Goal: Task Accomplishment & Management: Manage account settings

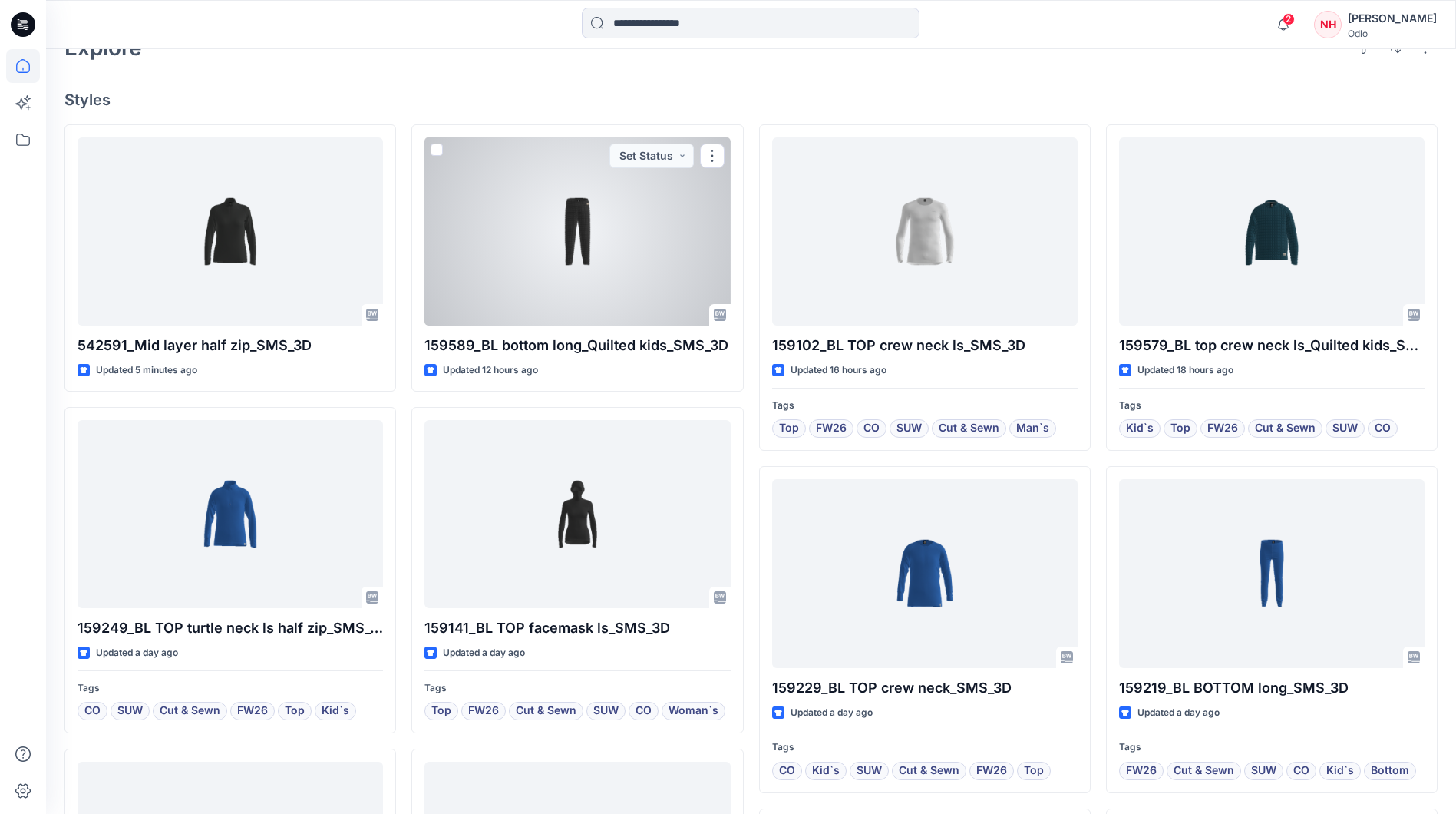
scroll to position [406, 0]
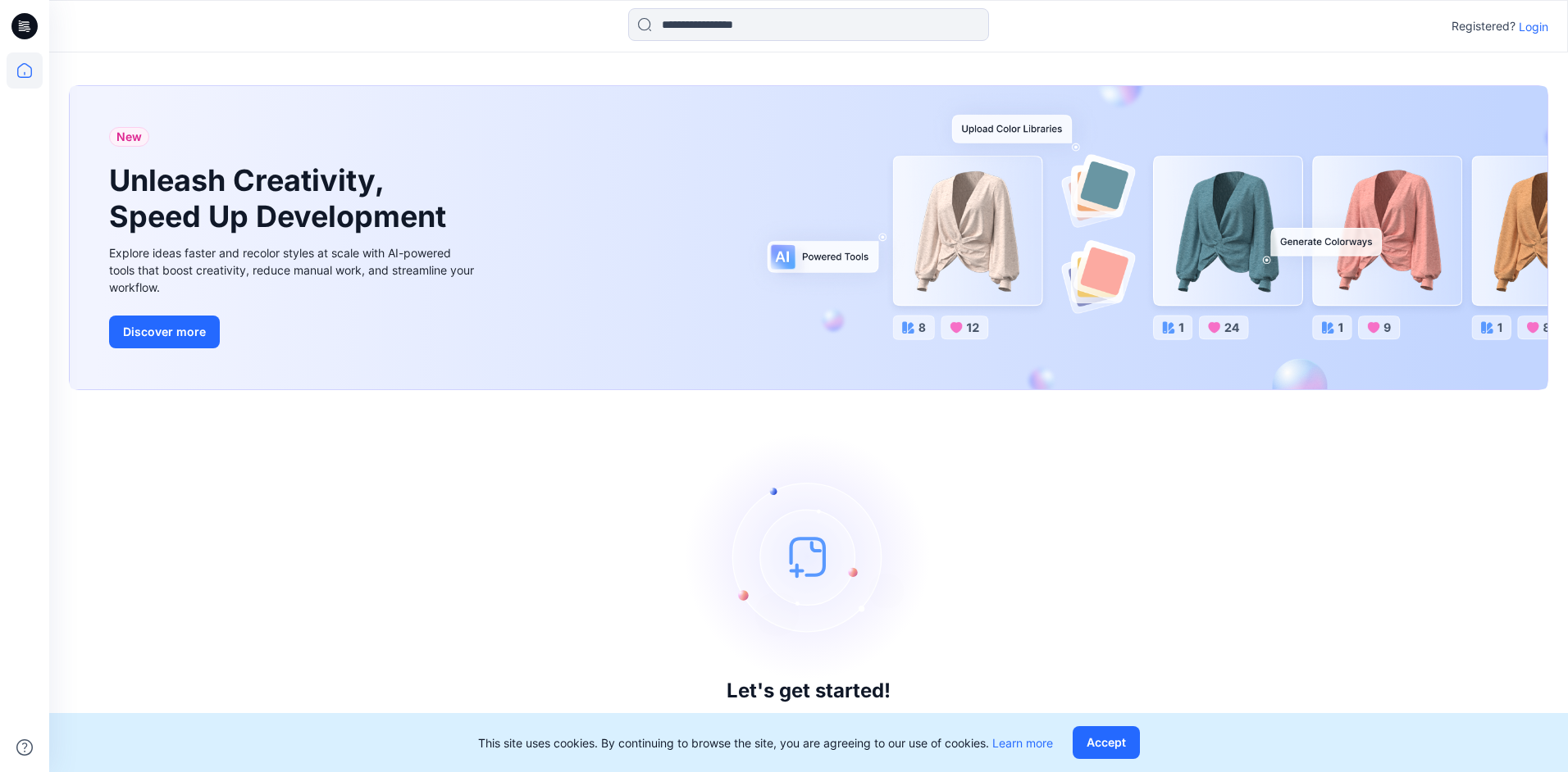
click at [1536, 36] on div "Registered? Login" at bounding box center [808, 27] width 1518 height 36
click at [1538, 19] on p "Login" at bounding box center [1533, 27] width 30 height 17
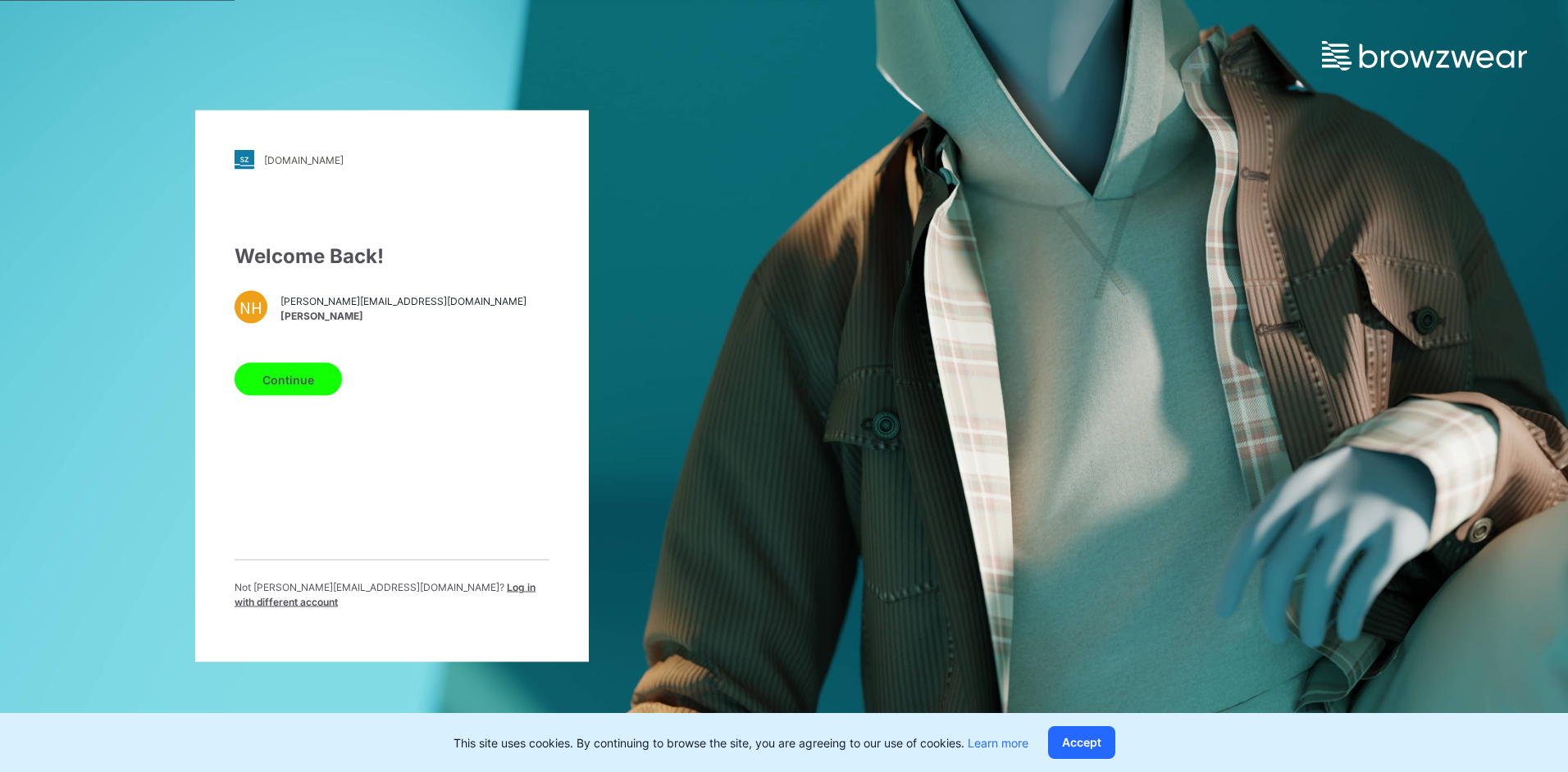
click at [300, 376] on button "Continue" at bounding box center [288, 379] width 108 height 33
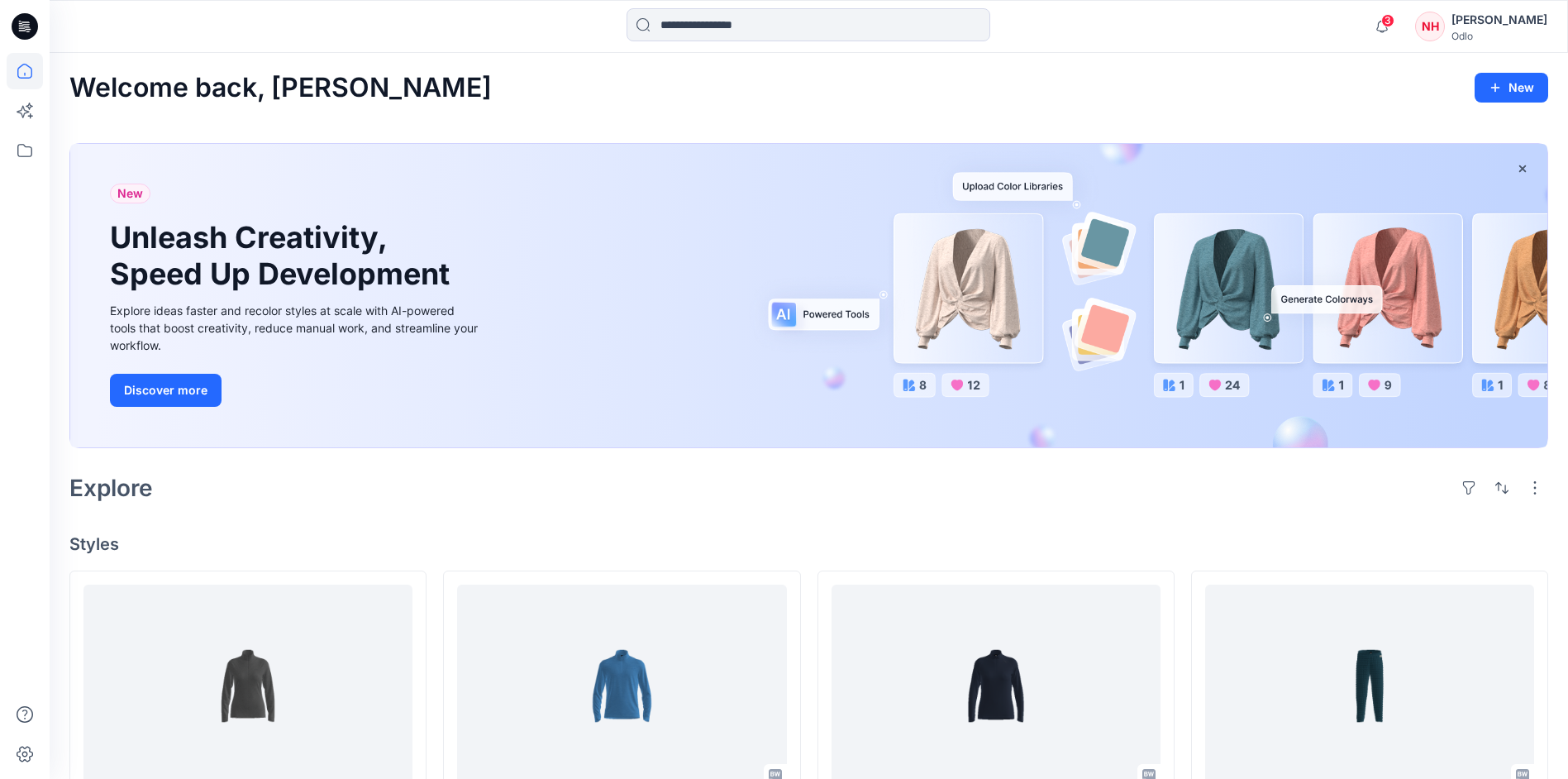
scroll to position [414, 0]
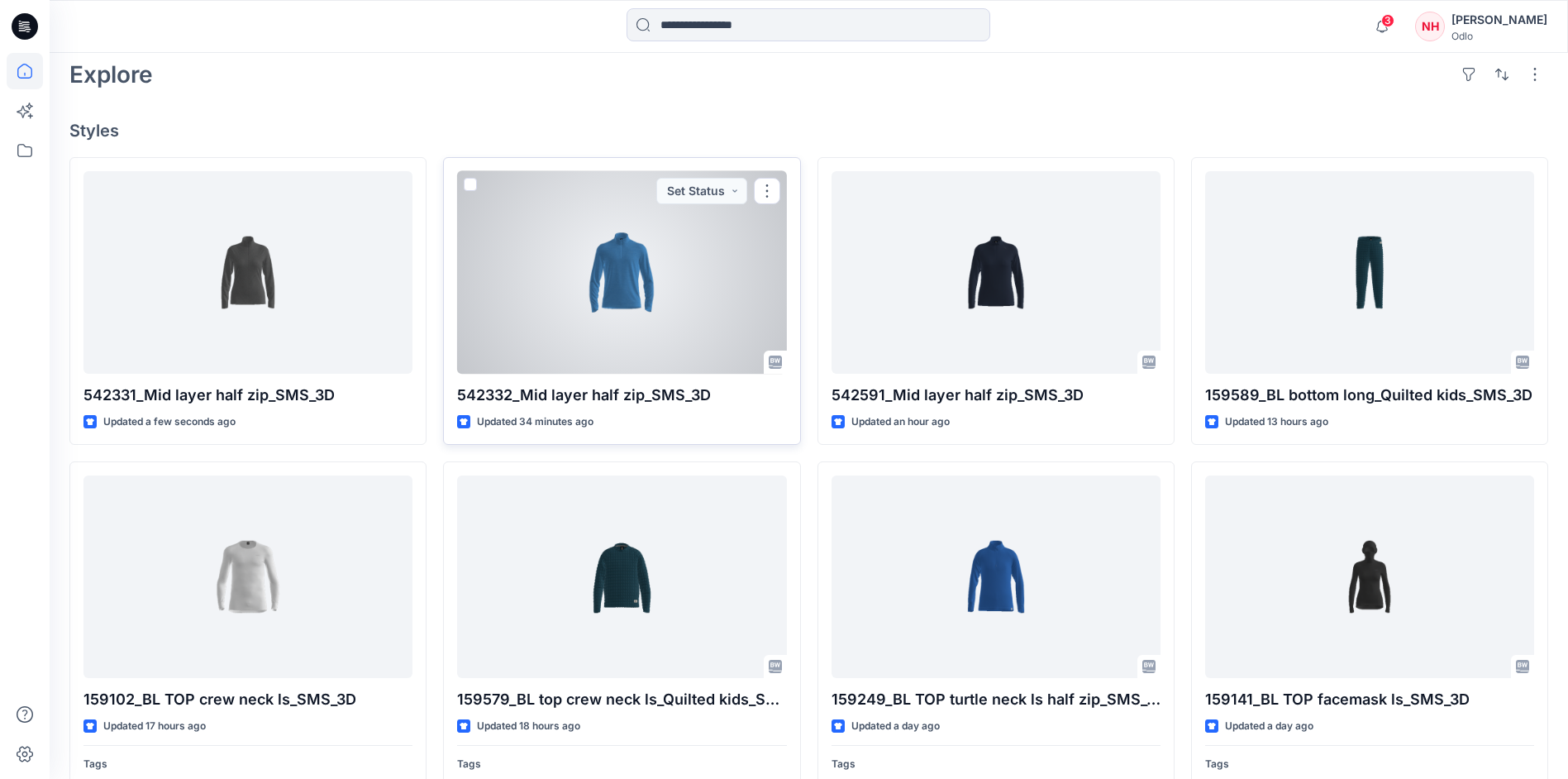
click at [657, 265] on div at bounding box center [622, 272] width 329 height 203
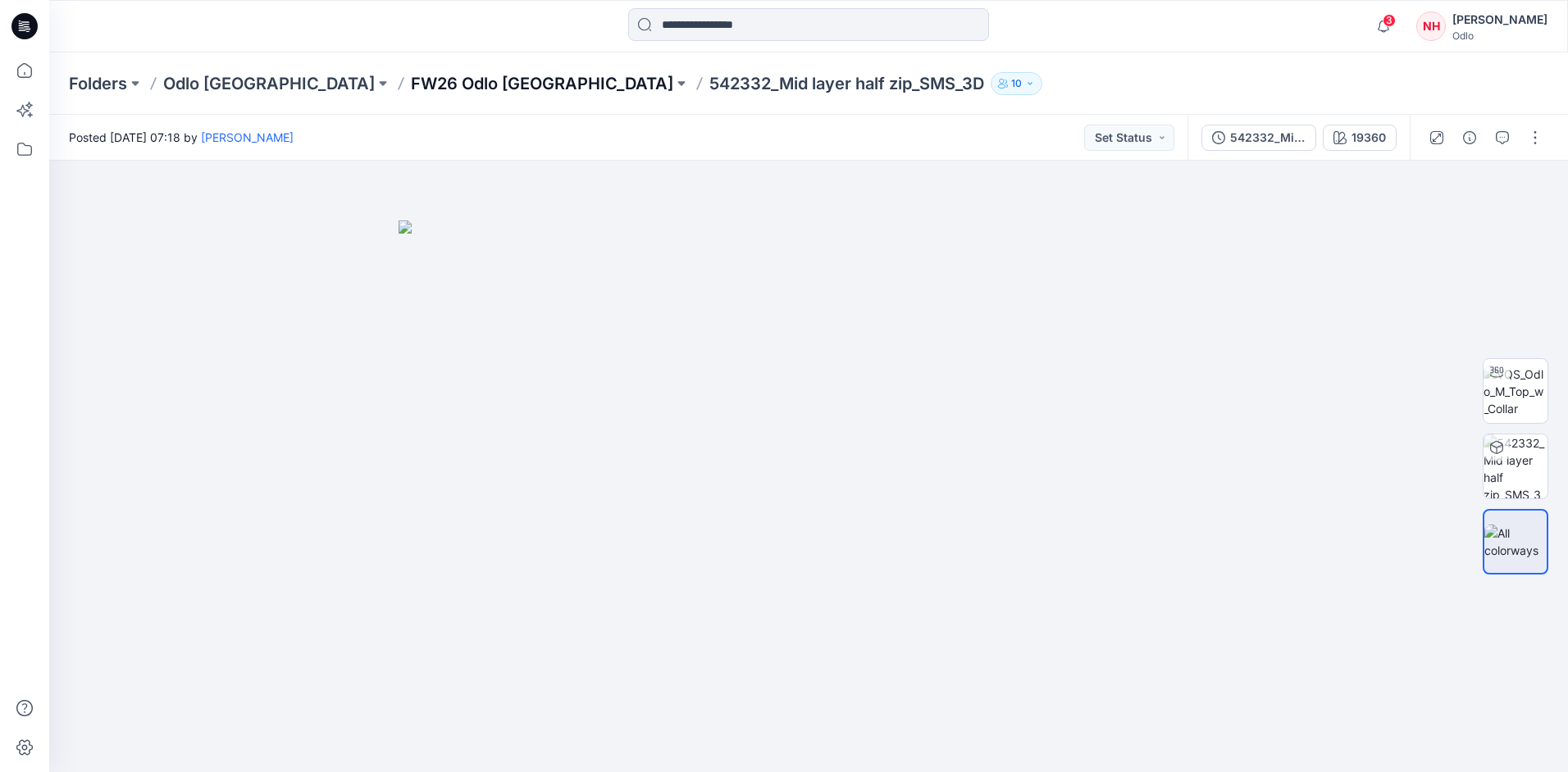
click at [411, 81] on p "FW26 Odlo Romania" at bounding box center [542, 84] width 262 height 23
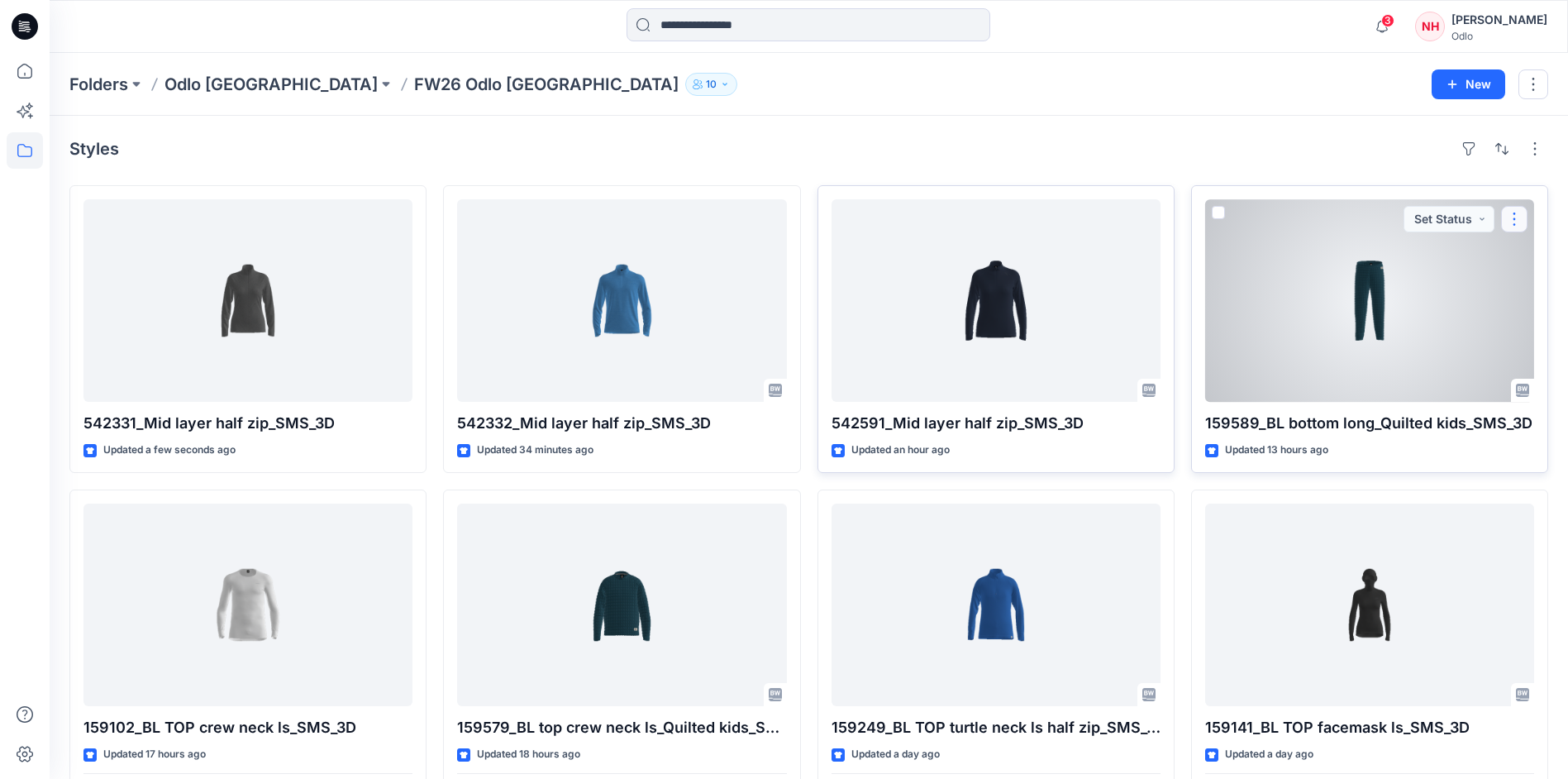
click at [1512, 222] on button "button" at bounding box center [1514, 219] width 26 height 26
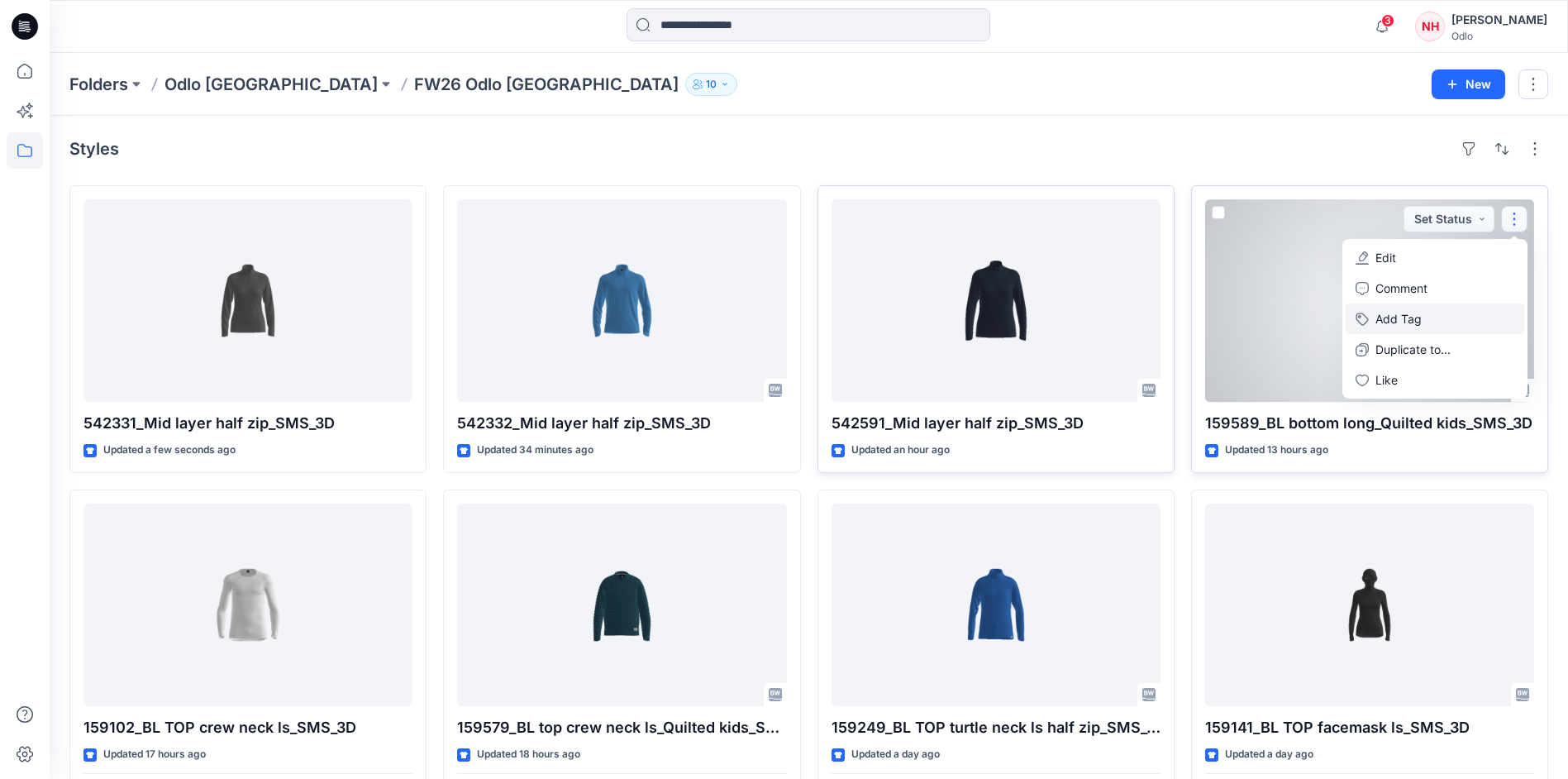
click at [1478, 313] on button "Add Tag" at bounding box center [1434, 319] width 178 height 31
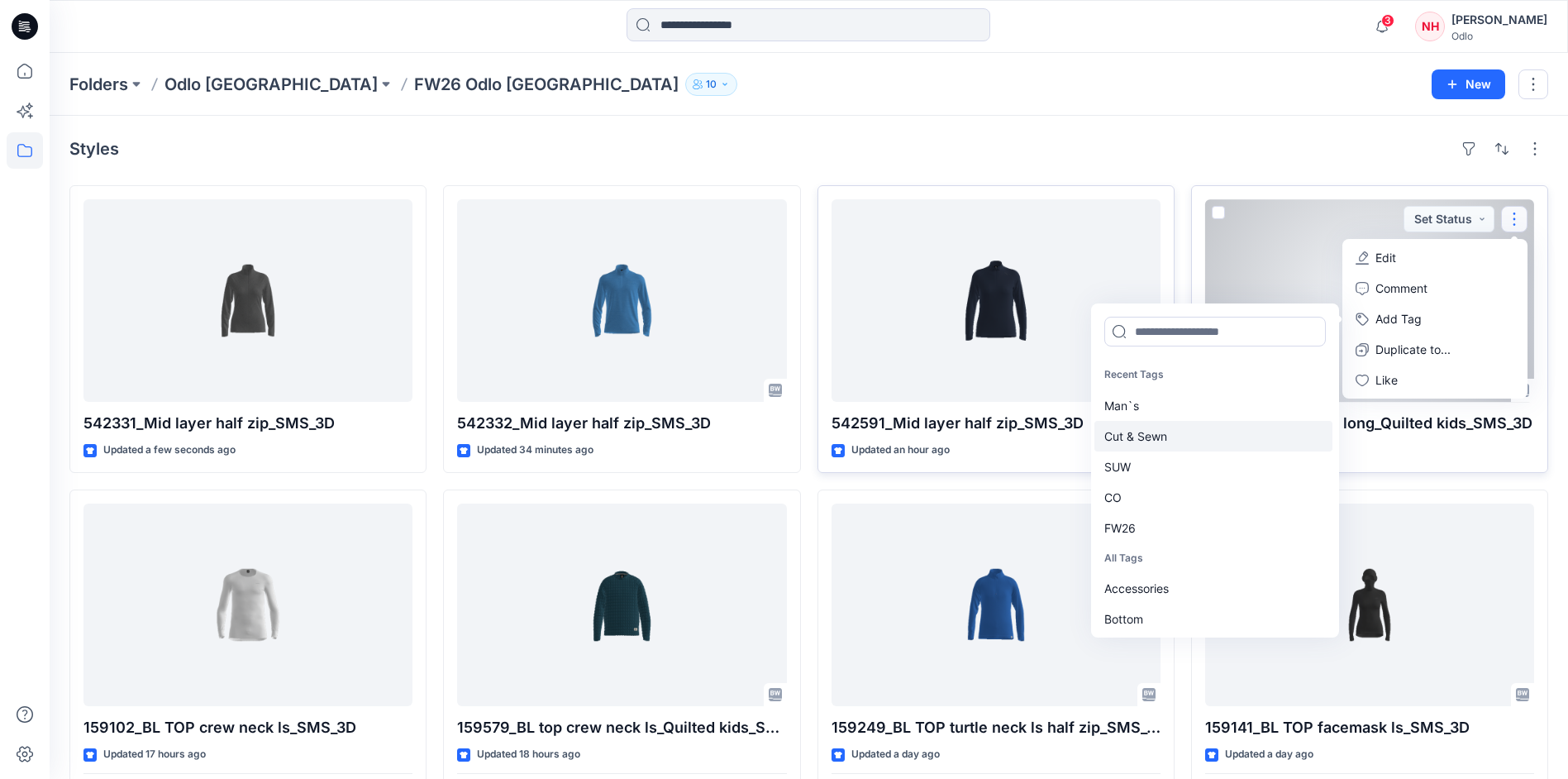
click at [1198, 435] on div "Cut & Sewn" at bounding box center [1214, 436] width 238 height 31
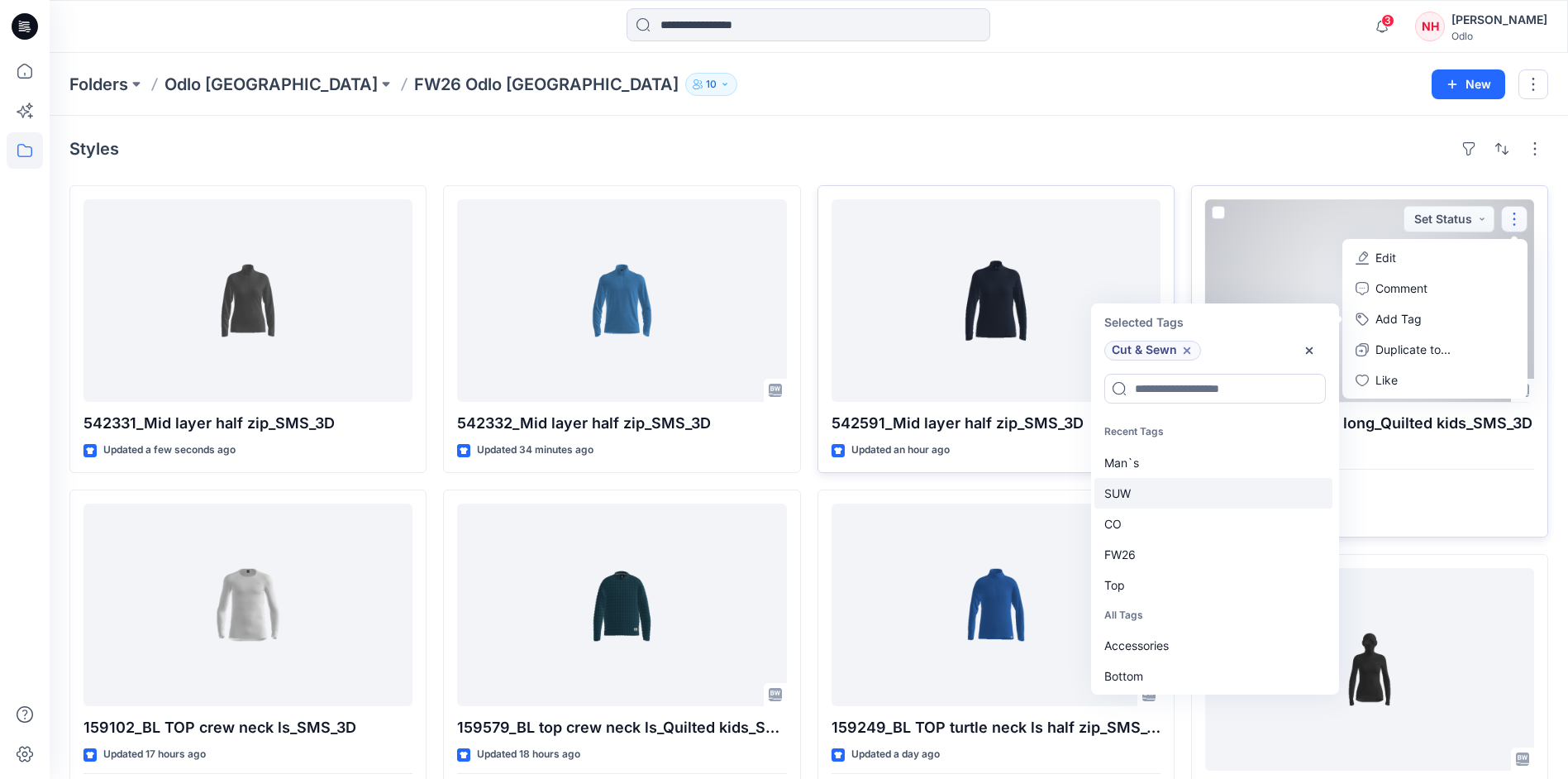
click at [1184, 486] on div "SUW" at bounding box center [1214, 493] width 238 height 31
click at [1182, 498] on div "CO" at bounding box center [1214, 493] width 238 height 31
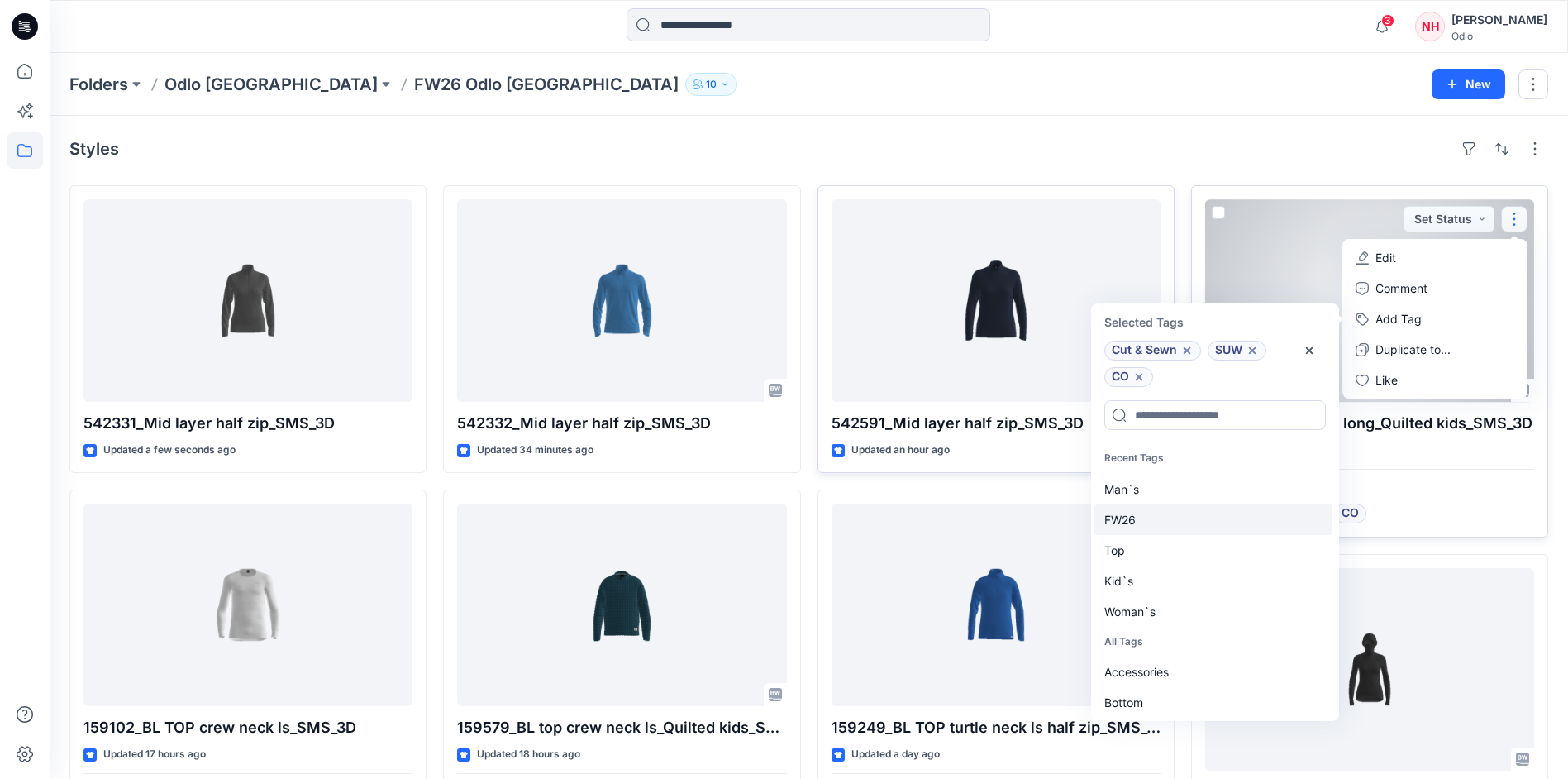
click at [1175, 525] on div "FW26" at bounding box center [1214, 520] width 238 height 31
click at [1174, 525] on div "Top" at bounding box center [1214, 520] width 238 height 31
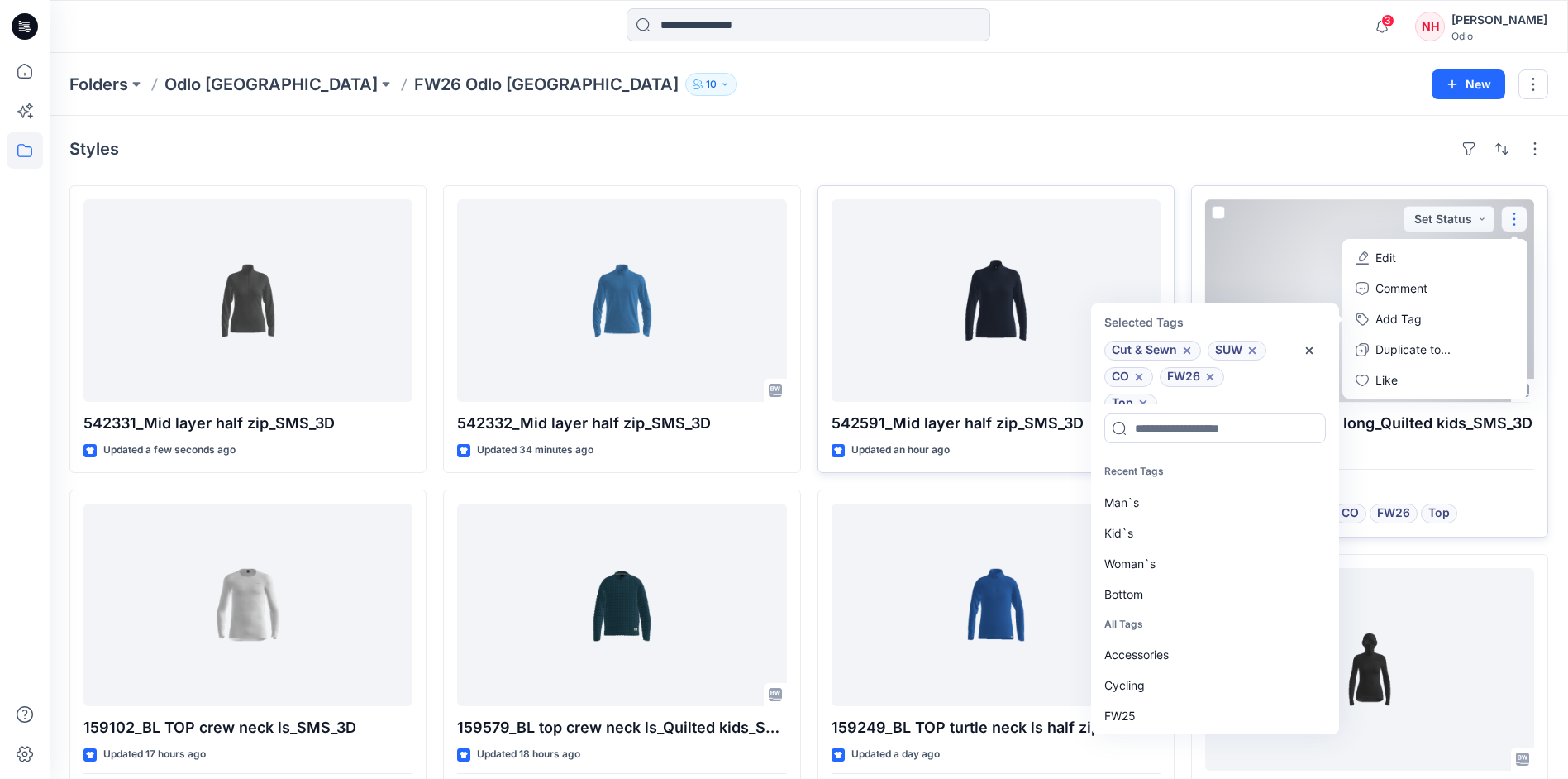
scroll to position [14, 0]
click at [1151, 392] on span "Top" at bounding box center [1130, 390] width 53 height 19
click at [1144, 392] on g at bounding box center [1143, 390] width 7 height 7
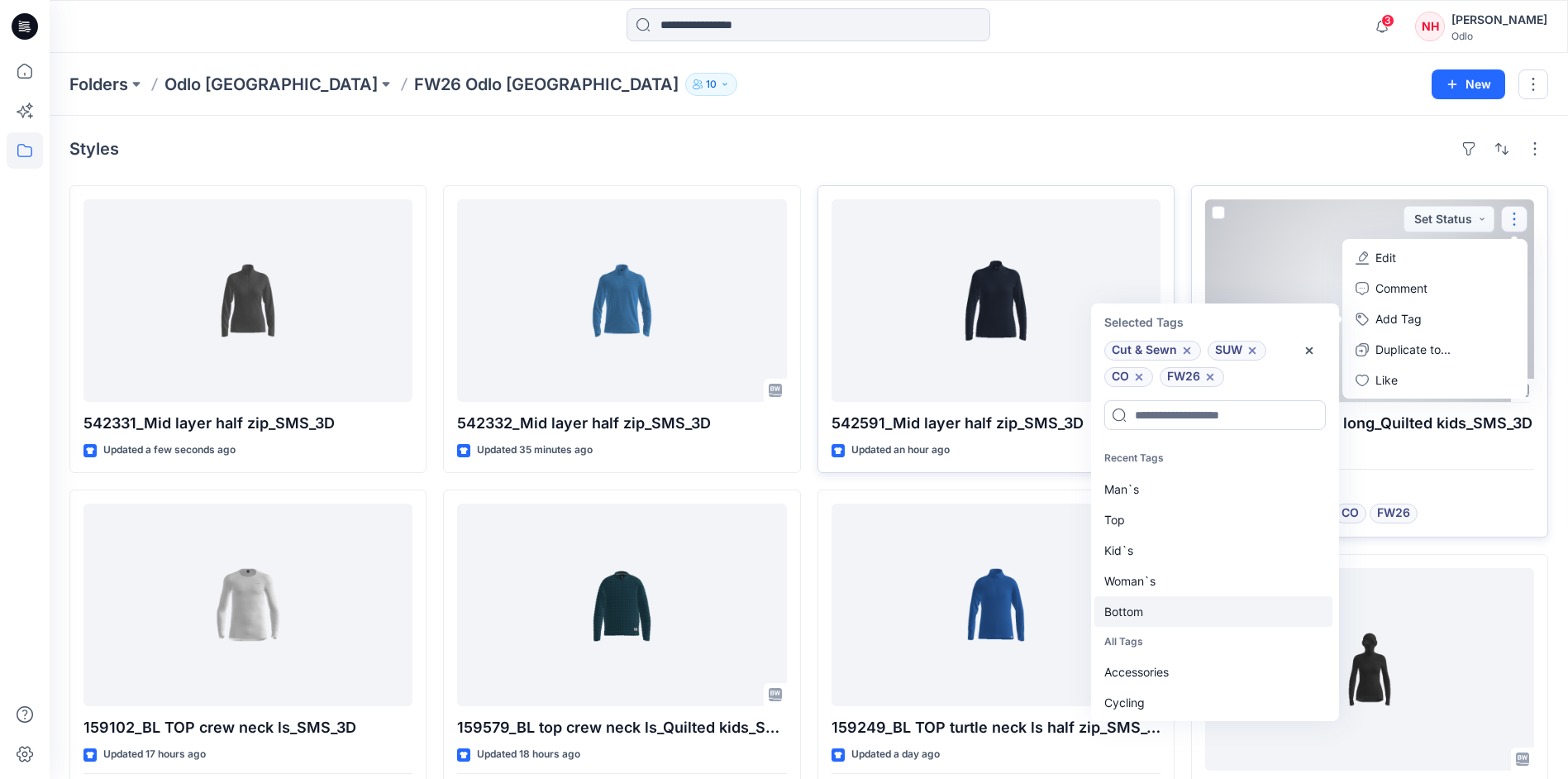
click at [1166, 609] on div "Bottom" at bounding box center [1214, 611] width 238 height 31
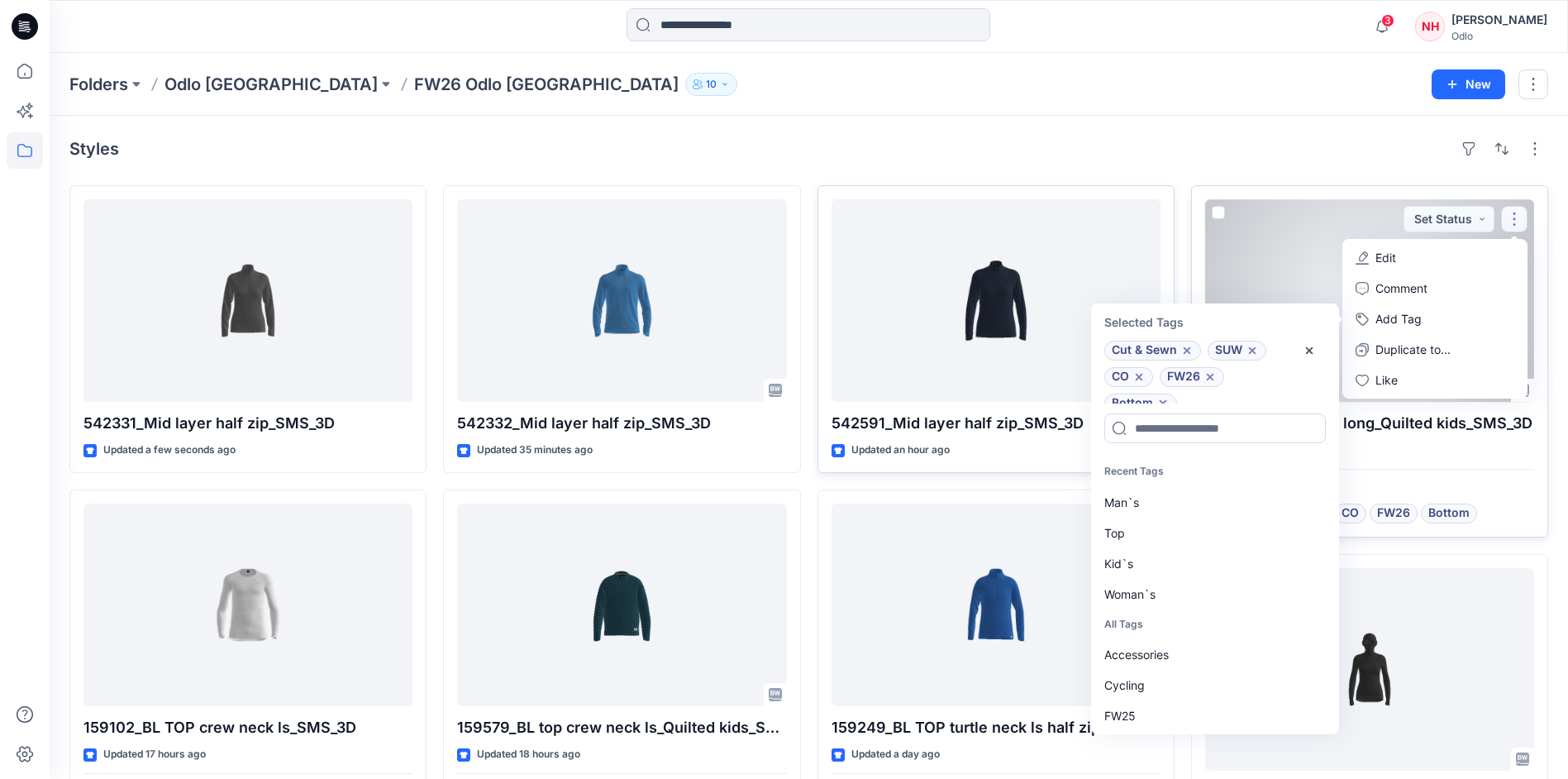
scroll to position [14, 0]
click at [1169, 561] on div "Kid`s" at bounding box center [1214, 564] width 238 height 31
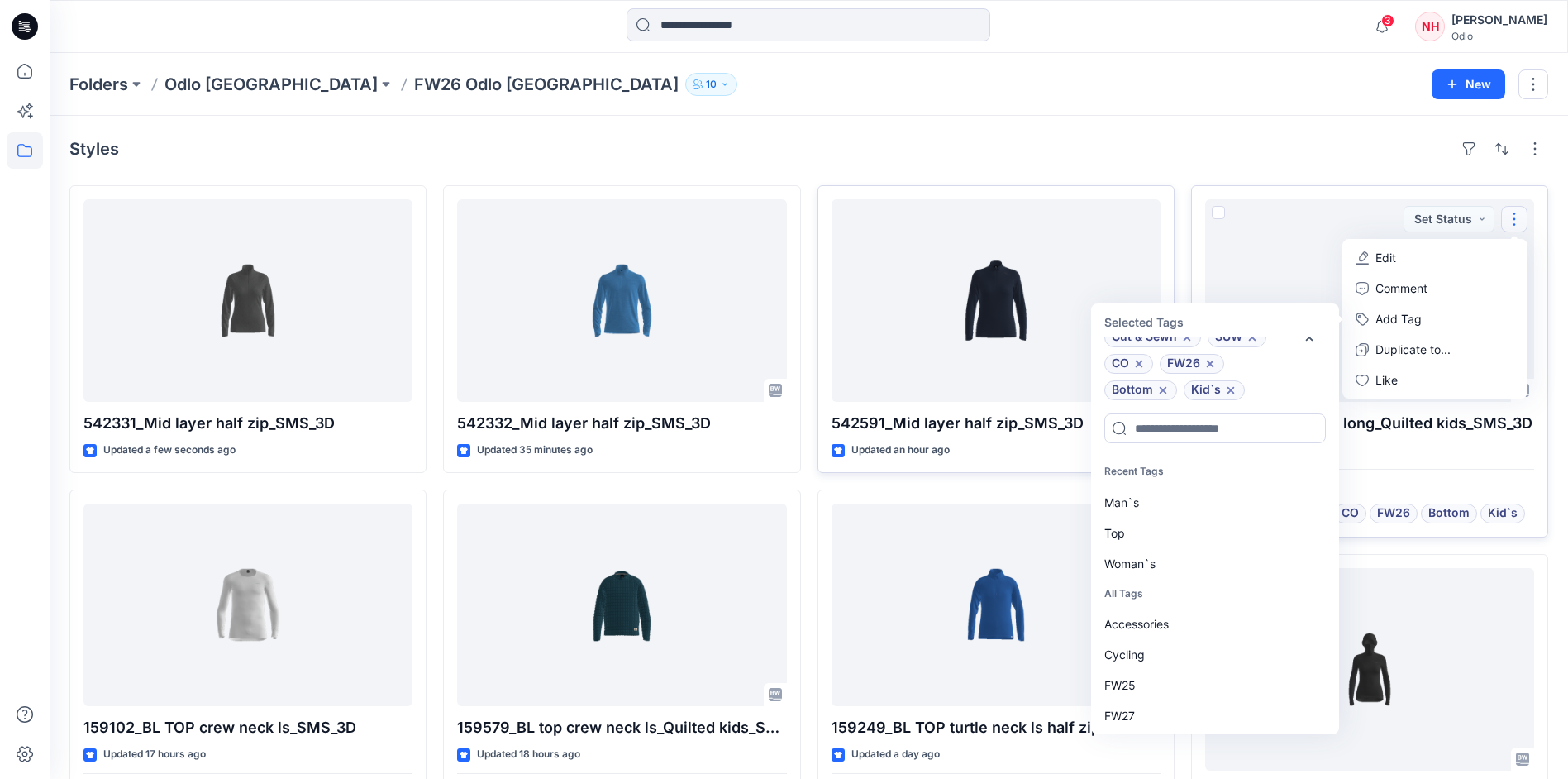
click at [1265, 115] on div "Folders Odlo Romania FW26 Odlo Romania 10 New" at bounding box center [809, 84] width 1519 height 63
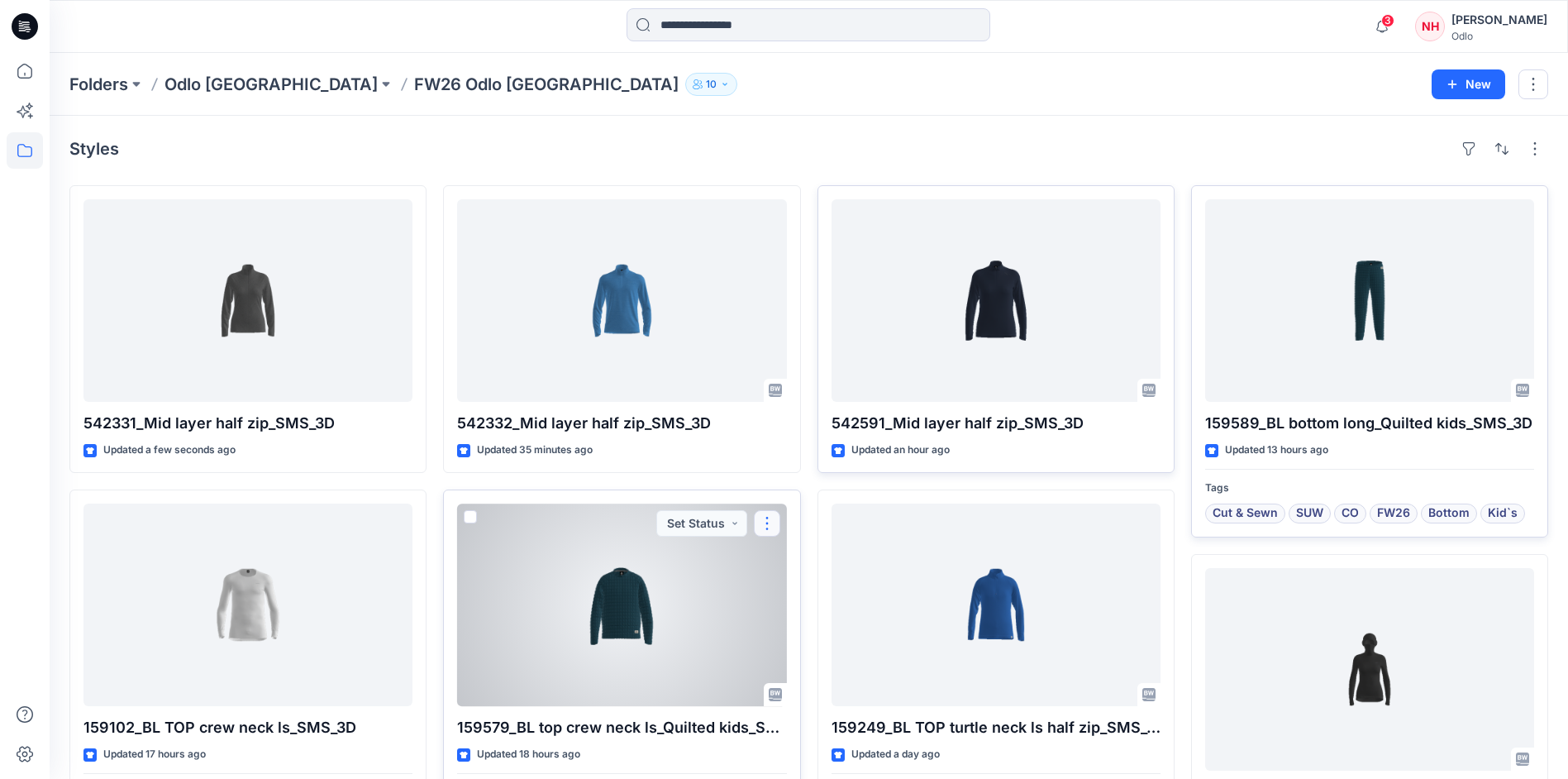
click at [769, 516] on button "button" at bounding box center [766, 523] width 26 height 26
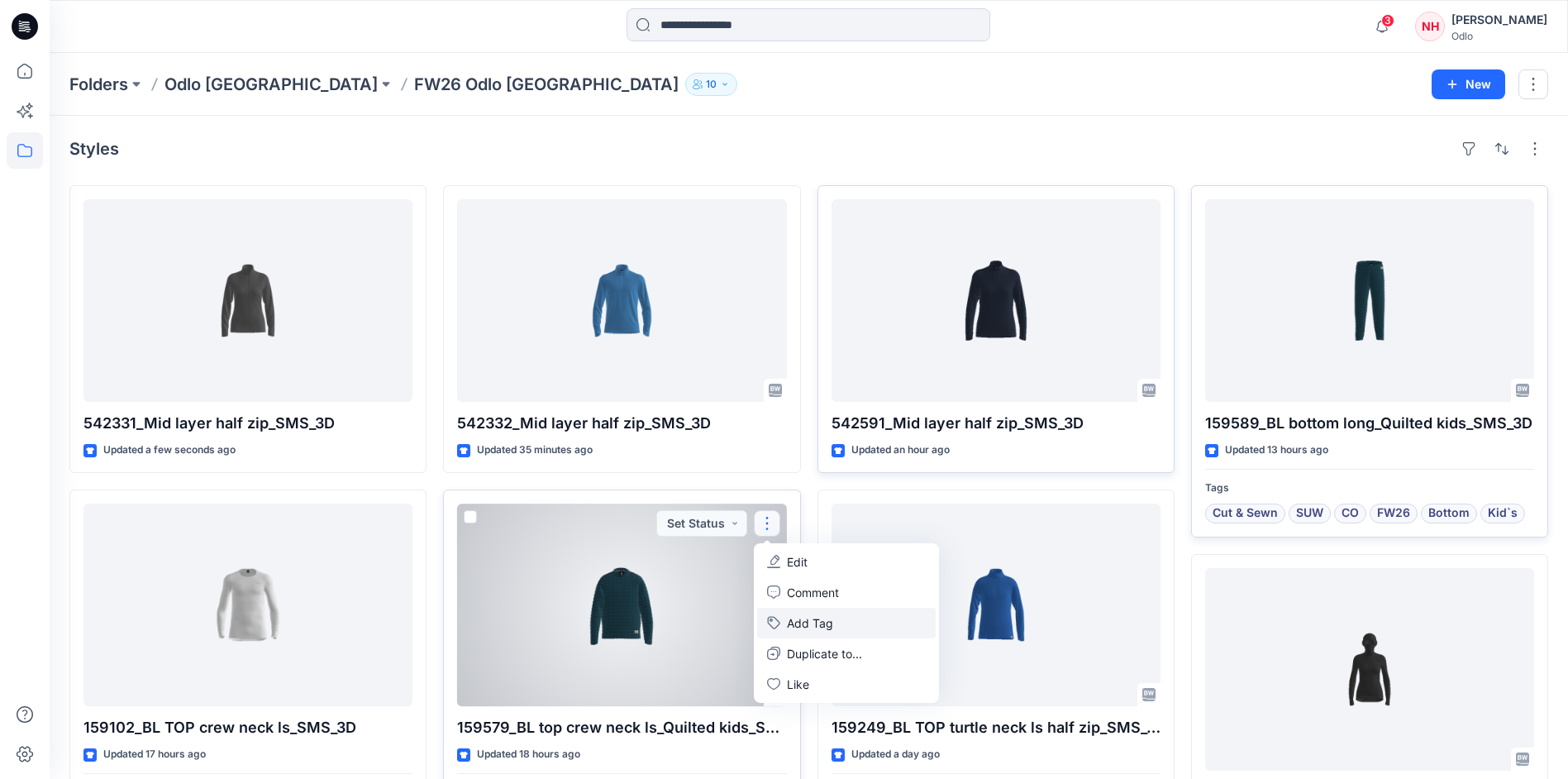
click at [816, 620] on button "Add Tag" at bounding box center [846, 623] width 178 height 31
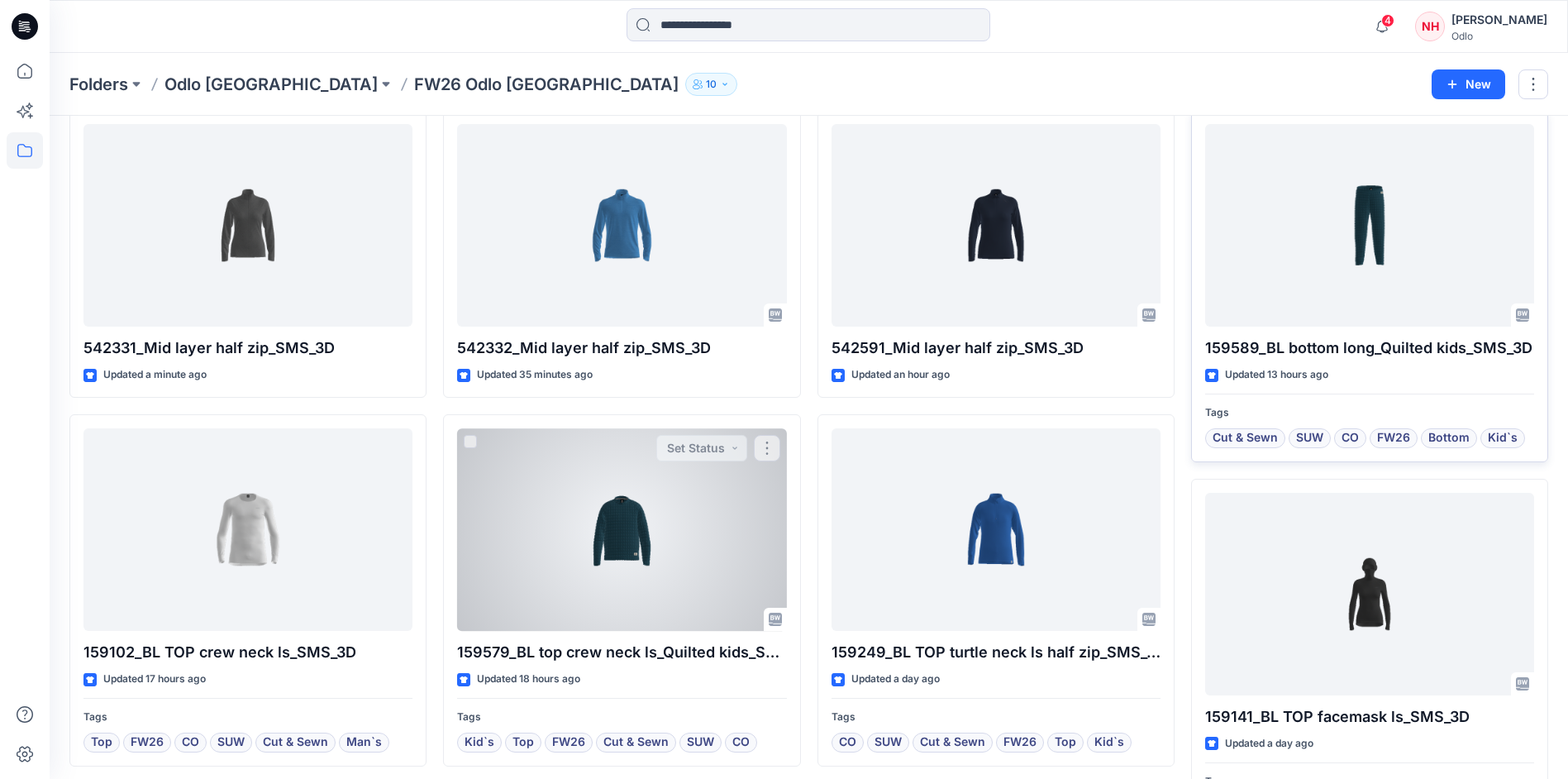
scroll to position [0, 0]
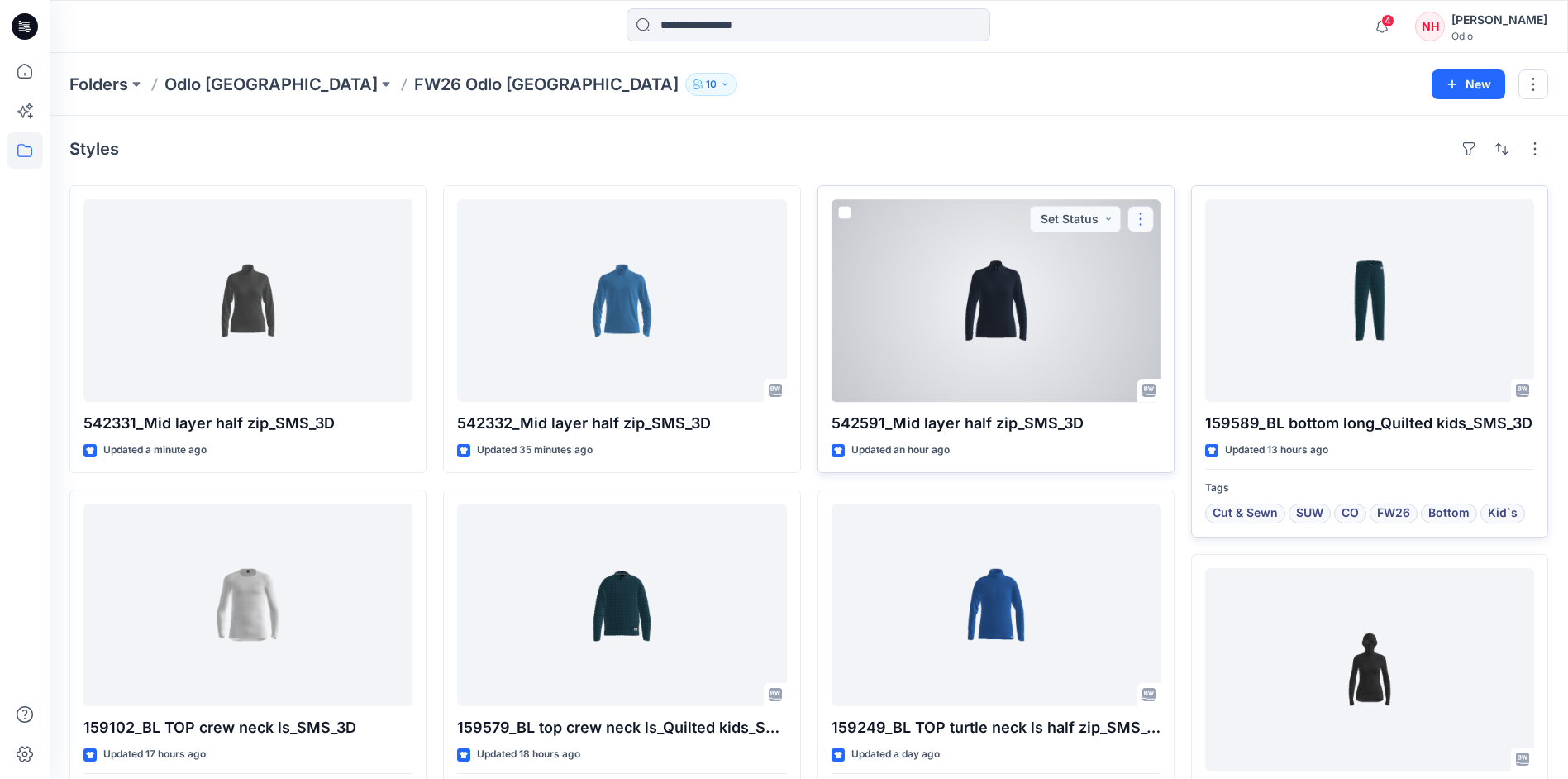
click at [1141, 221] on button "button" at bounding box center [1140, 219] width 26 height 26
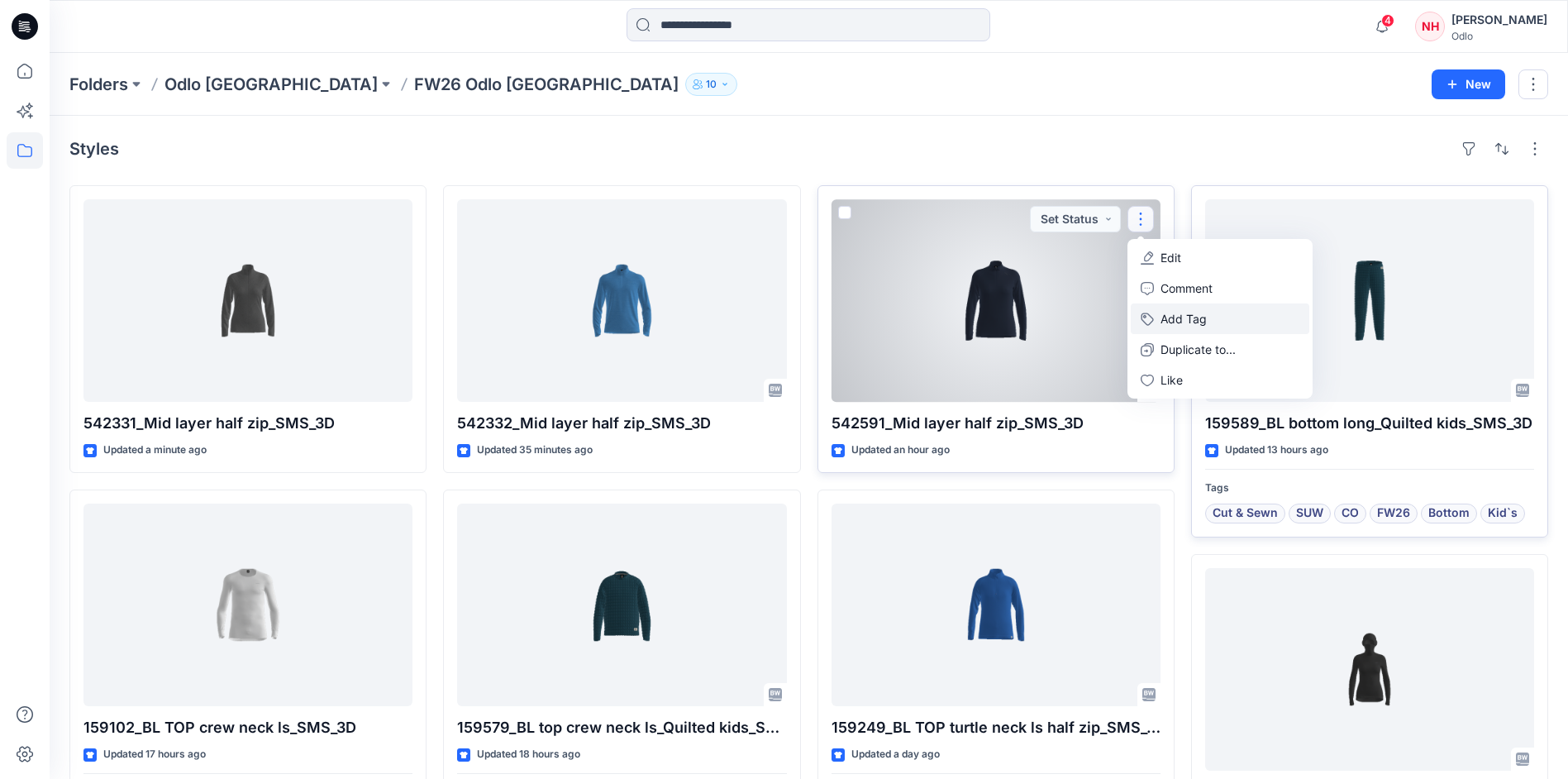
click at [1199, 321] on button "Add Tag" at bounding box center [1220, 319] width 178 height 31
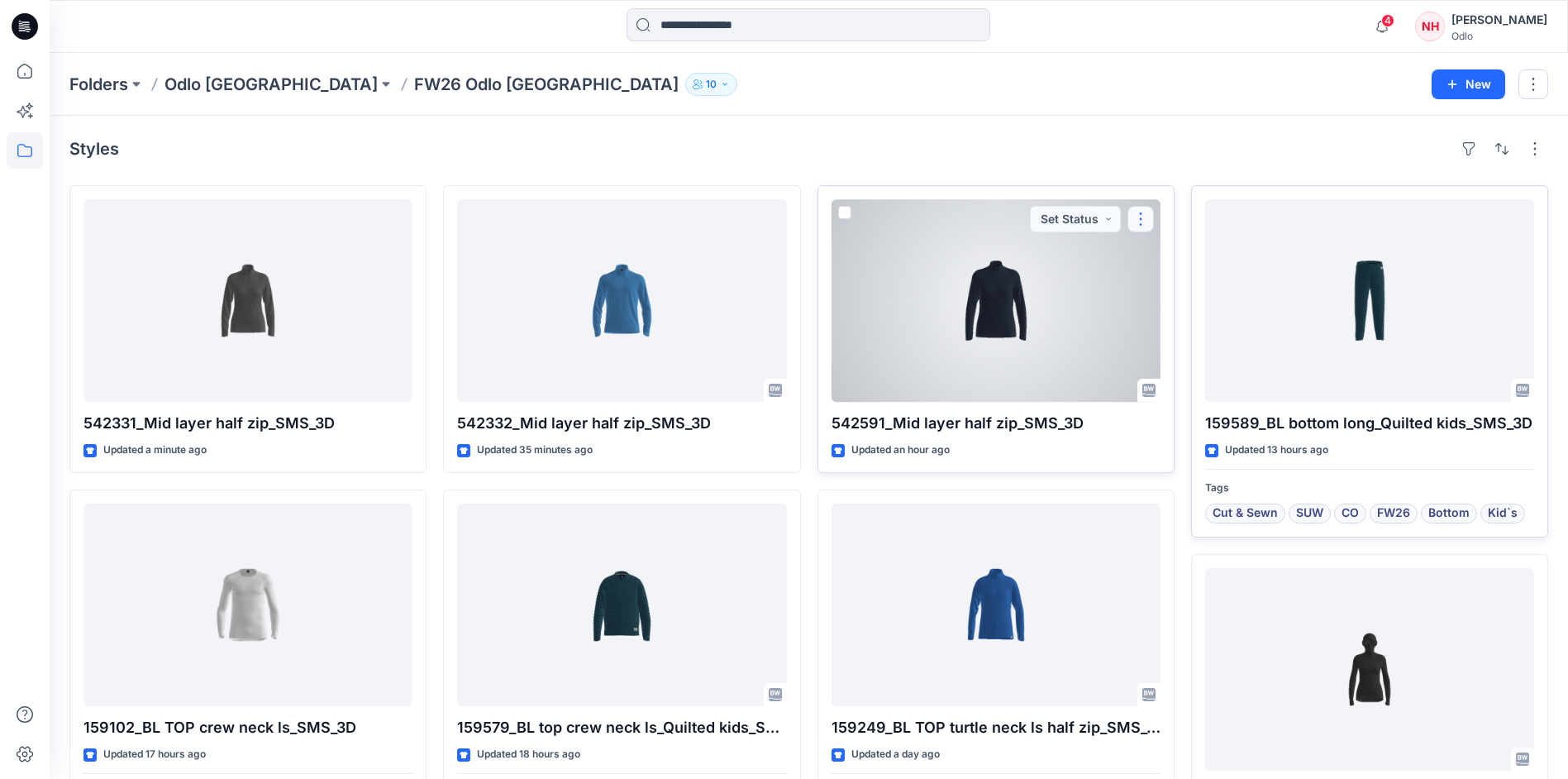
click at [1147, 211] on button "button" at bounding box center [1140, 219] width 26 height 26
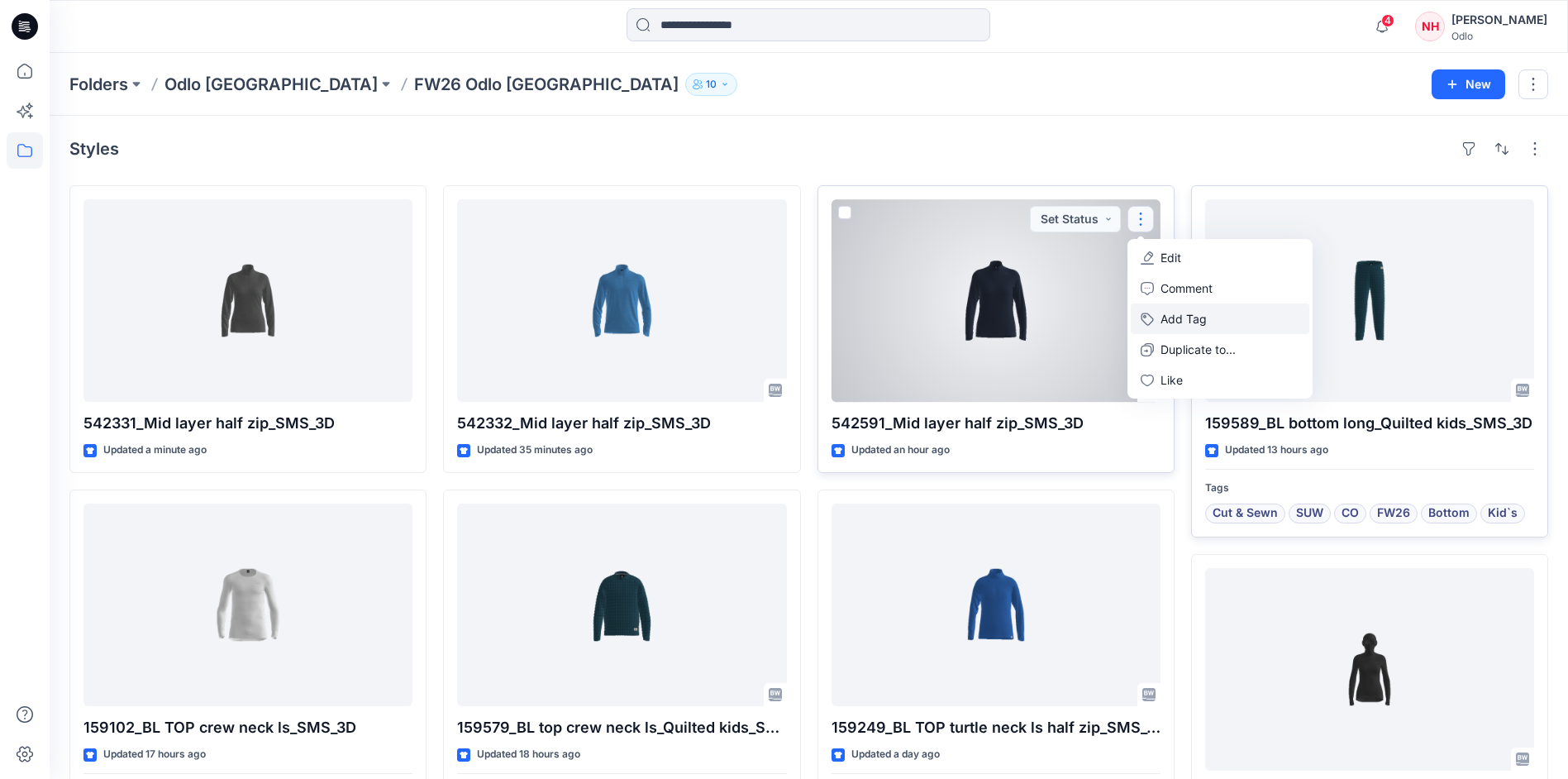
click at [1220, 316] on button "Add Tag" at bounding box center [1220, 319] width 178 height 31
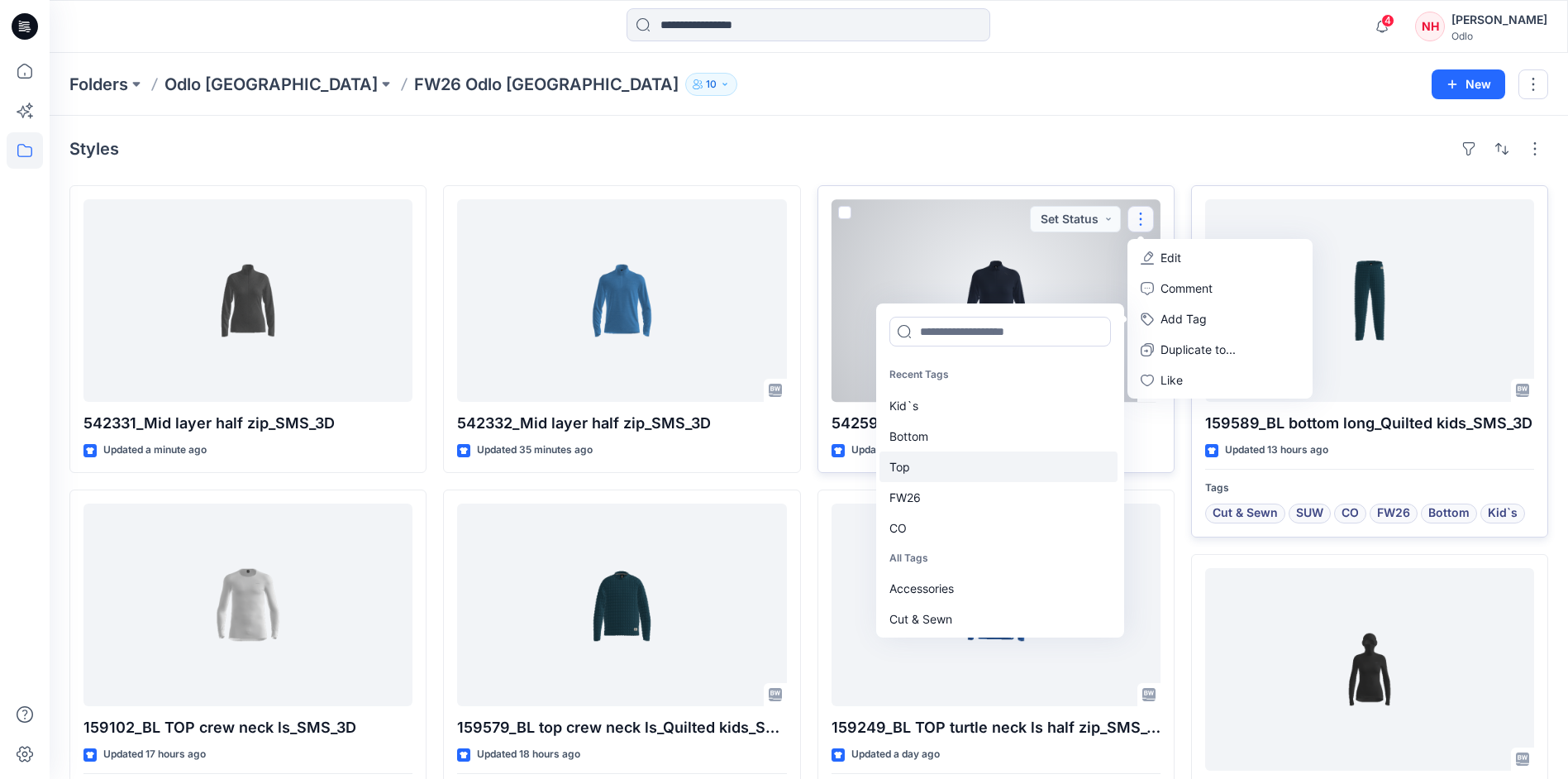
click at [958, 458] on div "Top" at bounding box center [999, 467] width 238 height 31
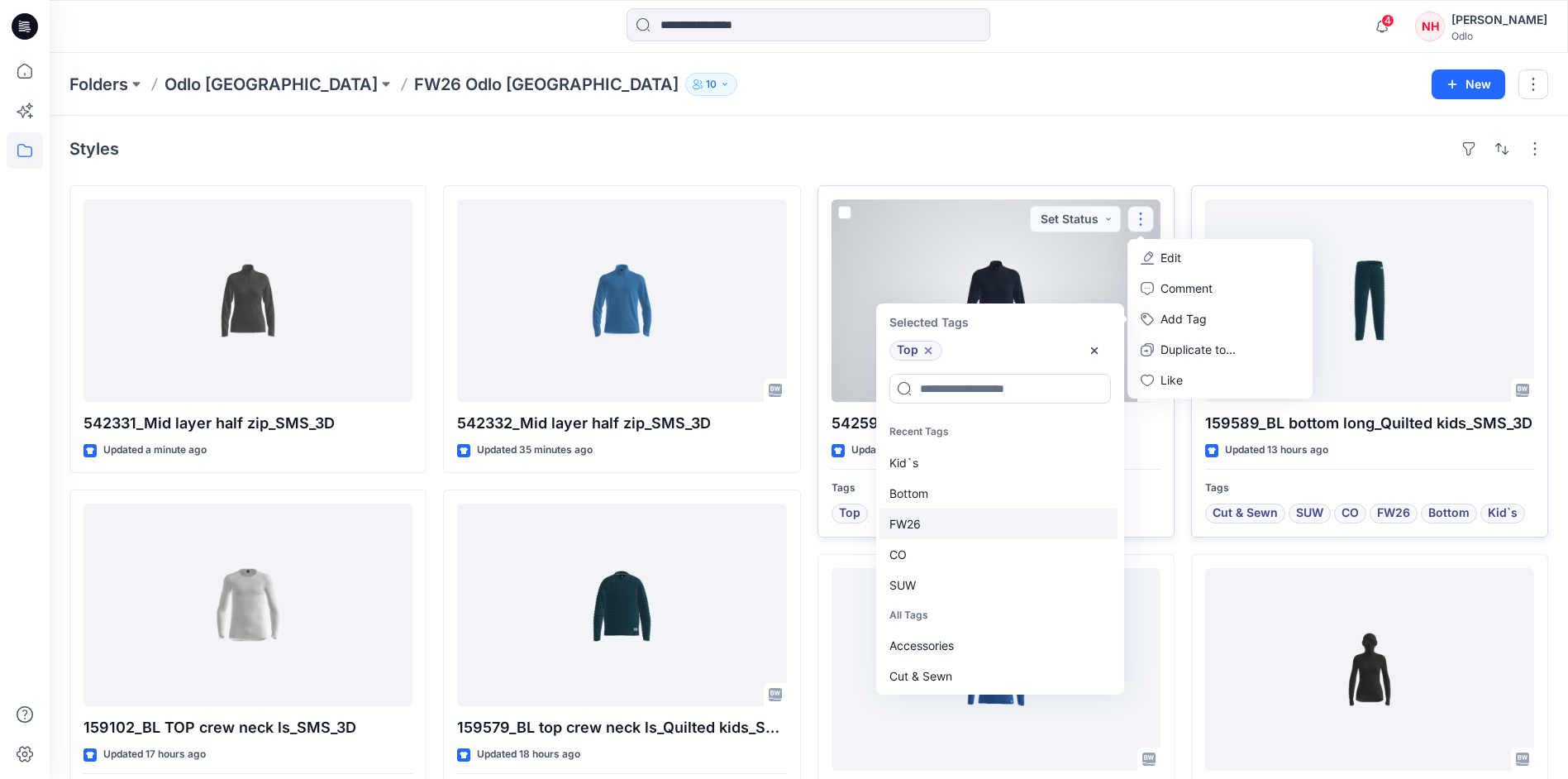
click at [958, 516] on div "FW26" at bounding box center [999, 524] width 238 height 31
click at [958, 516] on div "CO" at bounding box center [999, 524] width 238 height 31
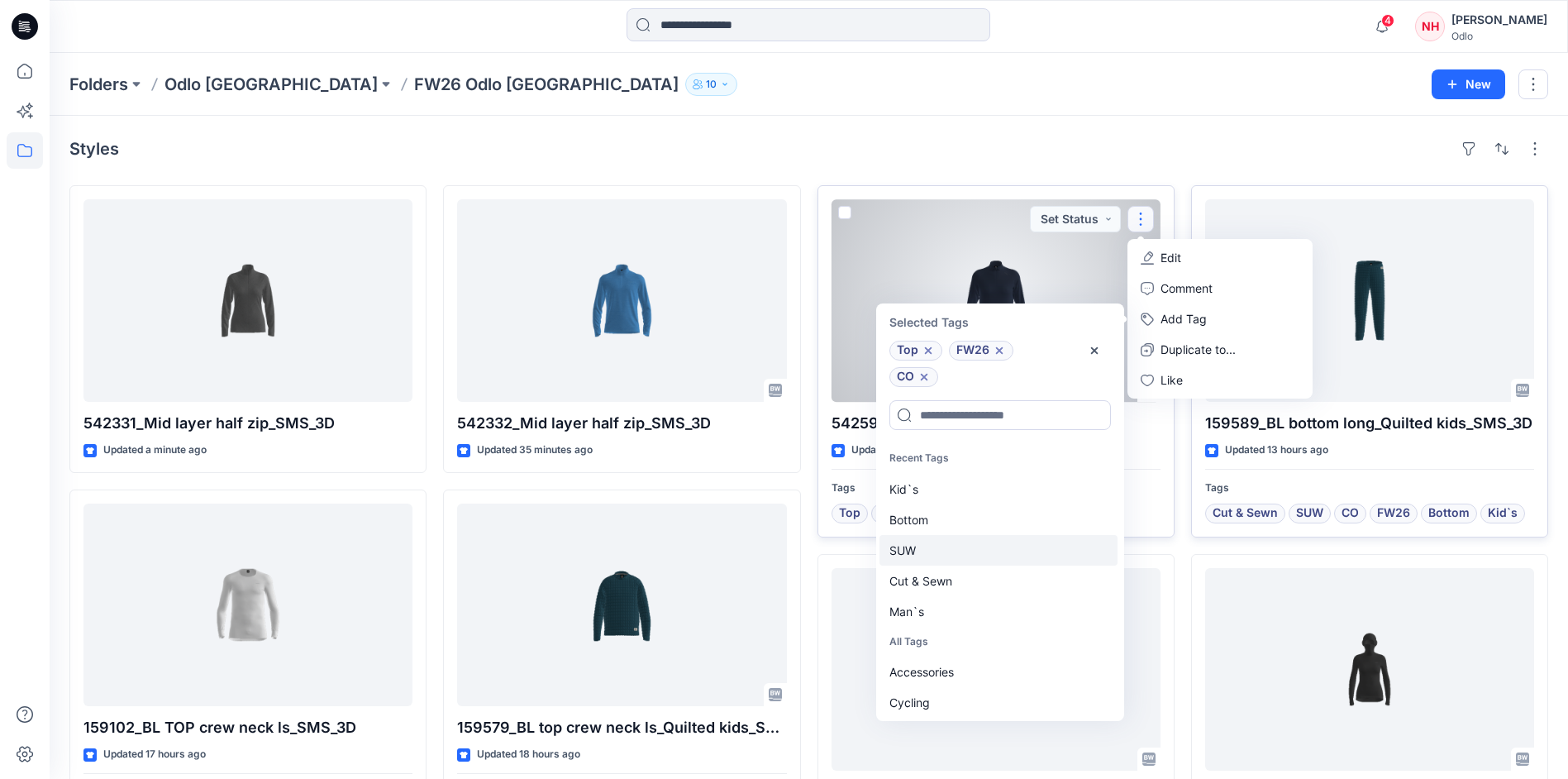
click at [964, 543] on div "SUW" at bounding box center [999, 550] width 238 height 31
click at [966, 551] on div "Cut & Sewn" at bounding box center [999, 550] width 238 height 31
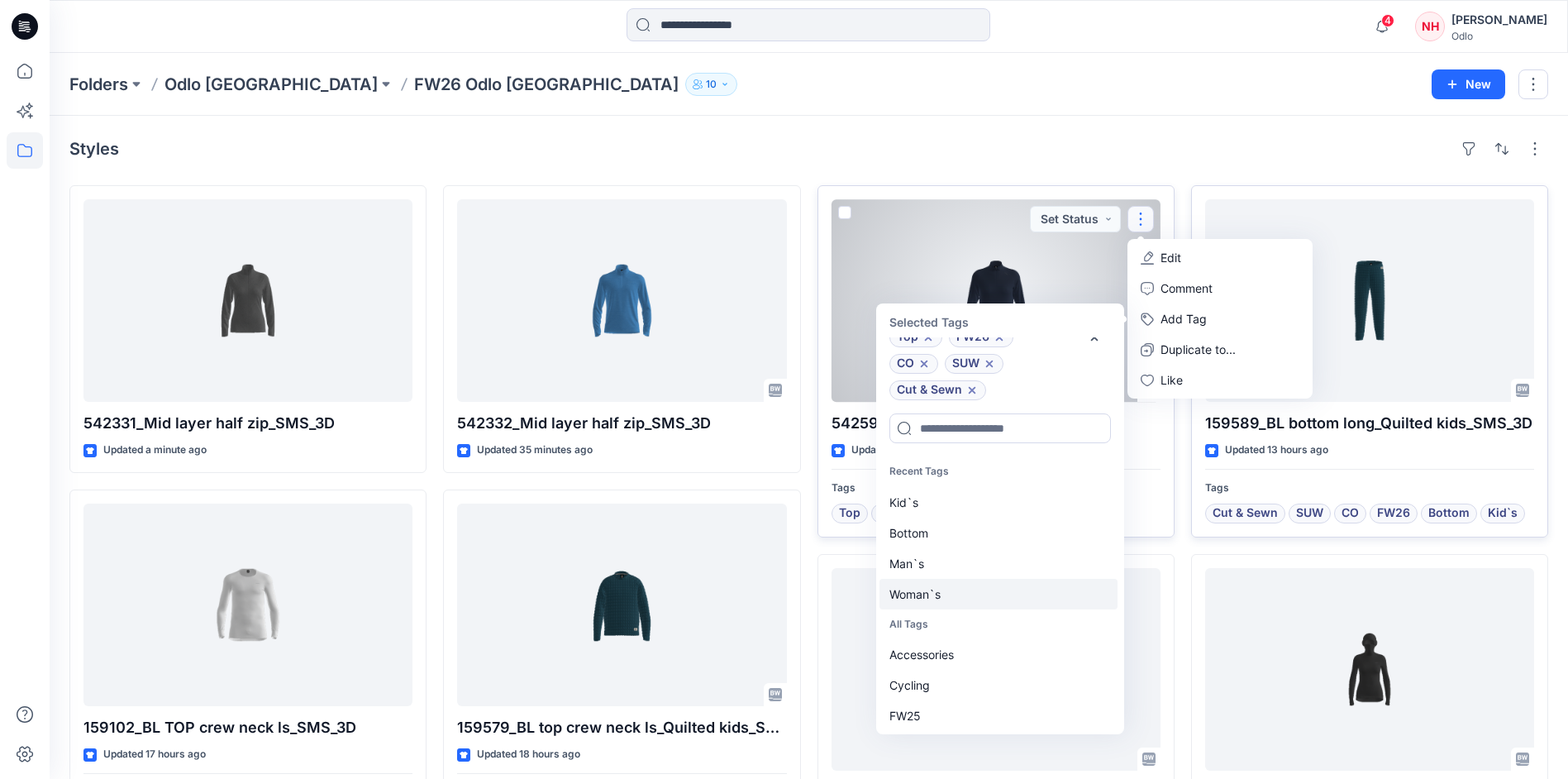
click at [962, 587] on div "Woman`s" at bounding box center [999, 594] width 238 height 31
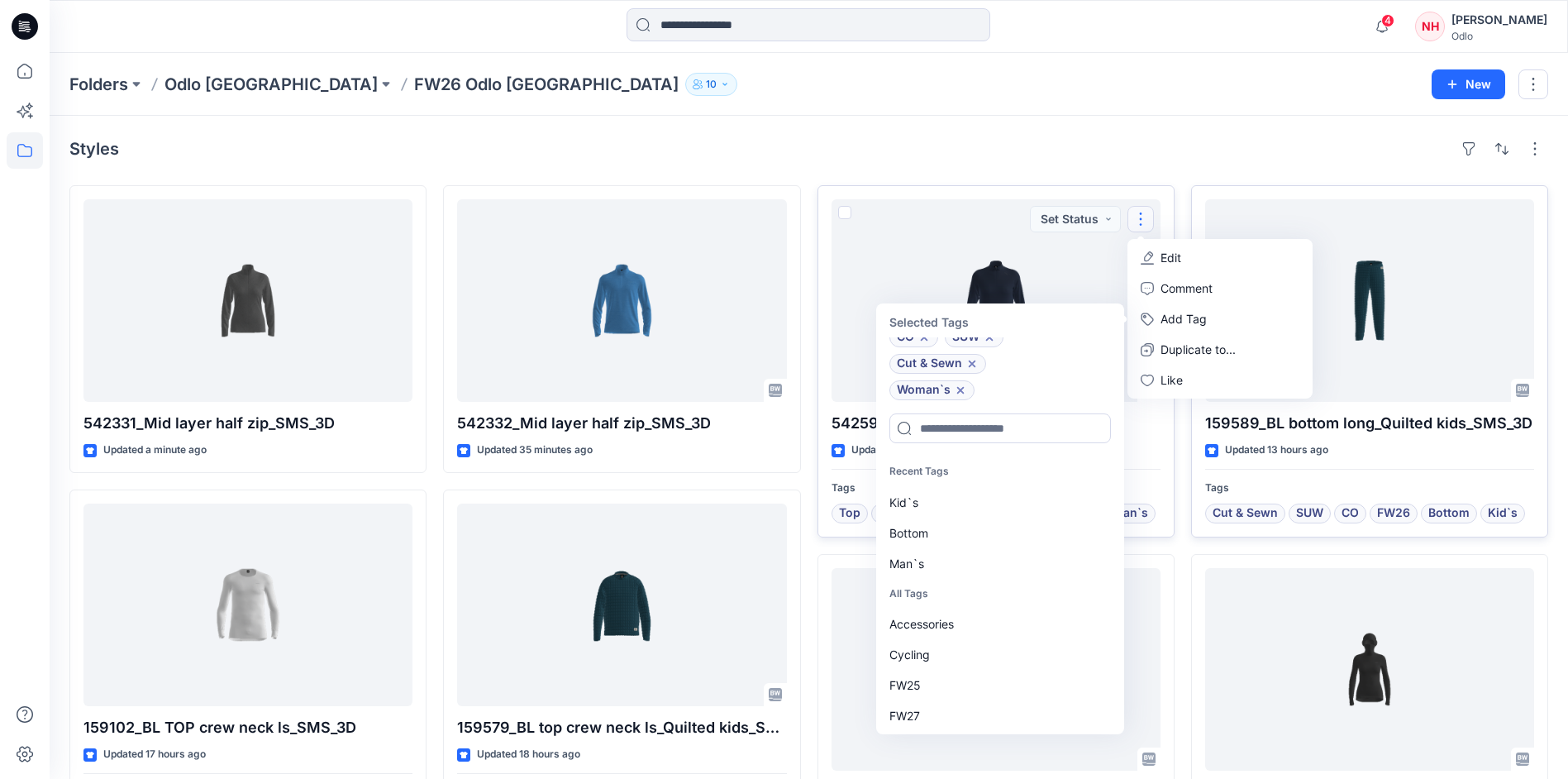
click at [968, 136] on div "Styles" at bounding box center [809, 148] width 1479 height 26
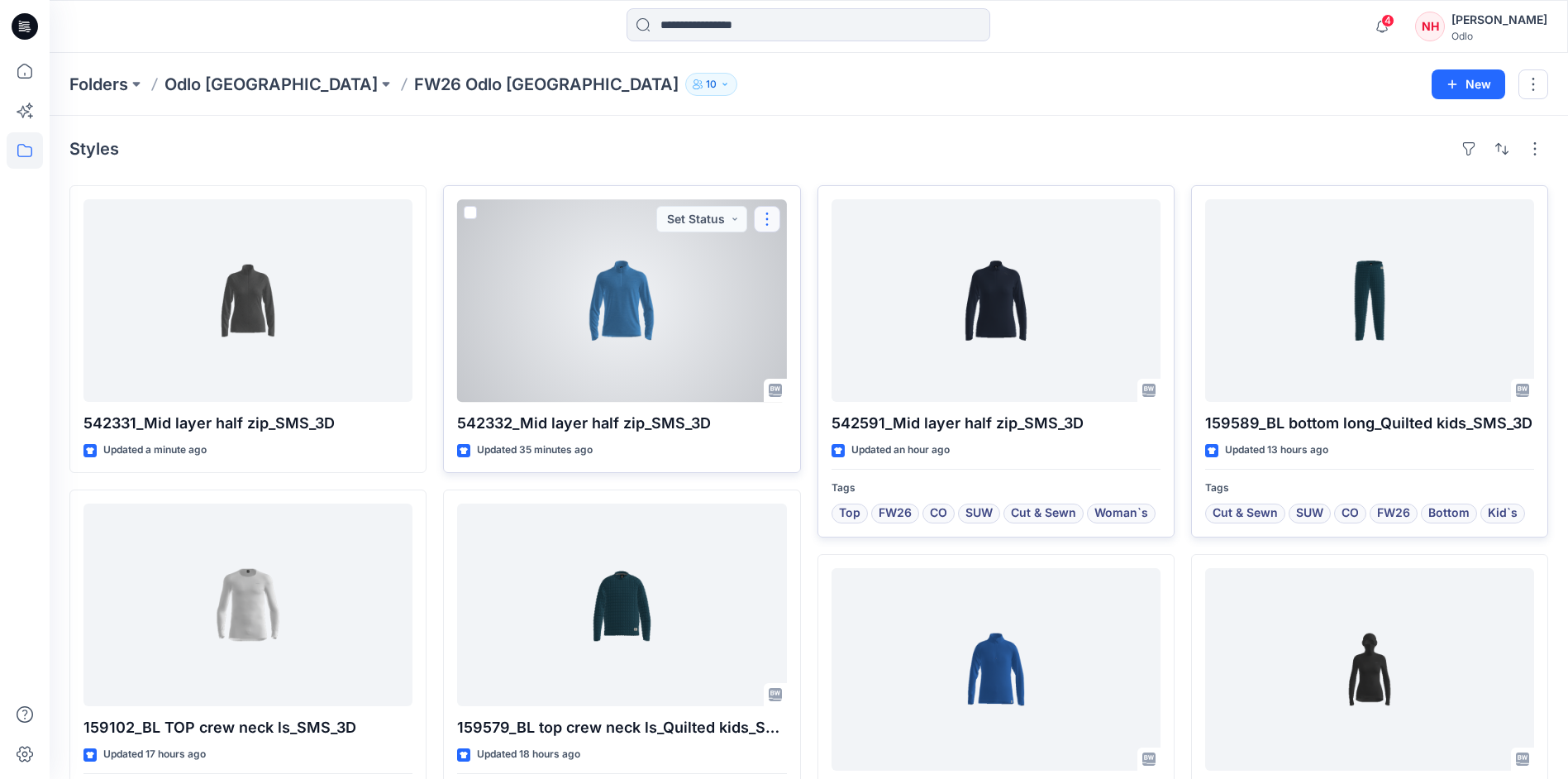
click at [770, 218] on button "button" at bounding box center [766, 219] width 26 height 26
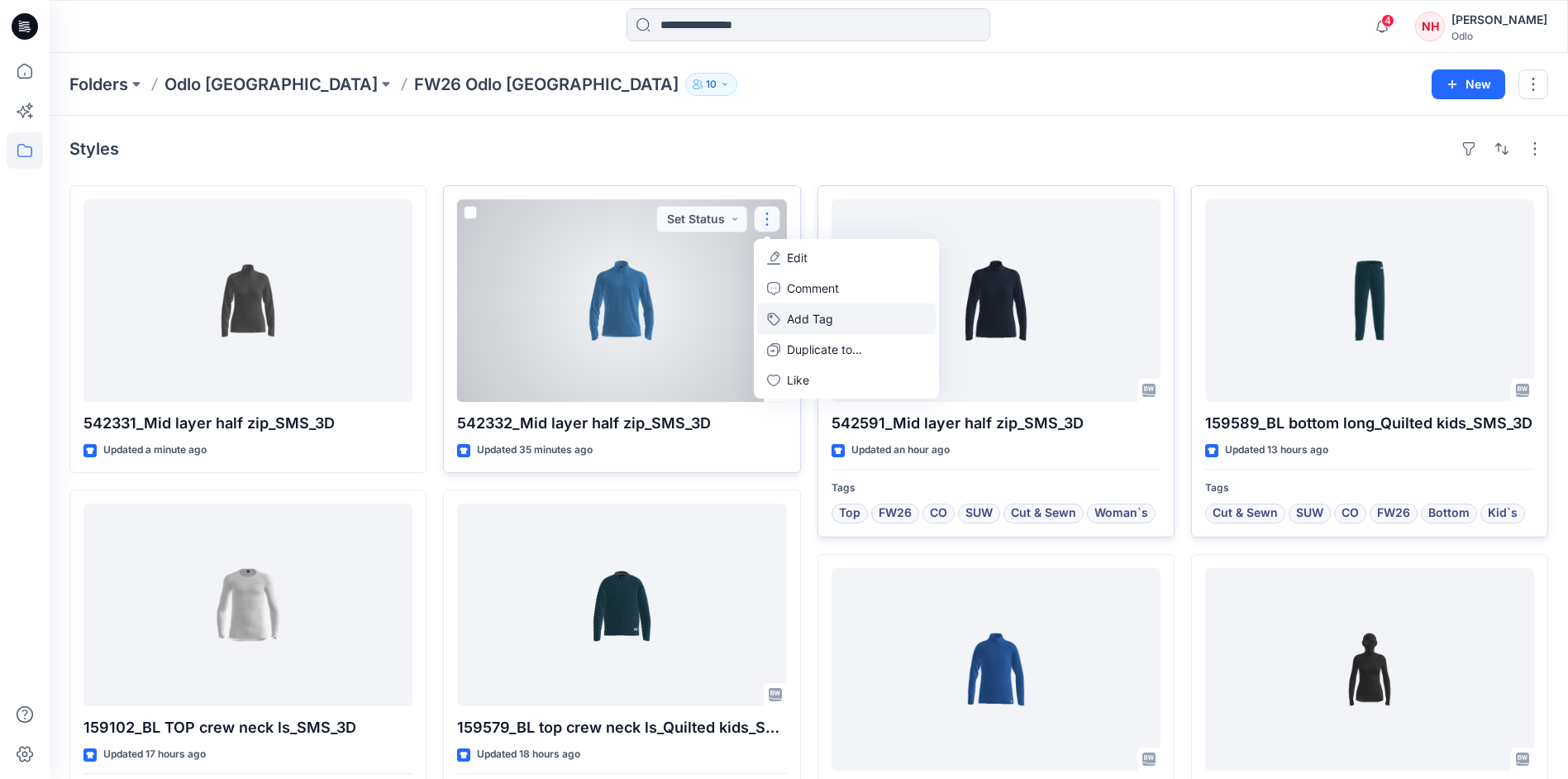
click at [847, 326] on button "Add Tag" at bounding box center [846, 319] width 178 height 31
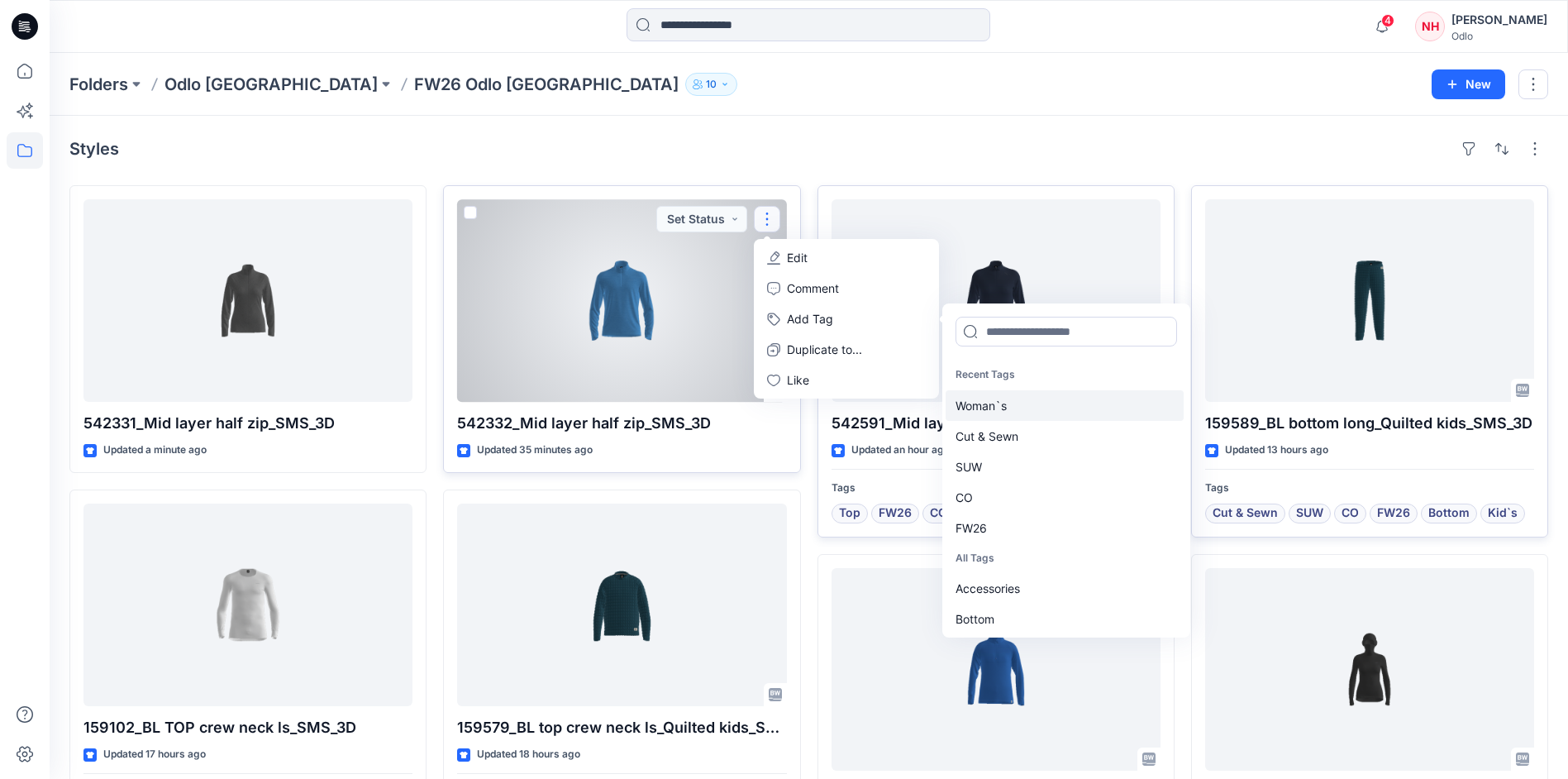
click at [1061, 405] on div "Woman`s" at bounding box center [1064, 406] width 238 height 31
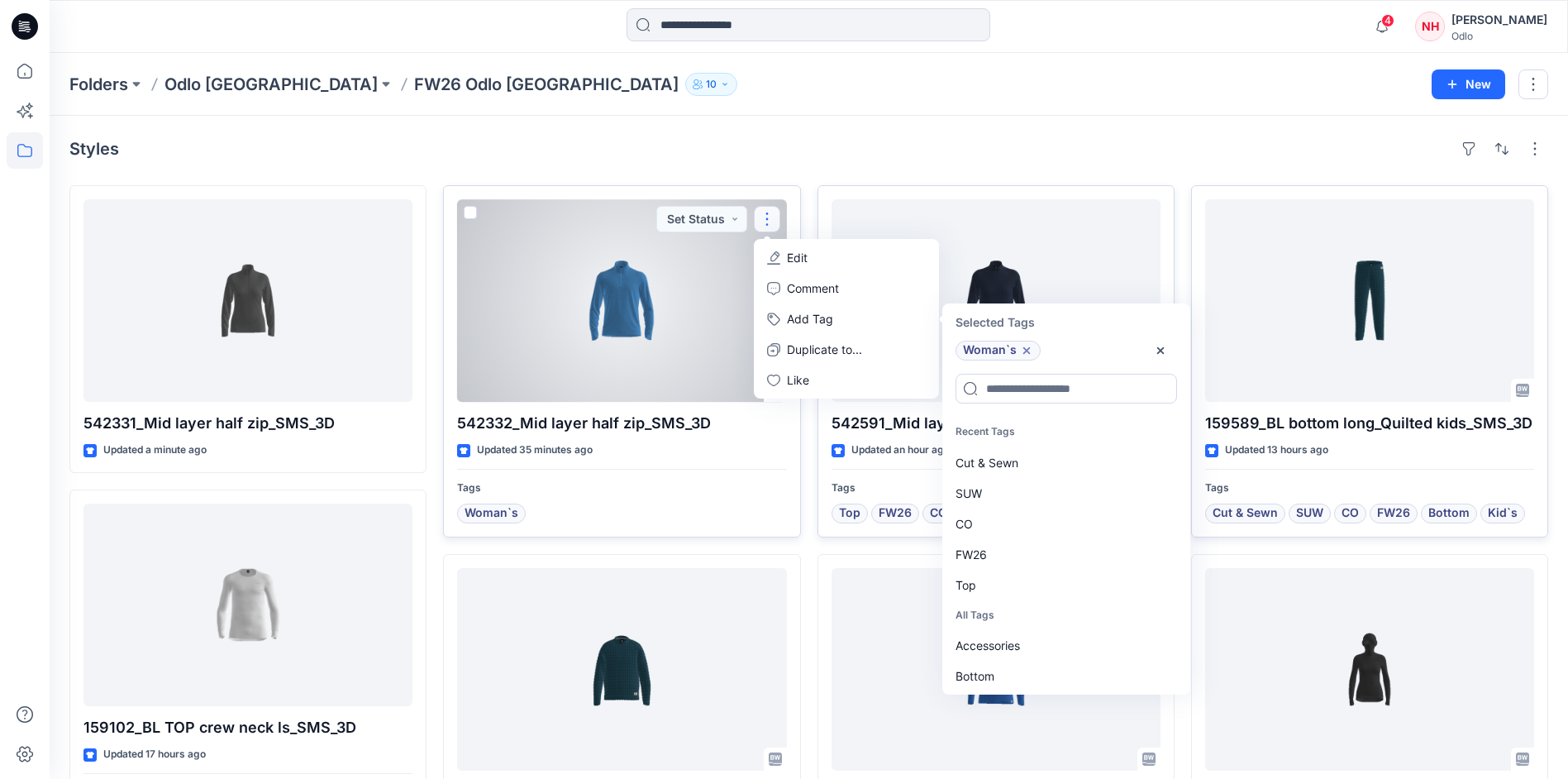
click at [1025, 348] on icon at bounding box center [1026, 350] width 7 height 7
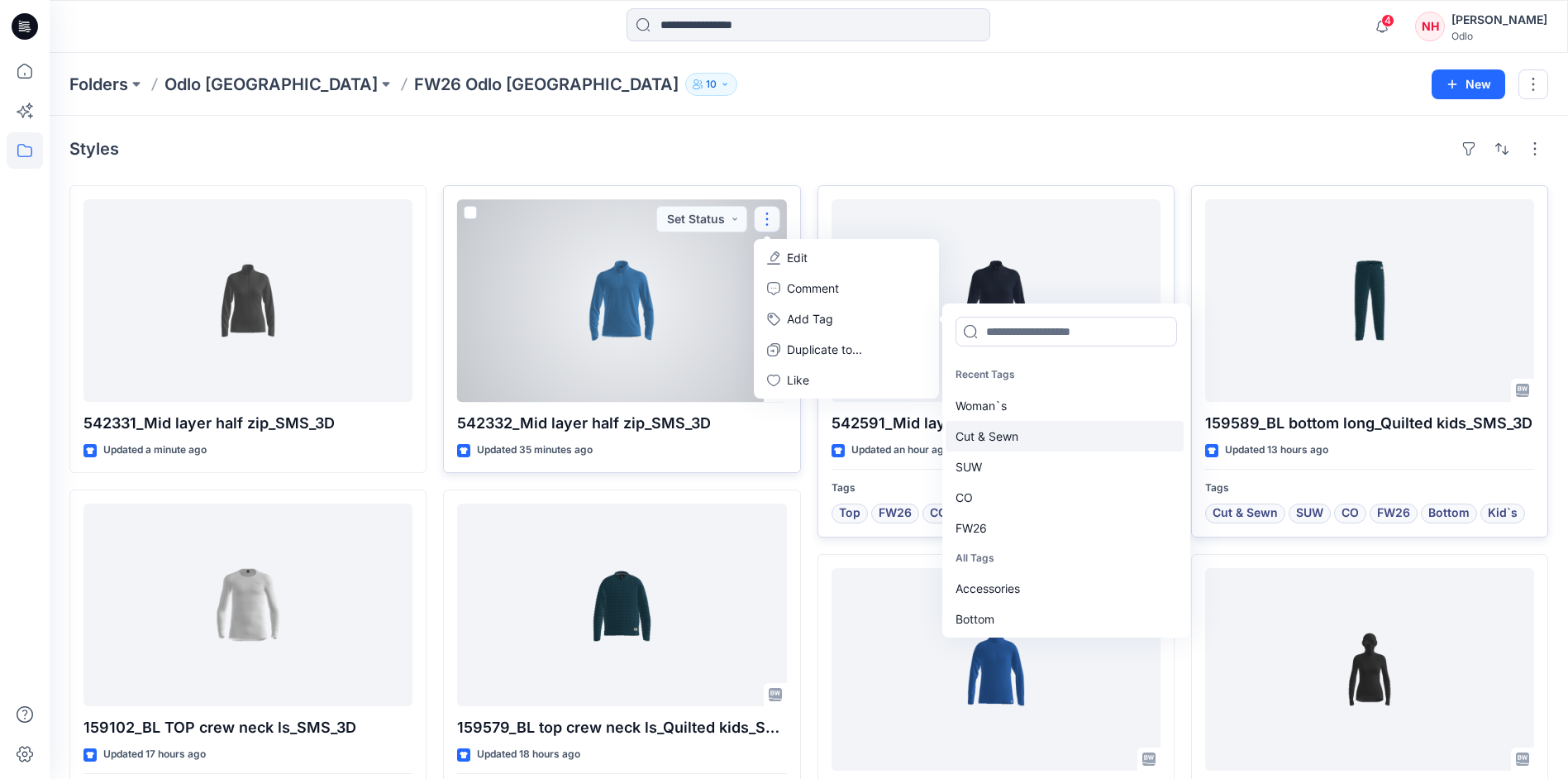
click at [1029, 437] on div "Cut & Sewn" at bounding box center [1064, 436] width 238 height 31
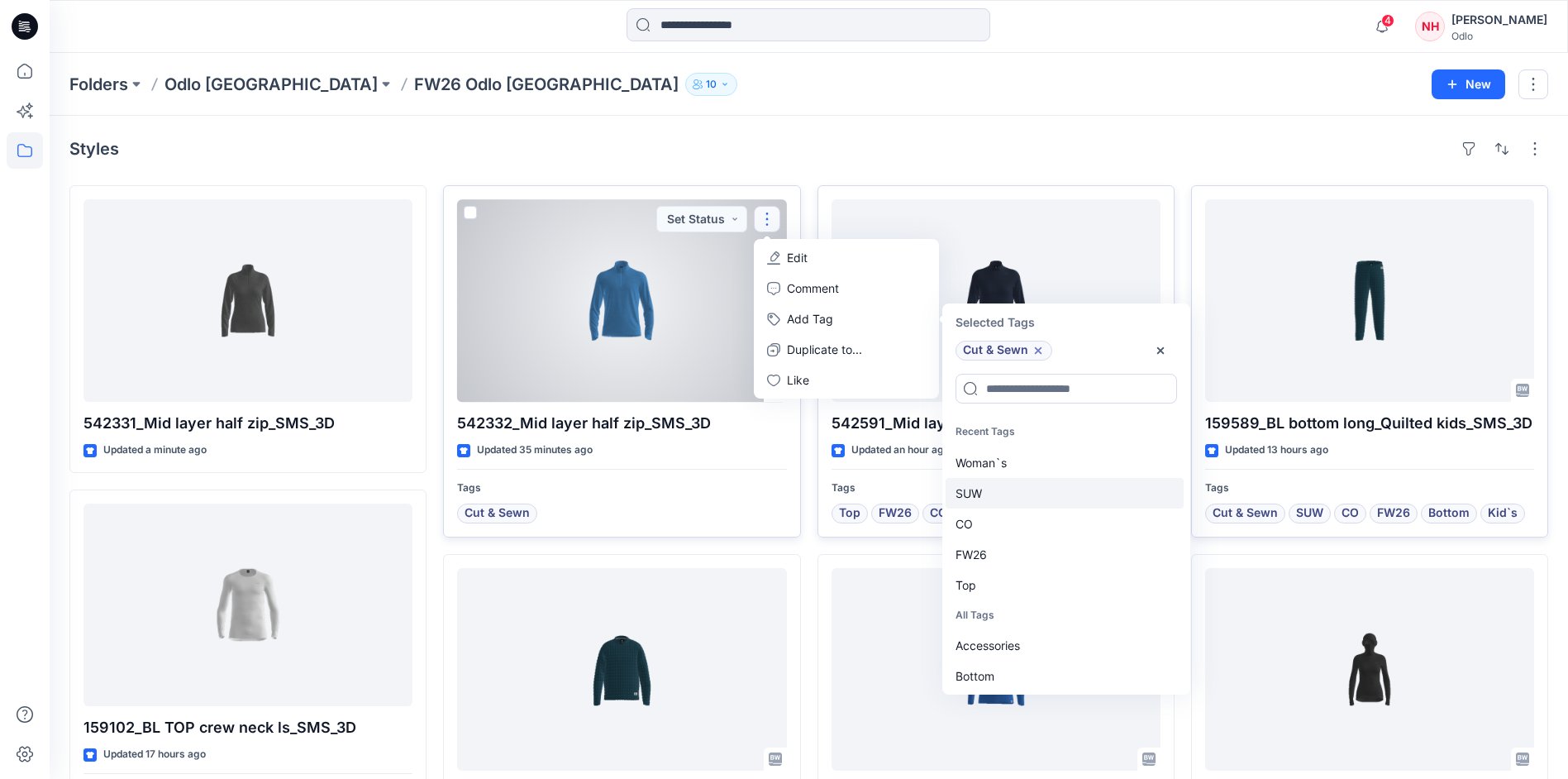
click at [1024, 500] on div "SUW" at bounding box center [1064, 493] width 238 height 31
click at [1024, 500] on div "CO" at bounding box center [1064, 493] width 238 height 31
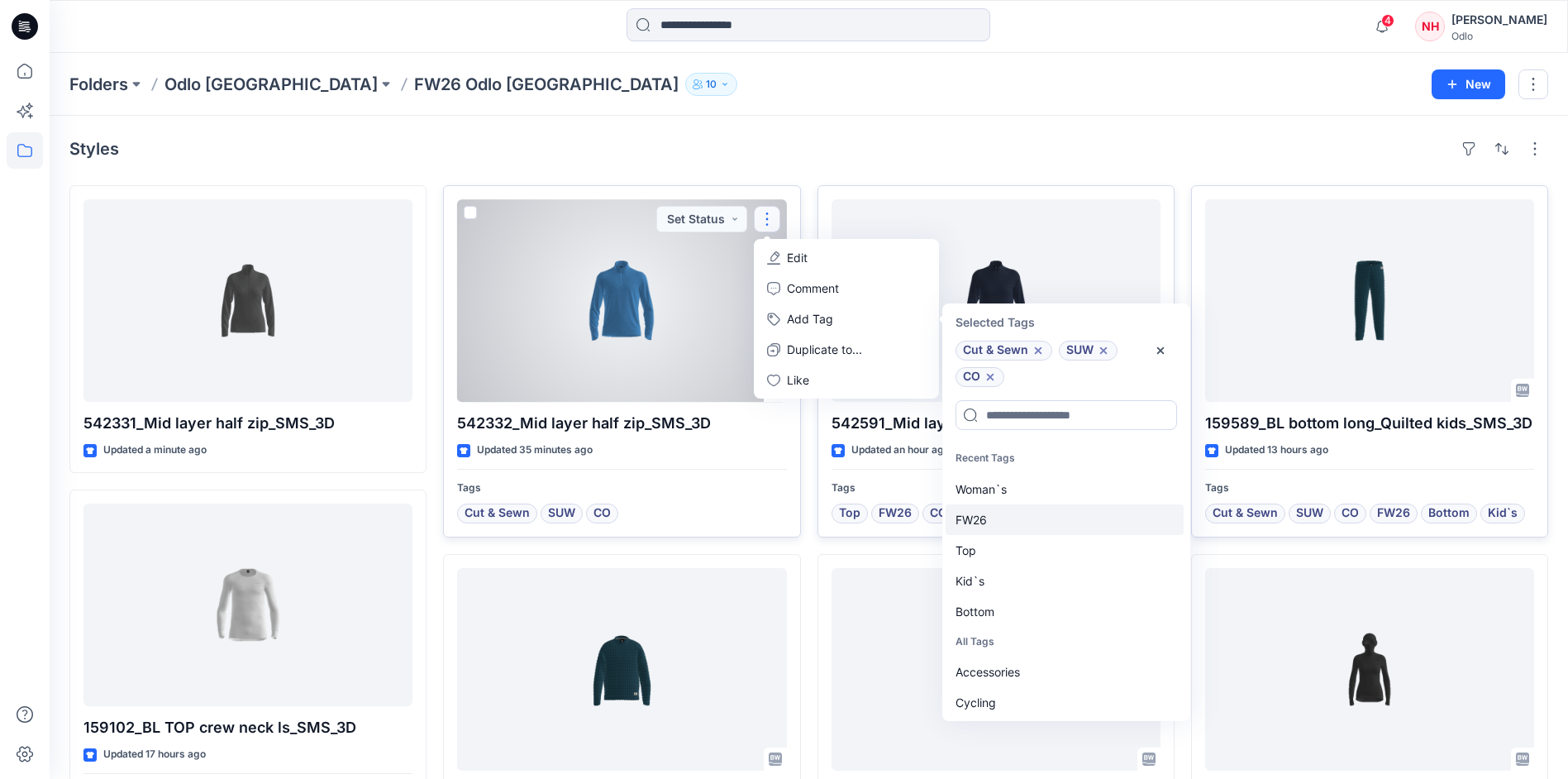
click at [1027, 525] on div "FW26" at bounding box center [1064, 520] width 238 height 31
click at [1027, 531] on div "Top" at bounding box center [1064, 520] width 238 height 31
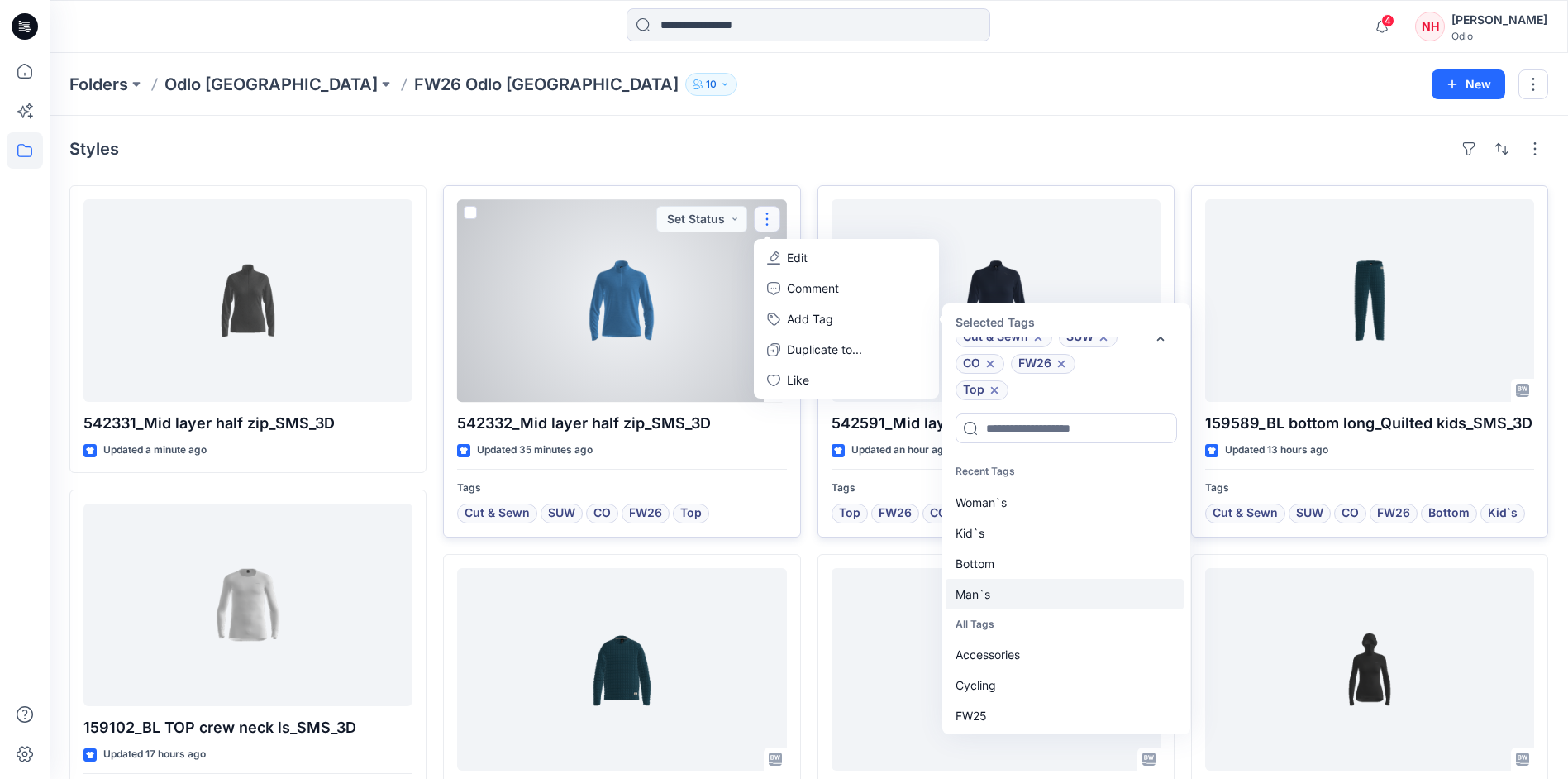
click at [1021, 590] on div "Man`s" at bounding box center [1064, 594] width 238 height 31
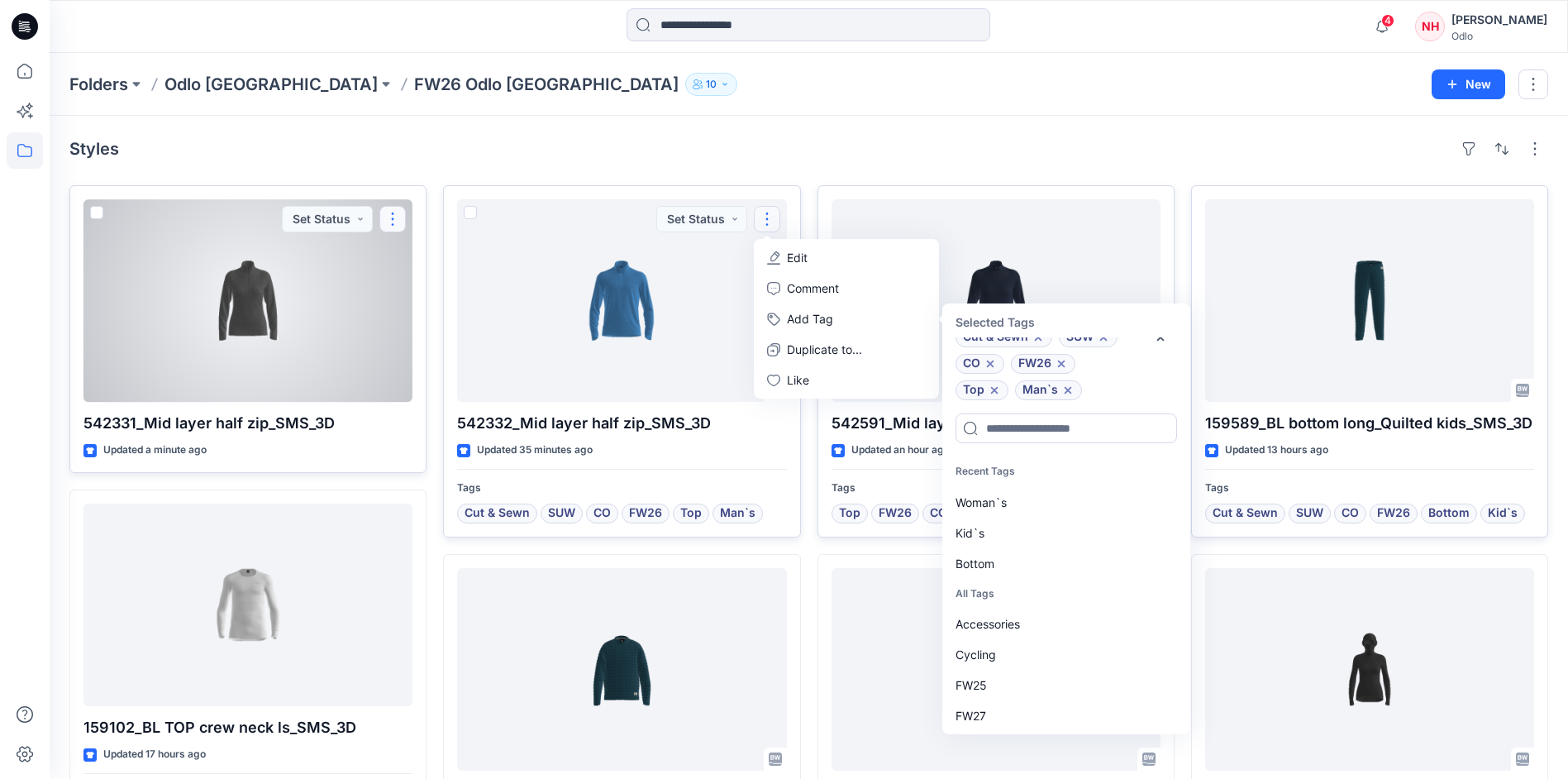
click at [386, 217] on button "button" at bounding box center [392, 219] width 26 height 26
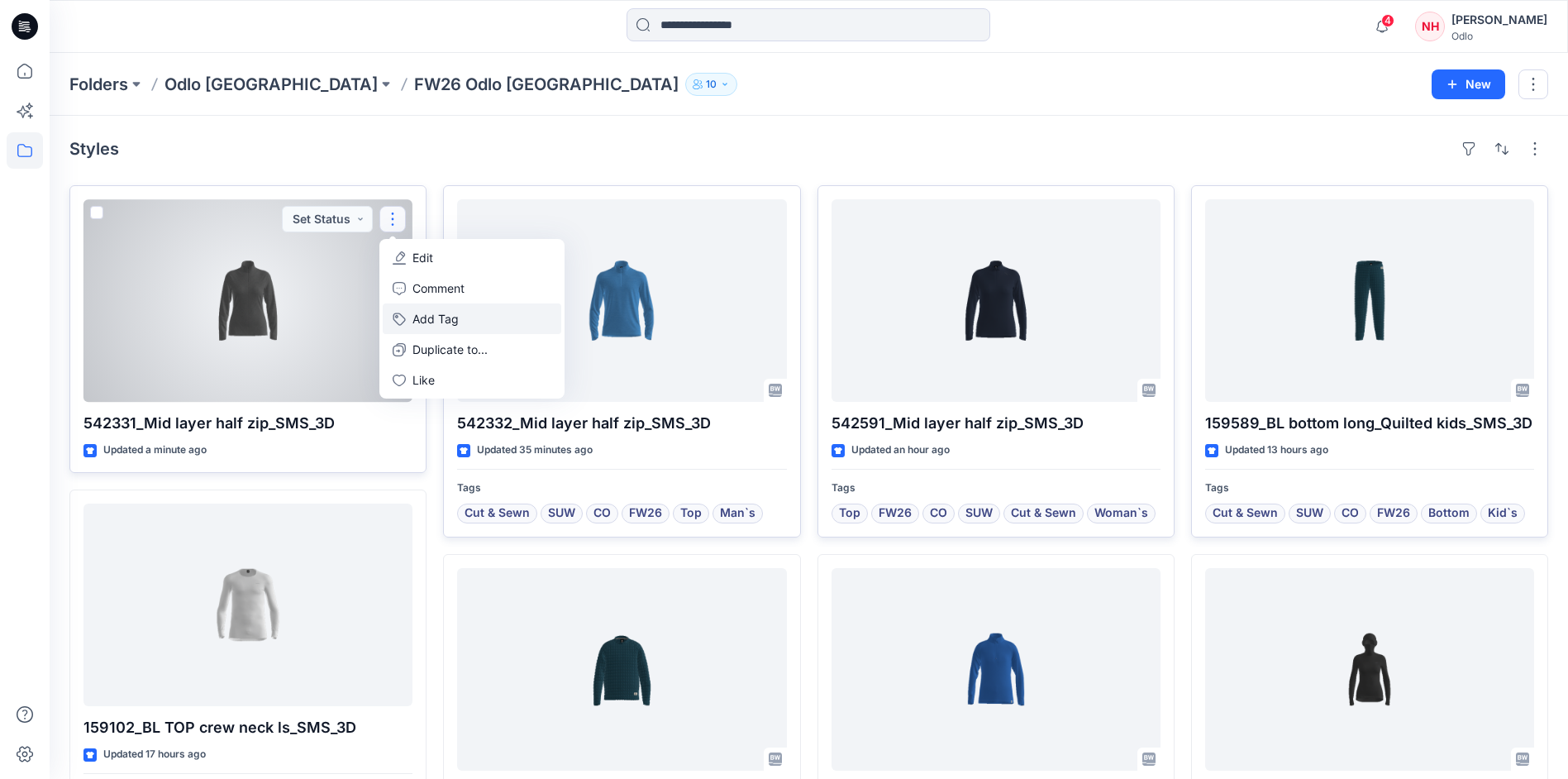
click at [456, 315] on button "Add Tag" at bounding box center [472, 319] width 178 height 31
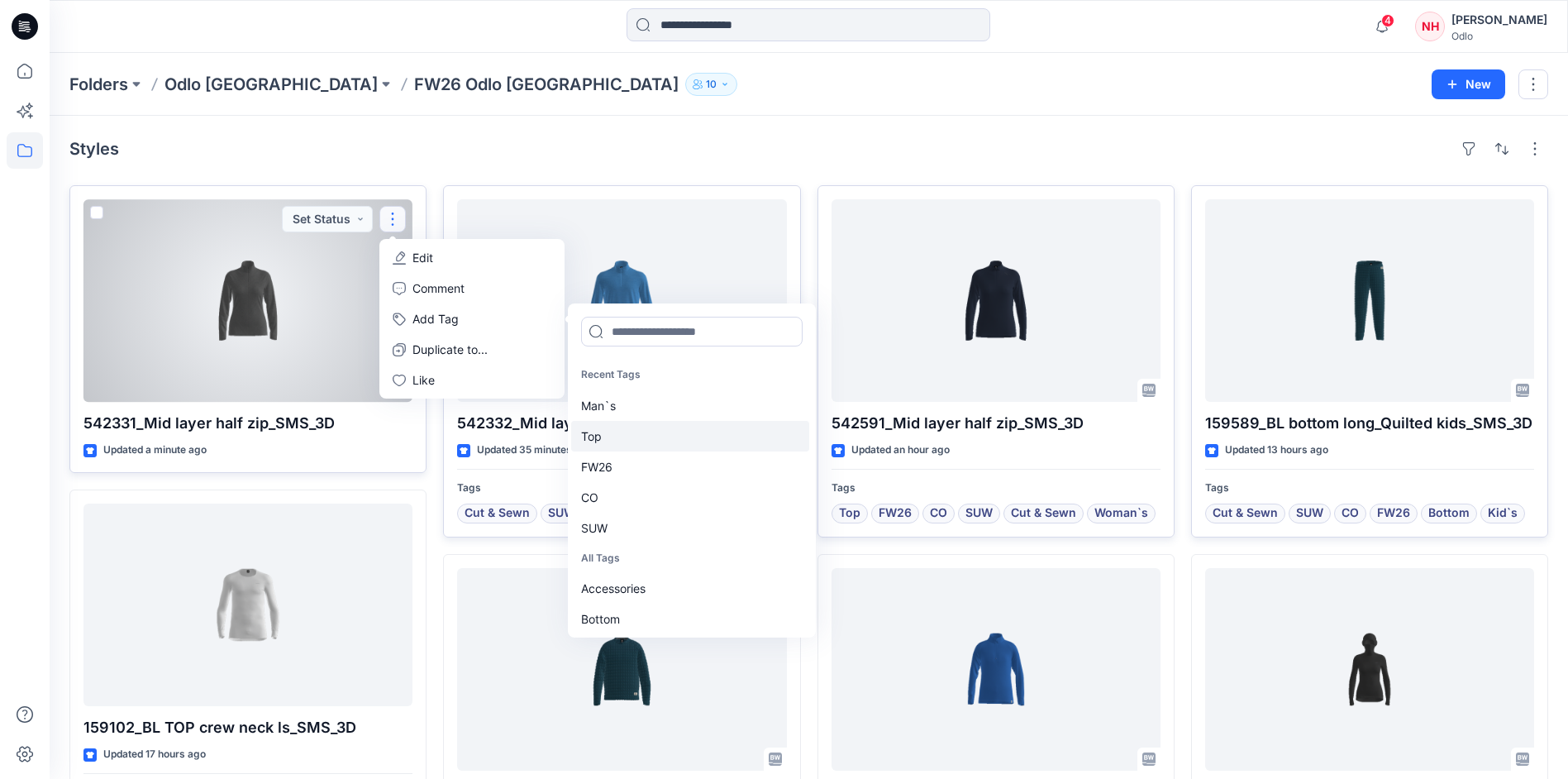
click at [646, 431] on div "Top" at bounding box center [691, 436] width 238 height 31
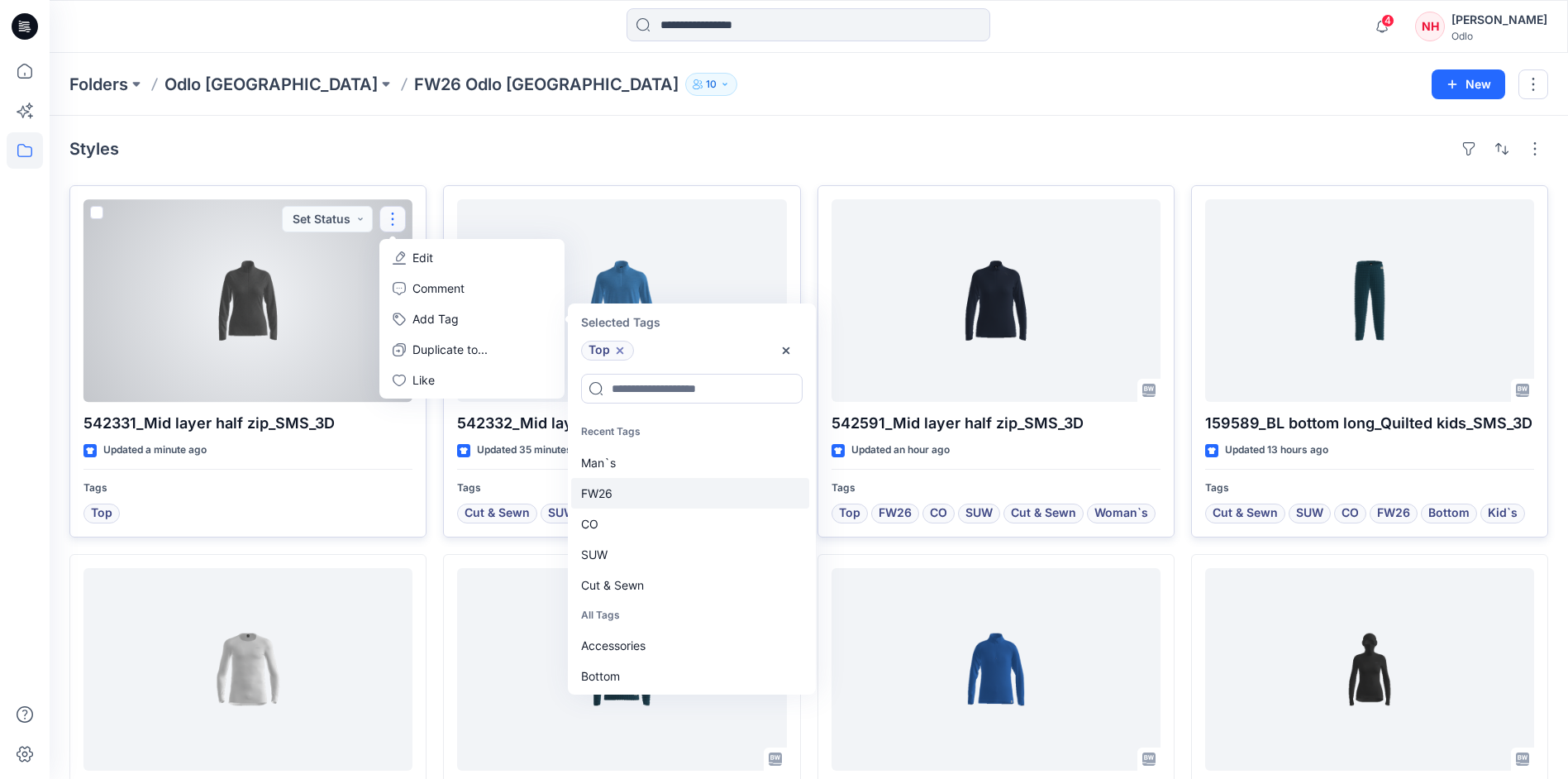
click at [640, 488] on div "FW26" at bounding box center [691, 493] width 238 height 31
click at [640, 523] on div "SUW" at bounding box center [691, 524] width 238 height 31
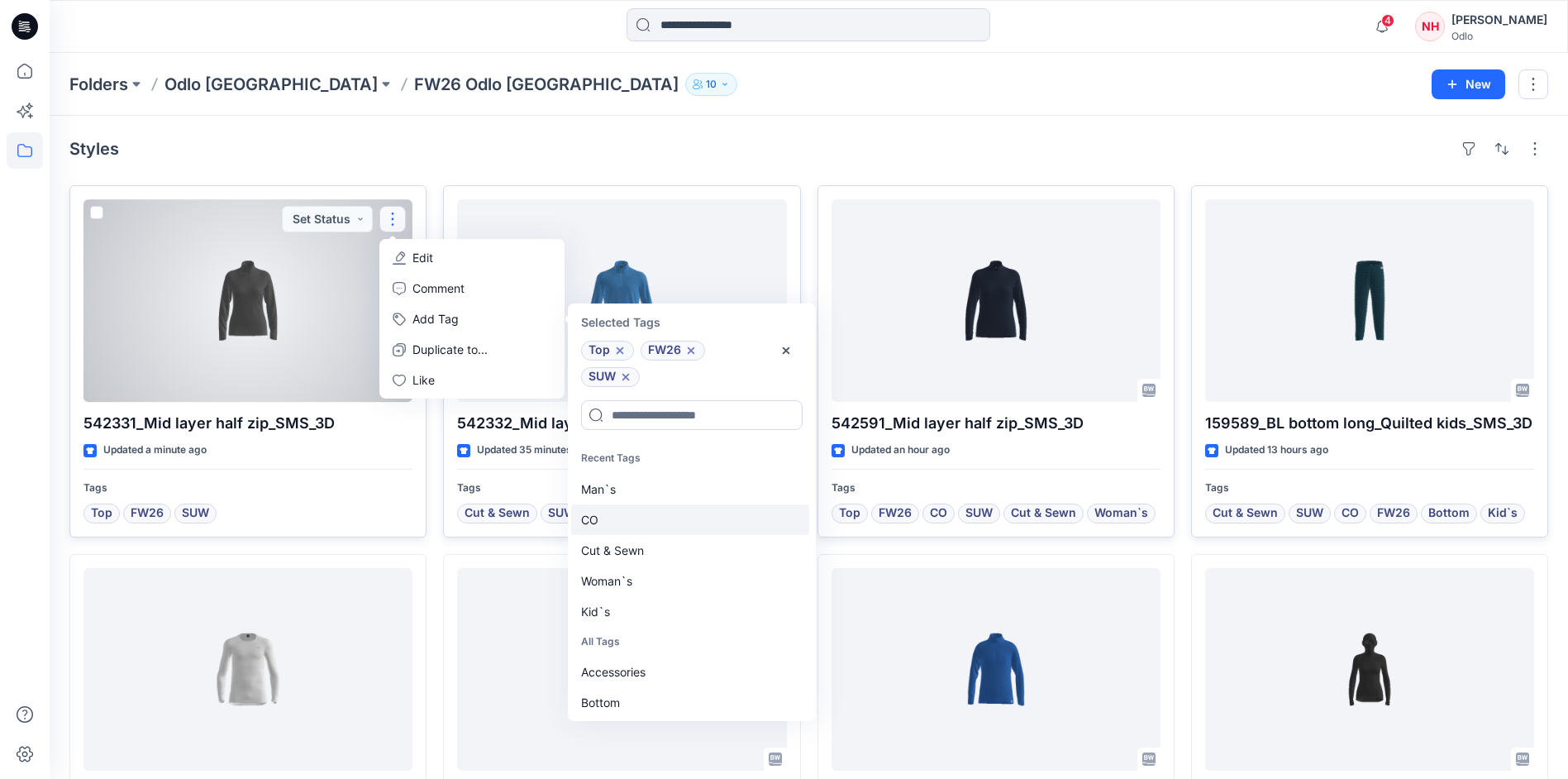
click at [649, 526] on div "CO" at bounding box center [691, 520] width 238 height 31
click at [649, 527] on div "Cut & Sewn" at bounding box center [691, 520] width 238 height 31
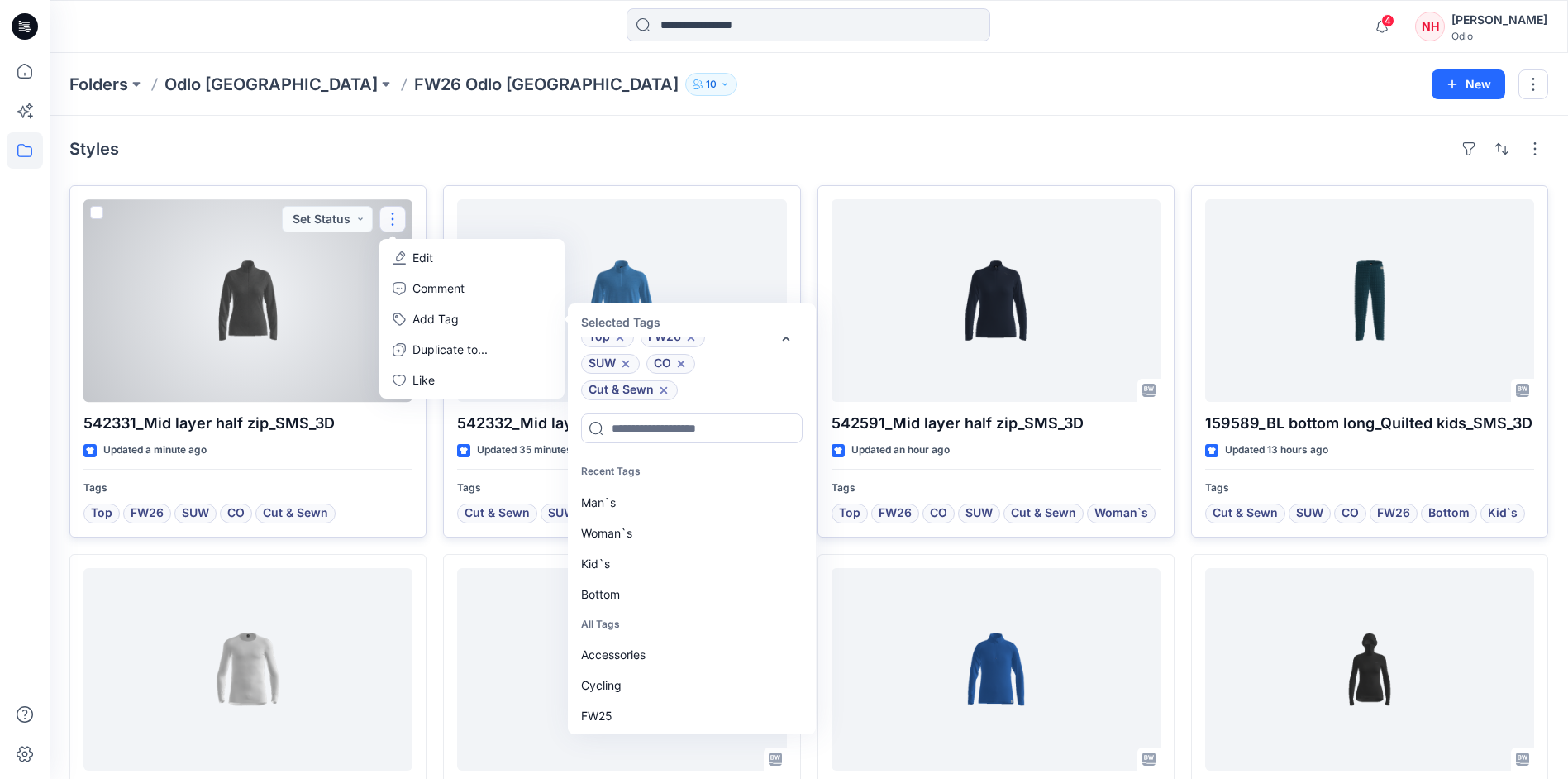
click at [649, 527] on div "Woman`s" at bounding box center [691, 533] width 238 height 31
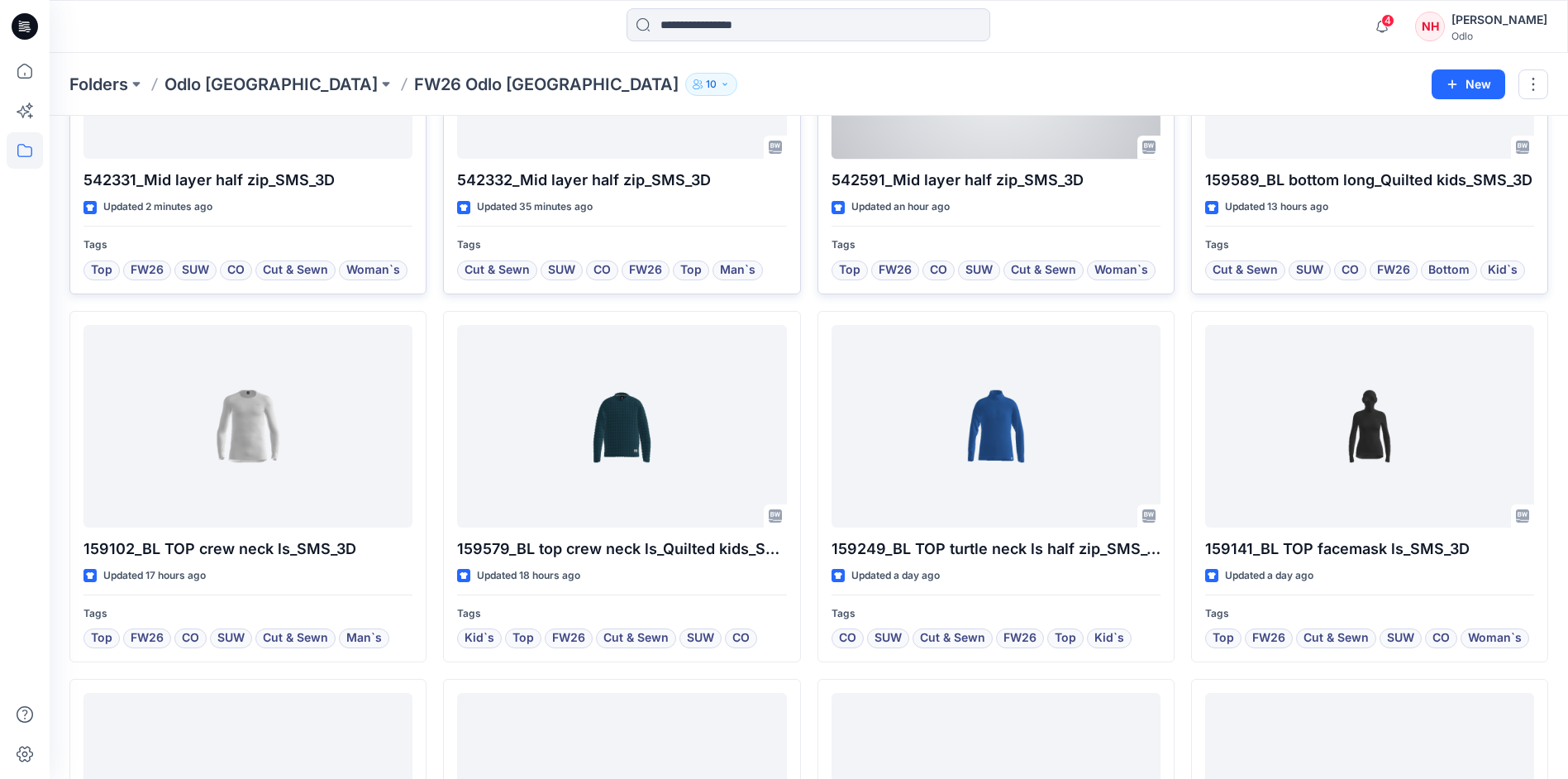
scroll to position [248, 0]
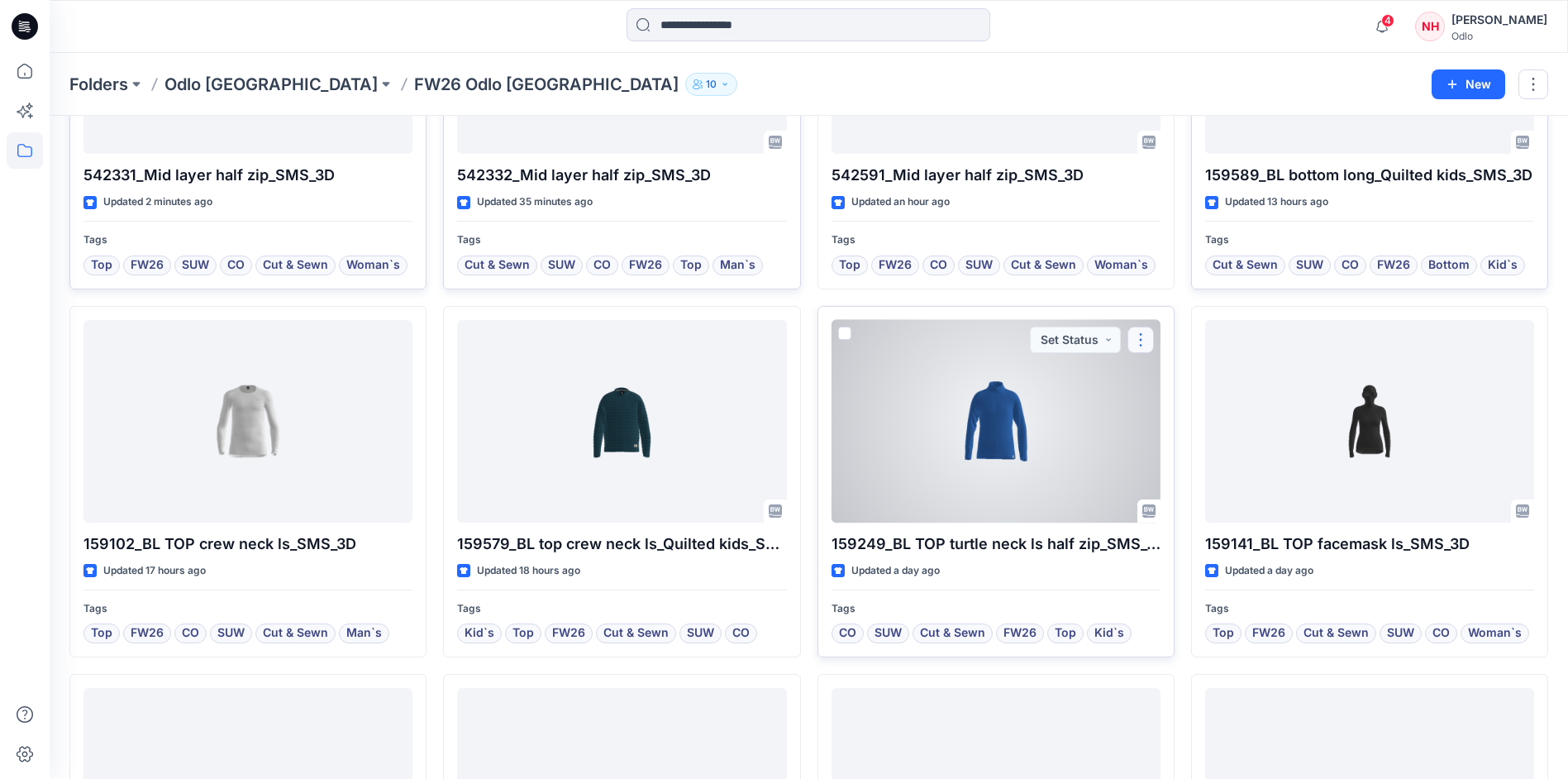
click at [1148, 333] on button "button" at bounding box center [1140, 339] width 26 height 26
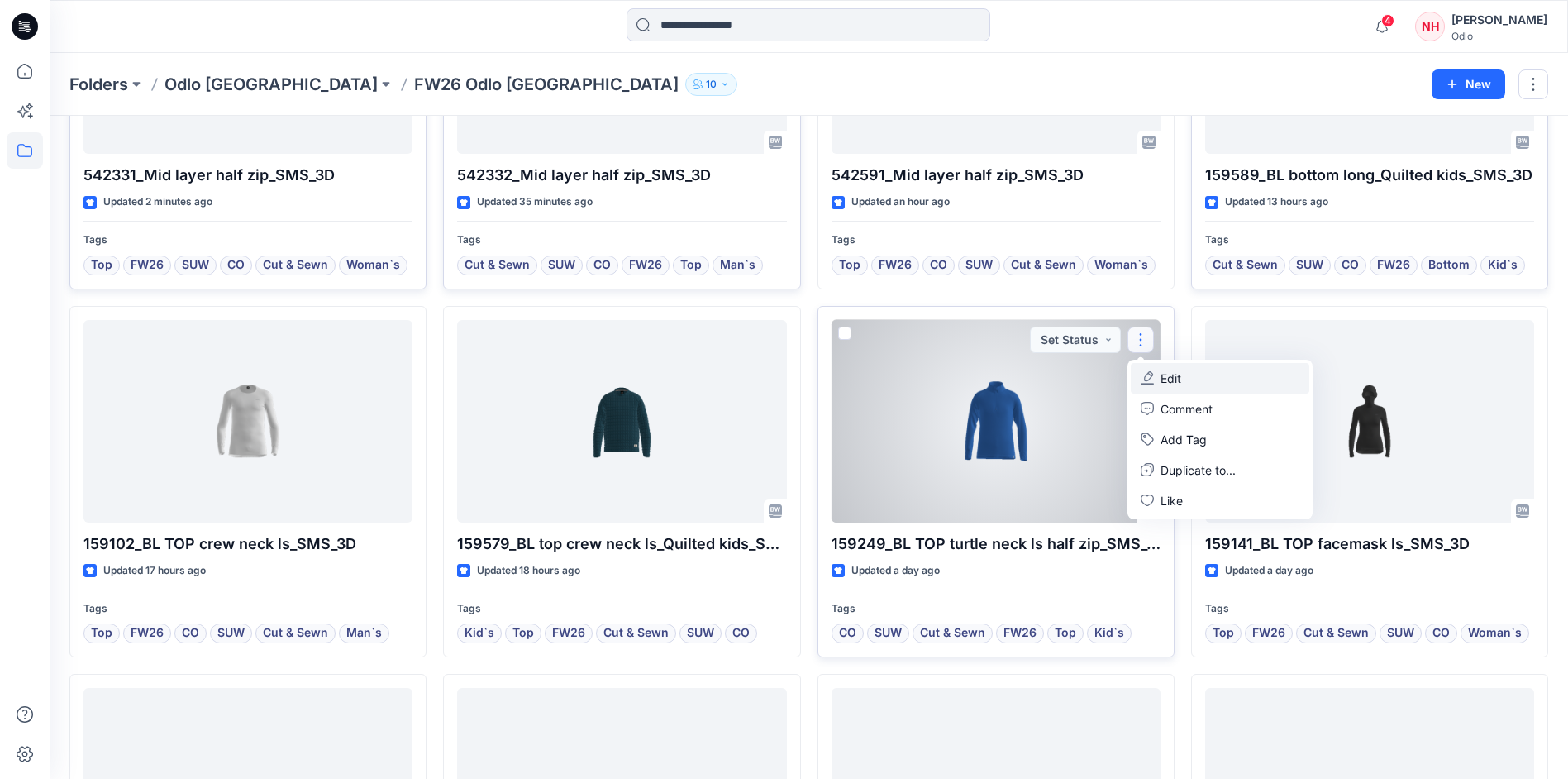
click at [1203, 380] on button "Edit" at bounding box center [1220, 379] width 178 height 31
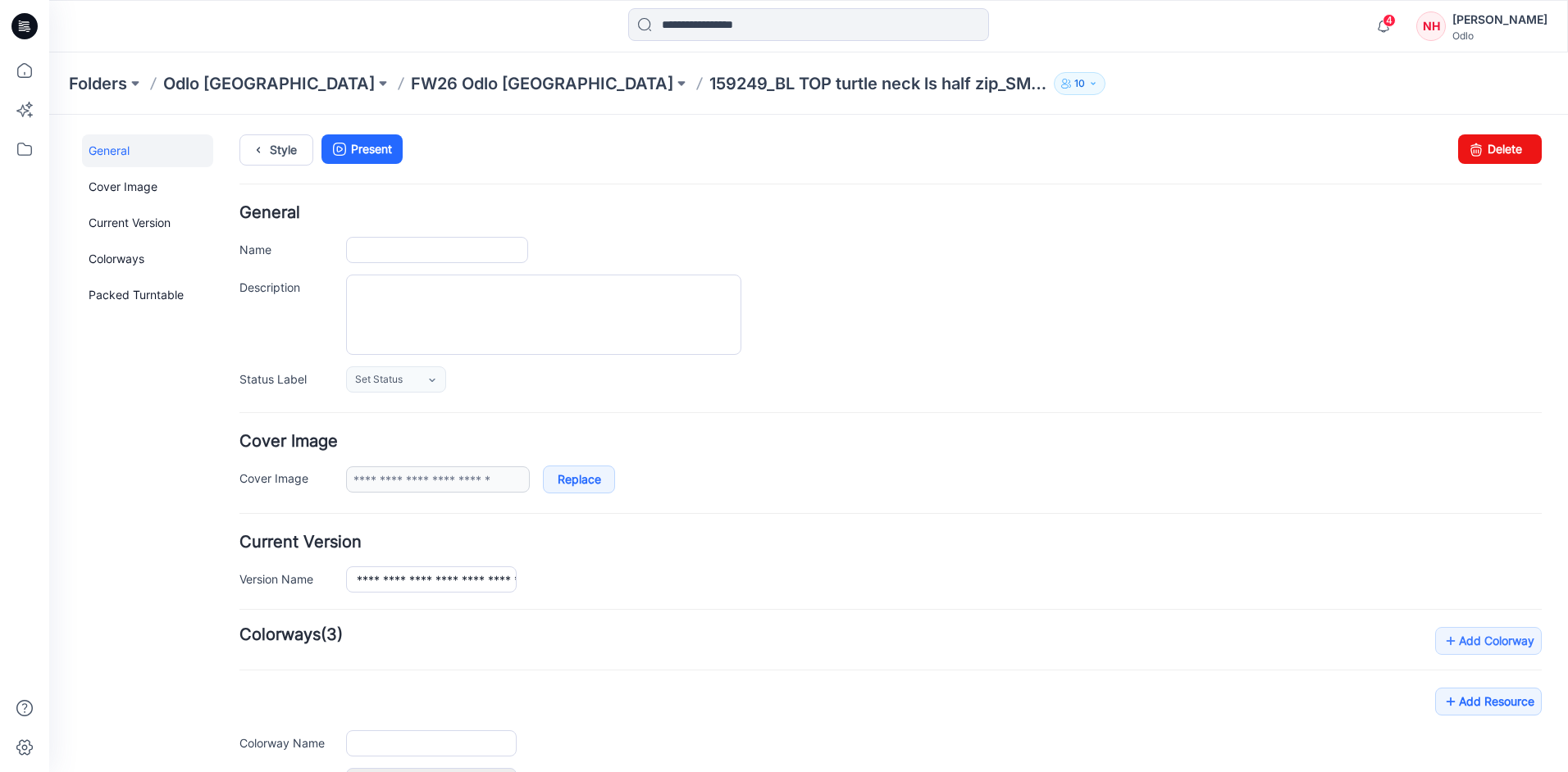
type input "**********"
type input "*****"
type input "**********"
click at [411, 84] on p "FW26 Odlo [GEOGRAPHIC_DATA]" at bounding box center [542, 84] width 262 height 23
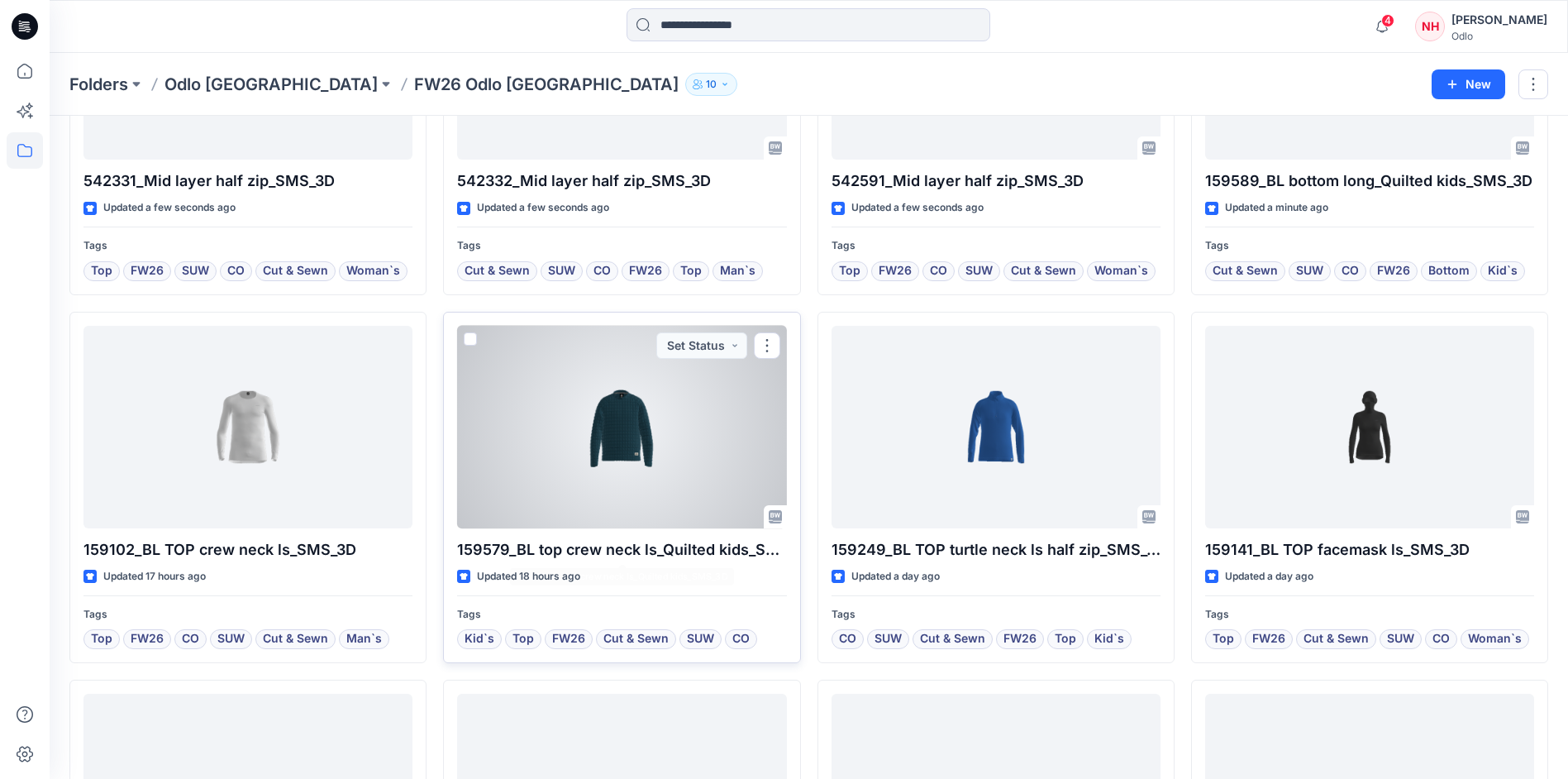
scroll to position [330, 0]
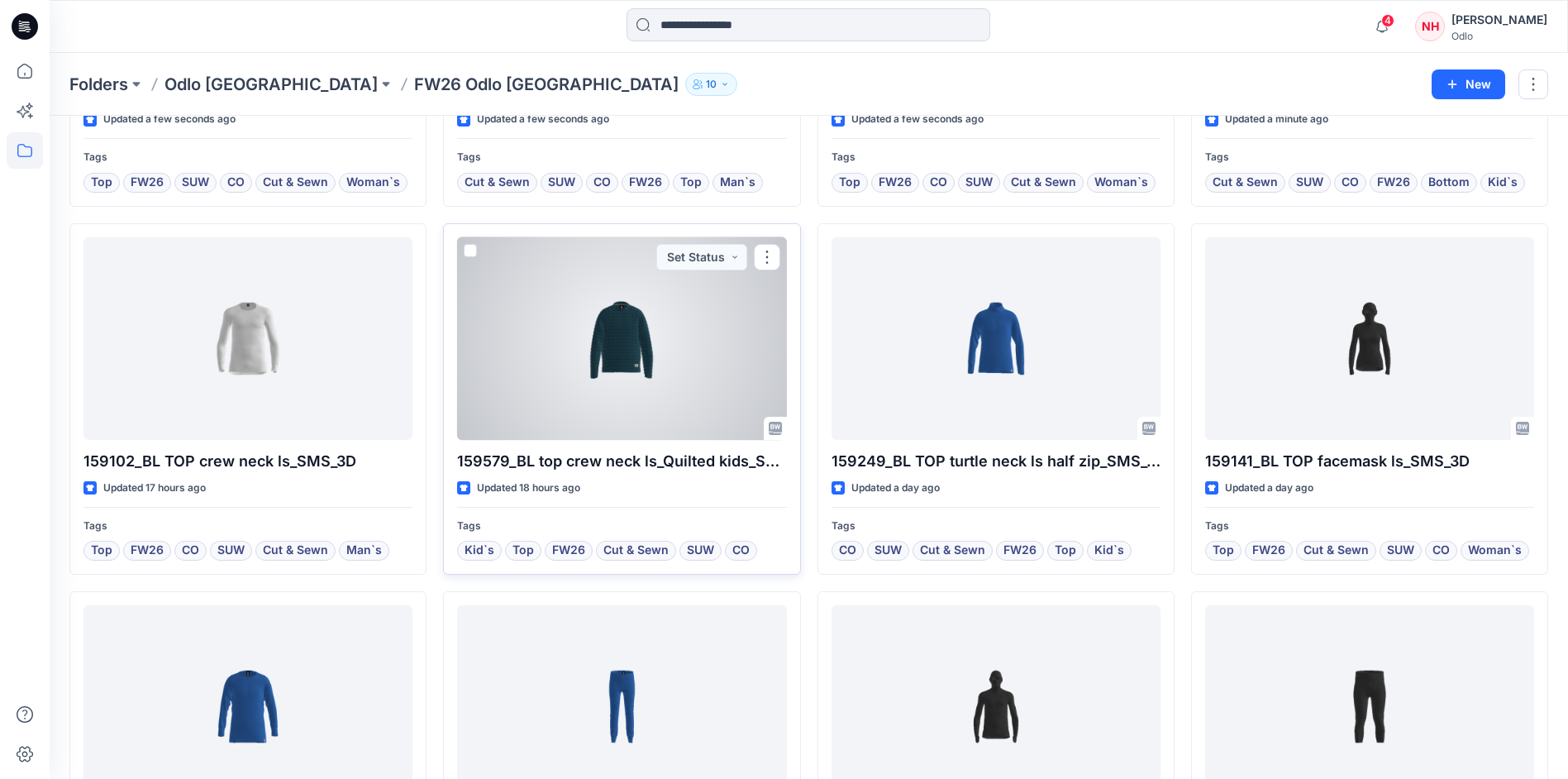
click at [572, 373] on div at bounding box center [622, 338] width 329 height 203
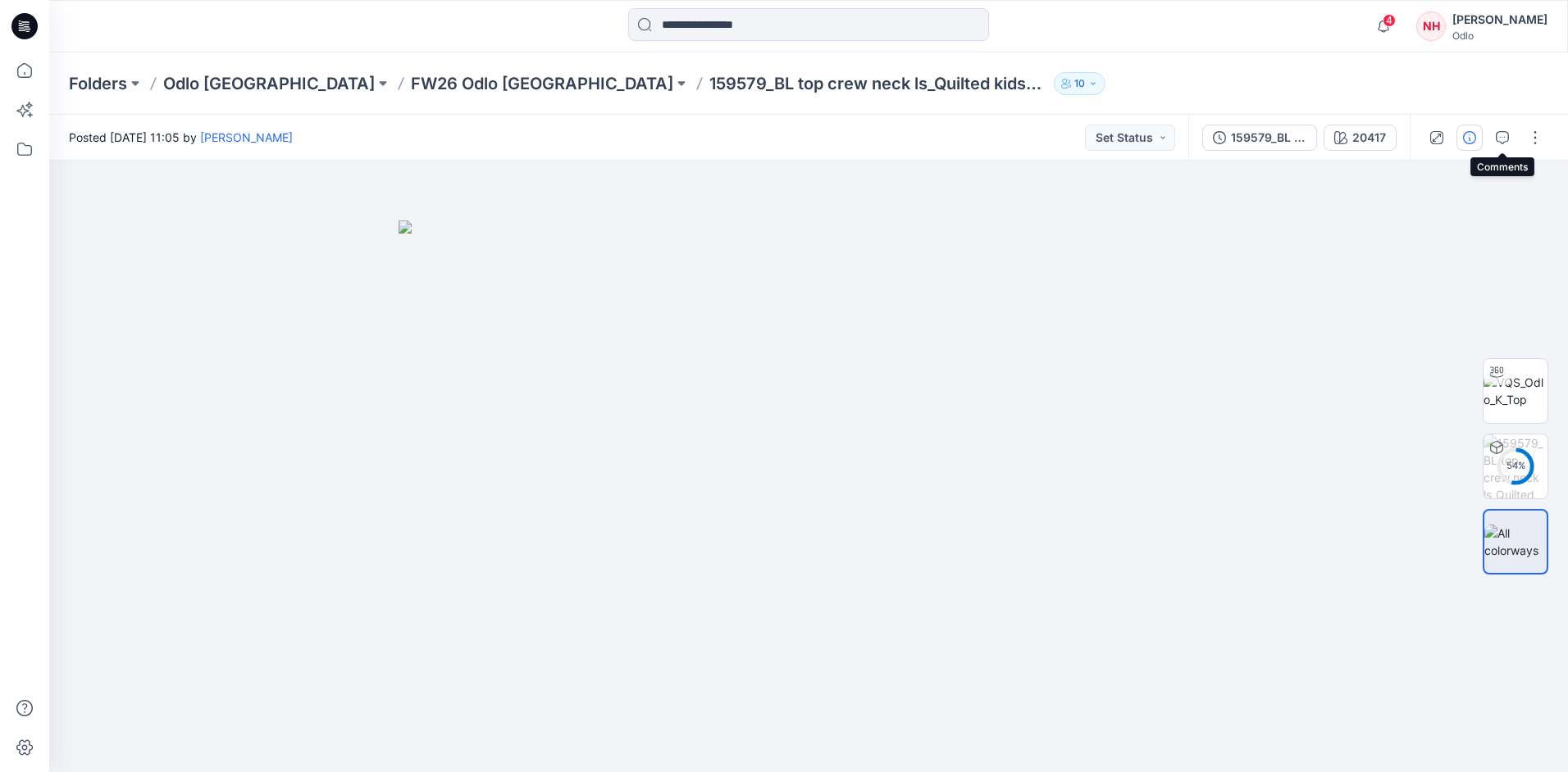
click at [1469, 137] on icon "button" at bounding box center [1470, 138] width 13 height 13
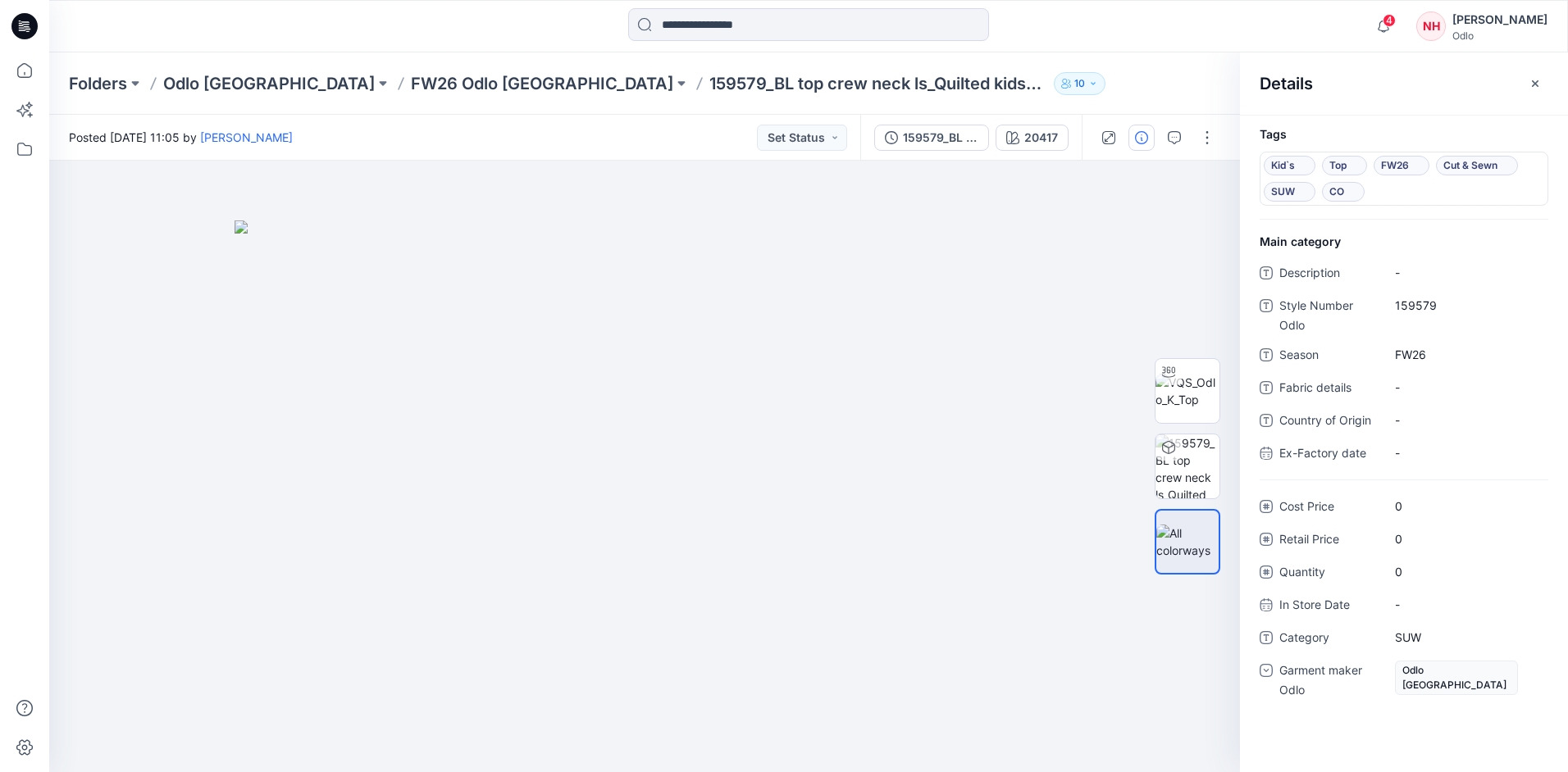
click at [441, 95] on div "Folders Odlo Romania FW26 Odlo Romania 159579_BL top crew neck ls_Quilted kids_…" at bounding box center [808, 84] width 1519 height 62
click at [441, 80] on p "FW26 Odlo [GEOGRAPHIC_DATA]" at bounding box center [542, 84] width 262 height 23
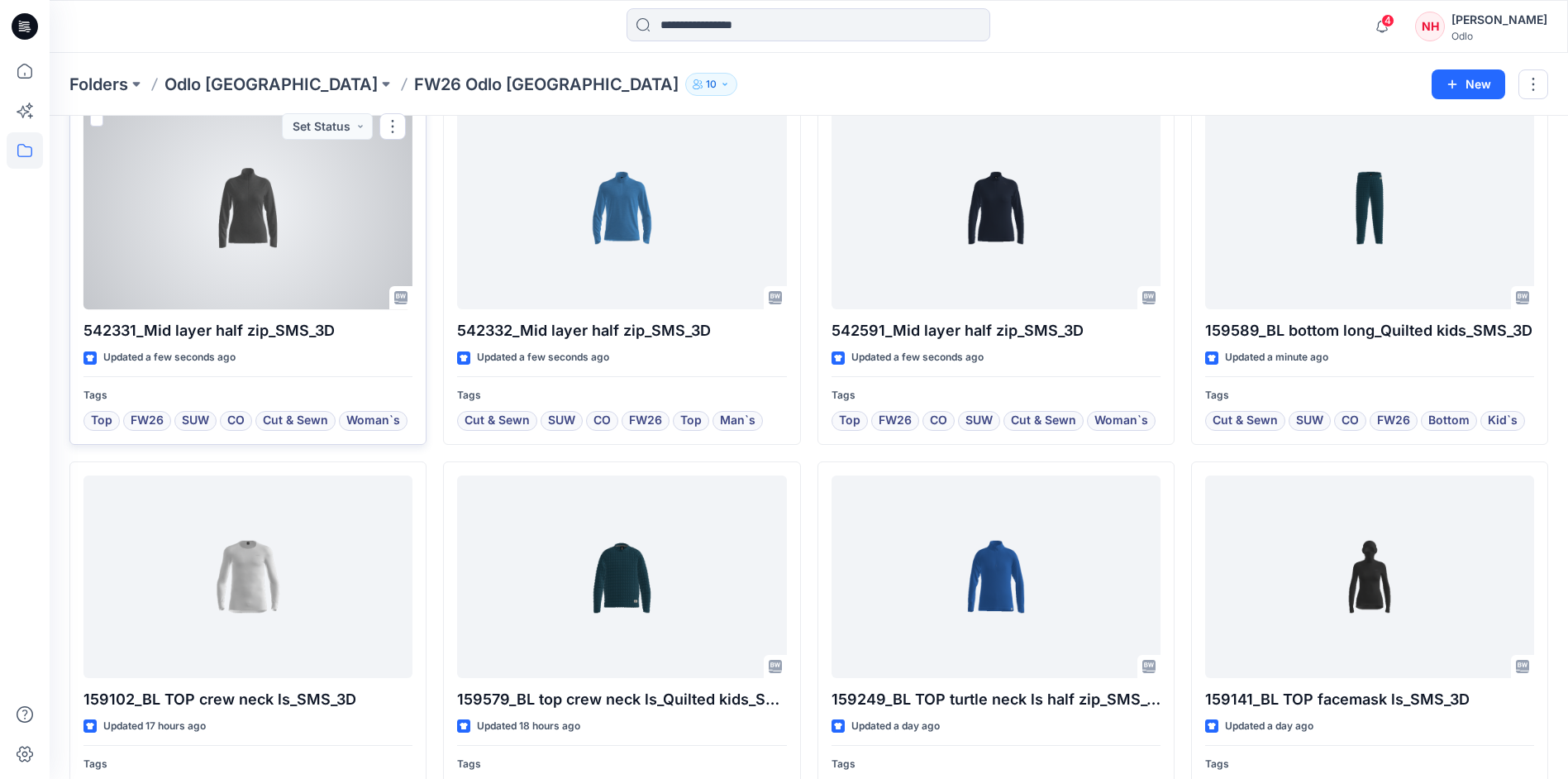
scroll to position [166, 0]
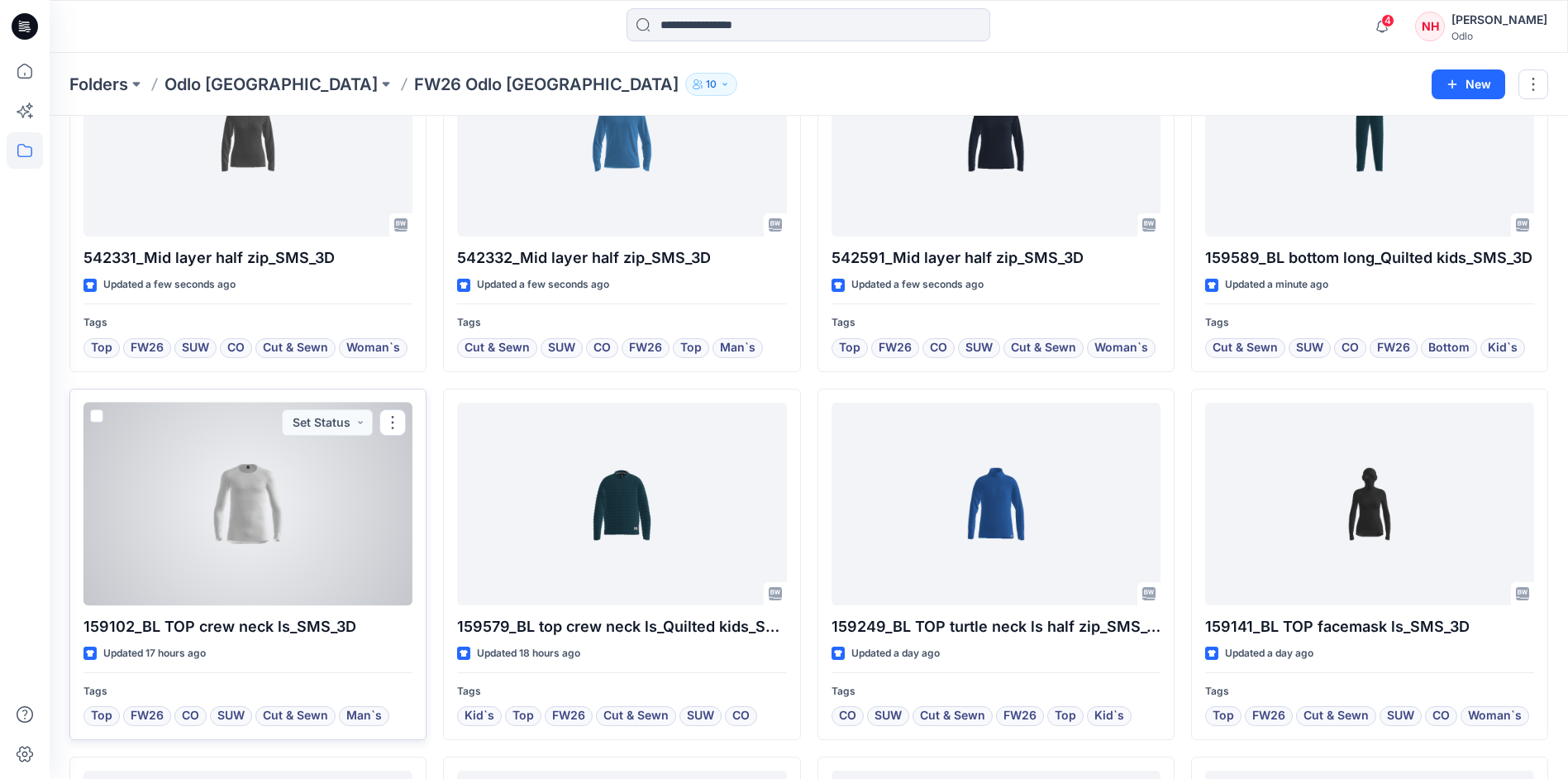
click at [349, 477] on div at bounding box center [248, 504] width 329 height 203
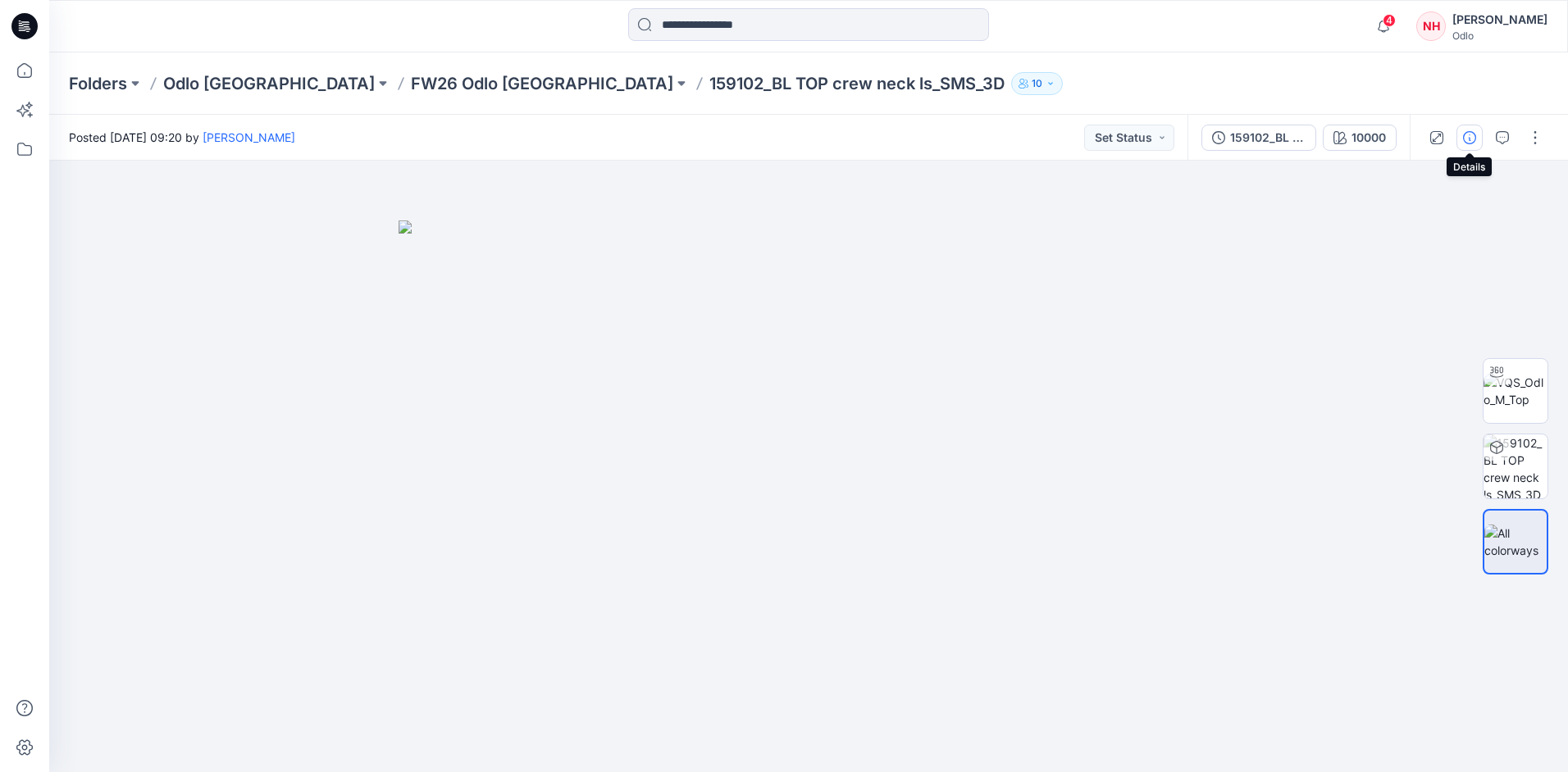
click at [1469, 140] on icon "button" at bounding box center [1470, 138] width 13 height 13
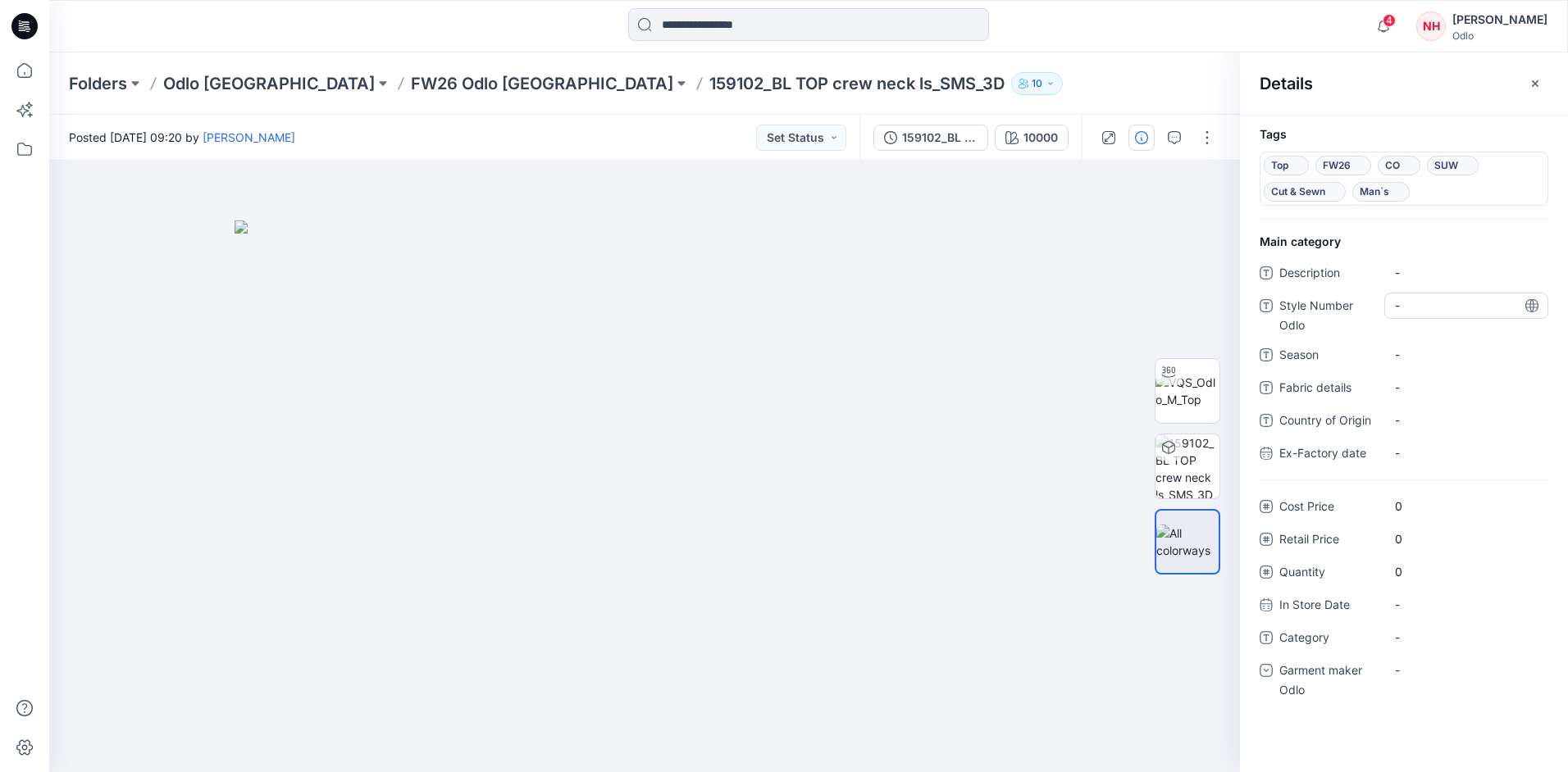
click at [1436, 304] on Odlo "-" at bounding box center [1466, 305] width 143 height 17
type textarea "******"
click at [1461, 355] on span "-" at bounding box center [1466, 354] width 143 height 17
type textarea "****"
click at [1396, 632] on span "-" at bounding box center [1466, 638] width 143 height 17
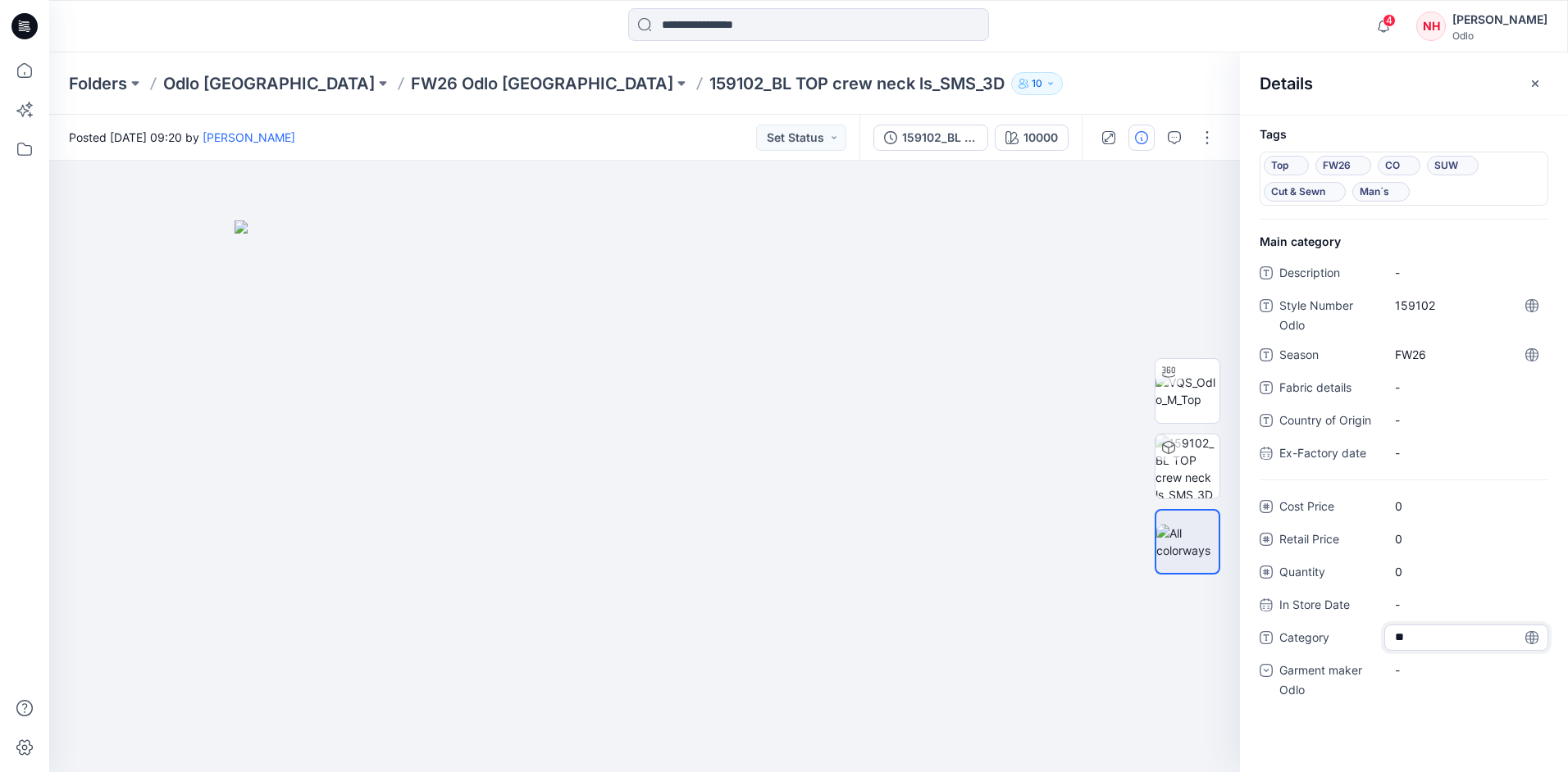
type textarea "***"
click at [1411, 682] on div "-" at bounding box center [1466, 669] width 164 height 26
click at [1439, 760] on div "Odlo [GEOGRAPHIC_DATA]" at bounding box center [1466, 772] width 158 height 33
click at [411, 86] on p "FW26 Odlo [GEOGRAPHIC_DATA]" at bounding box center [542, 84] width 262 height 23
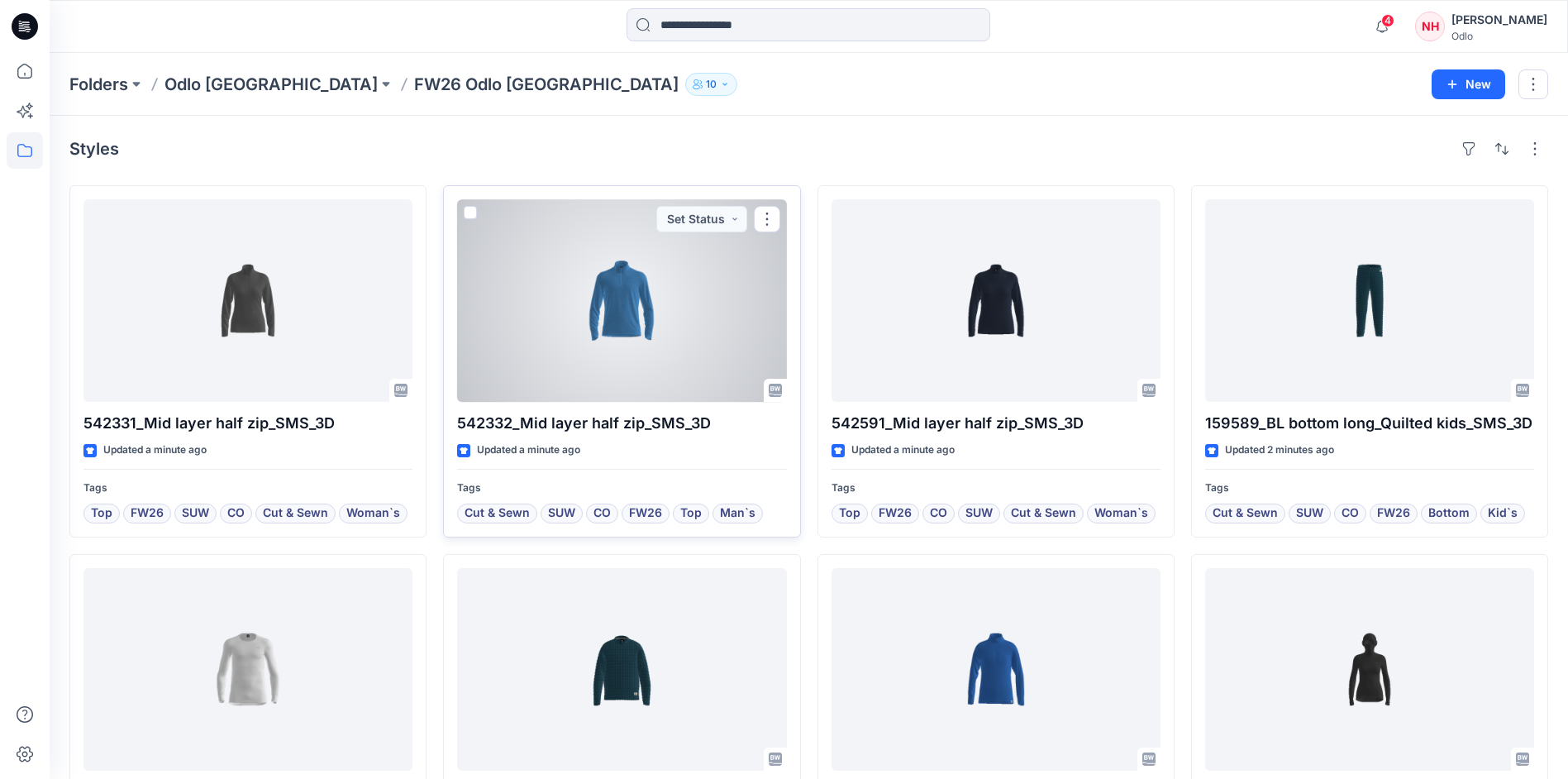
scroll to position [248, 0]
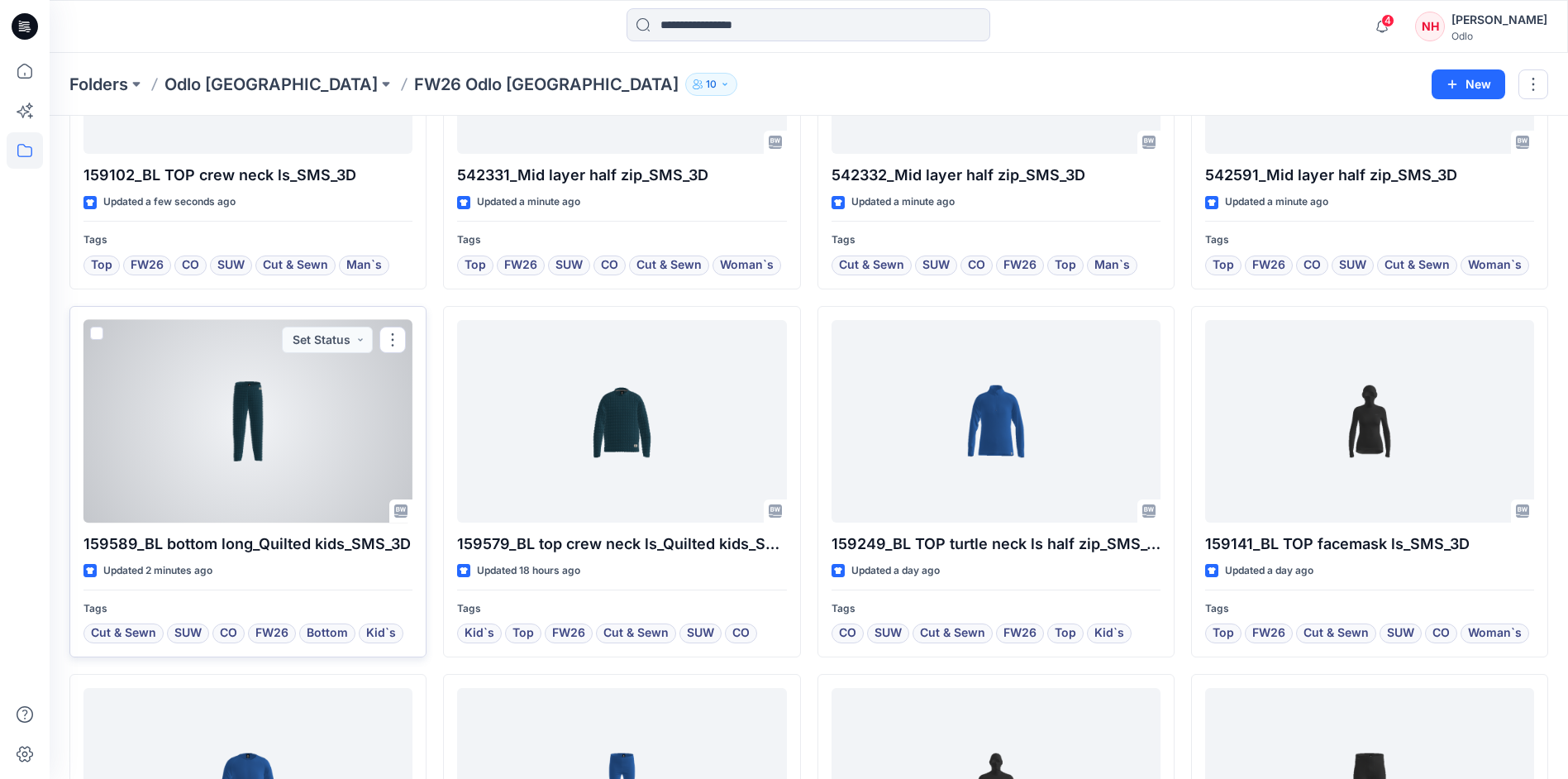
click at [306, 403] on div at bounding box center [248, 421] width 329 height 203
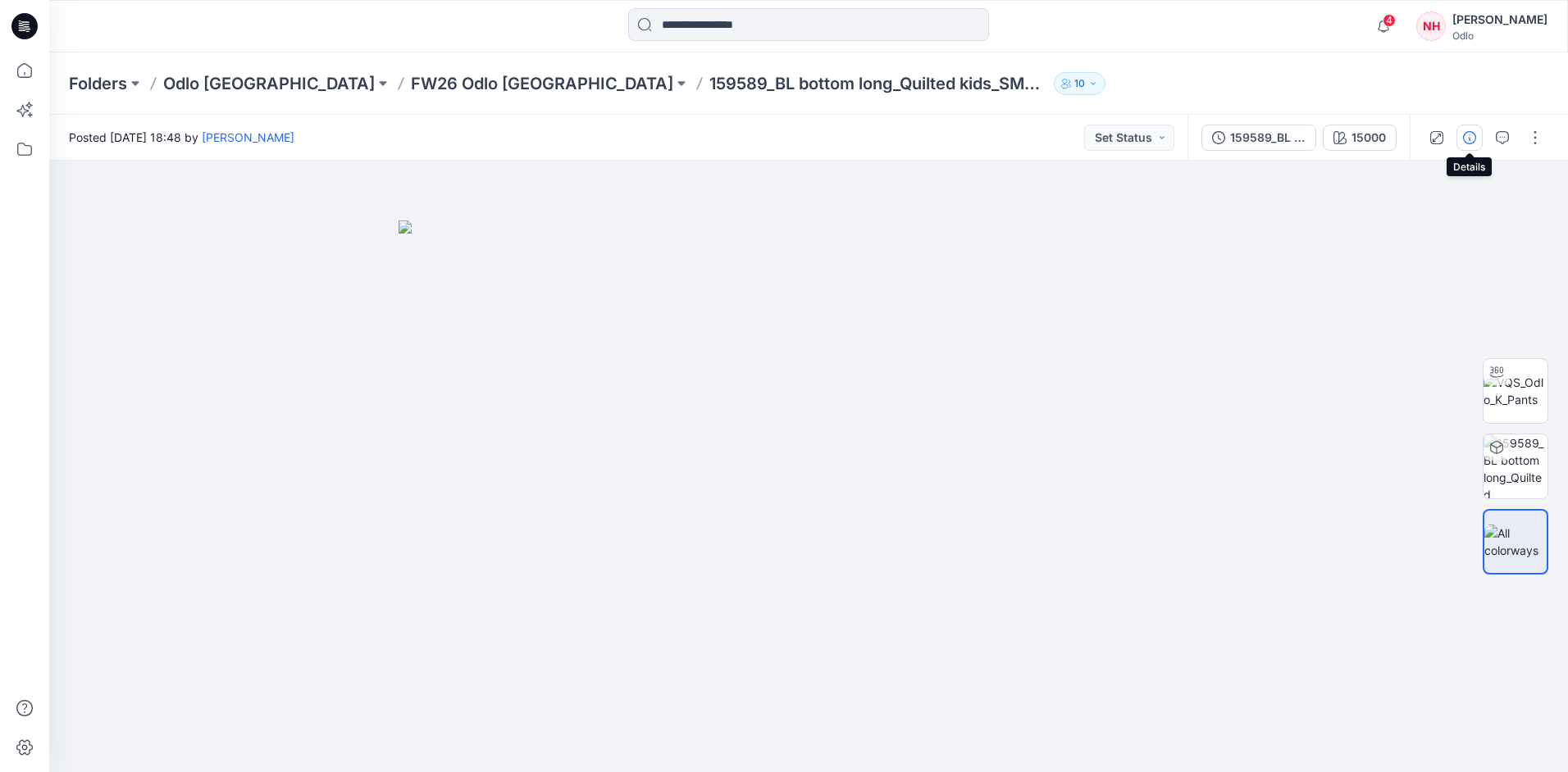
click at [1482, 132] on button "button" at bounding box center [1469, 137] width 26 height 26
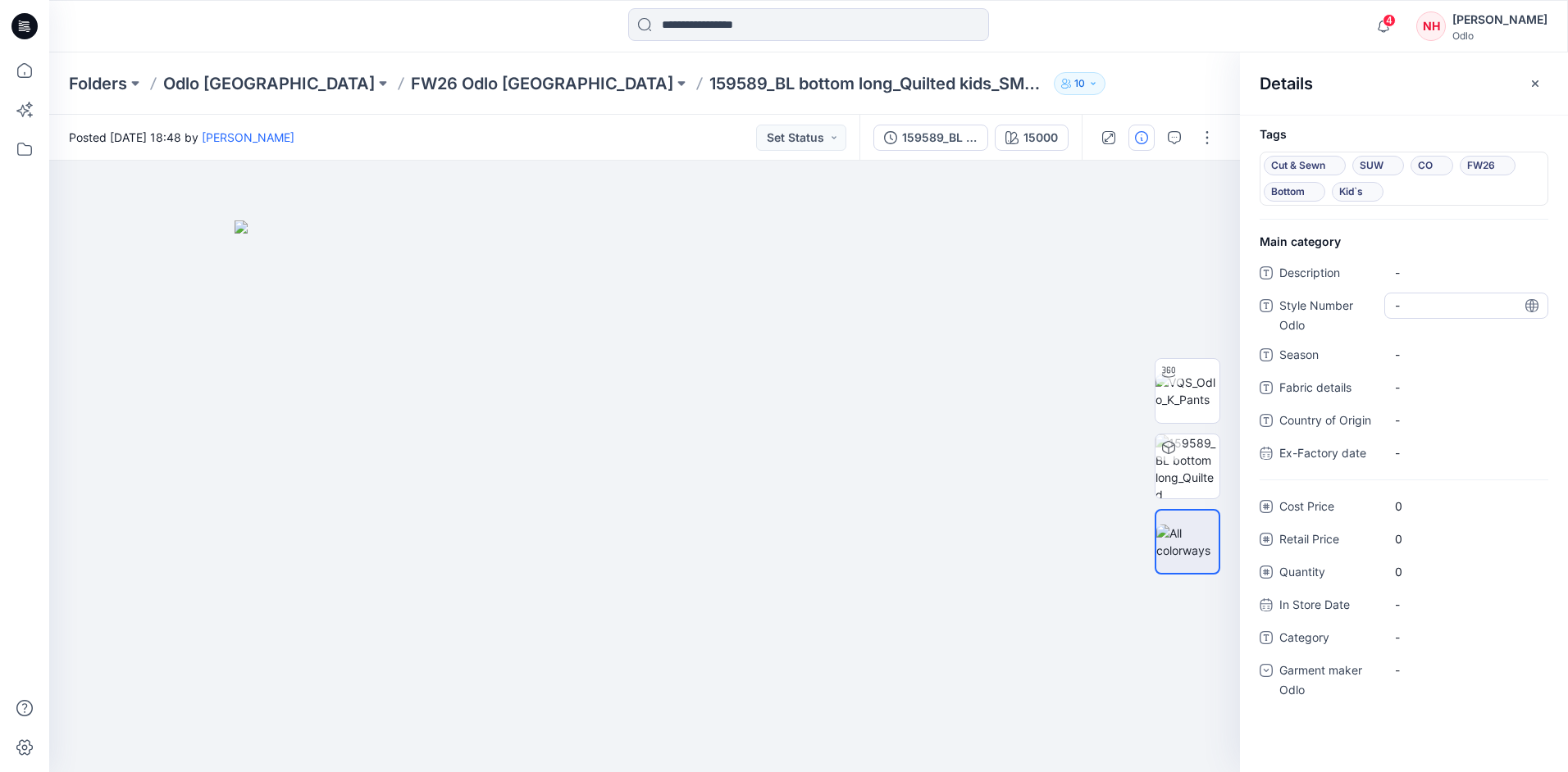
click at [1419, 300] on Odlo "-" at bounding box center [1466, 305] width 143 height 17
type textarea "******"
click at [1440, 351] on span "-" at bounding box center [1466, 354] width 143 height 17
type textarea "****"
click at [1428, 634] on span "-" at bounding box center [1466, 638] width 143 height 17
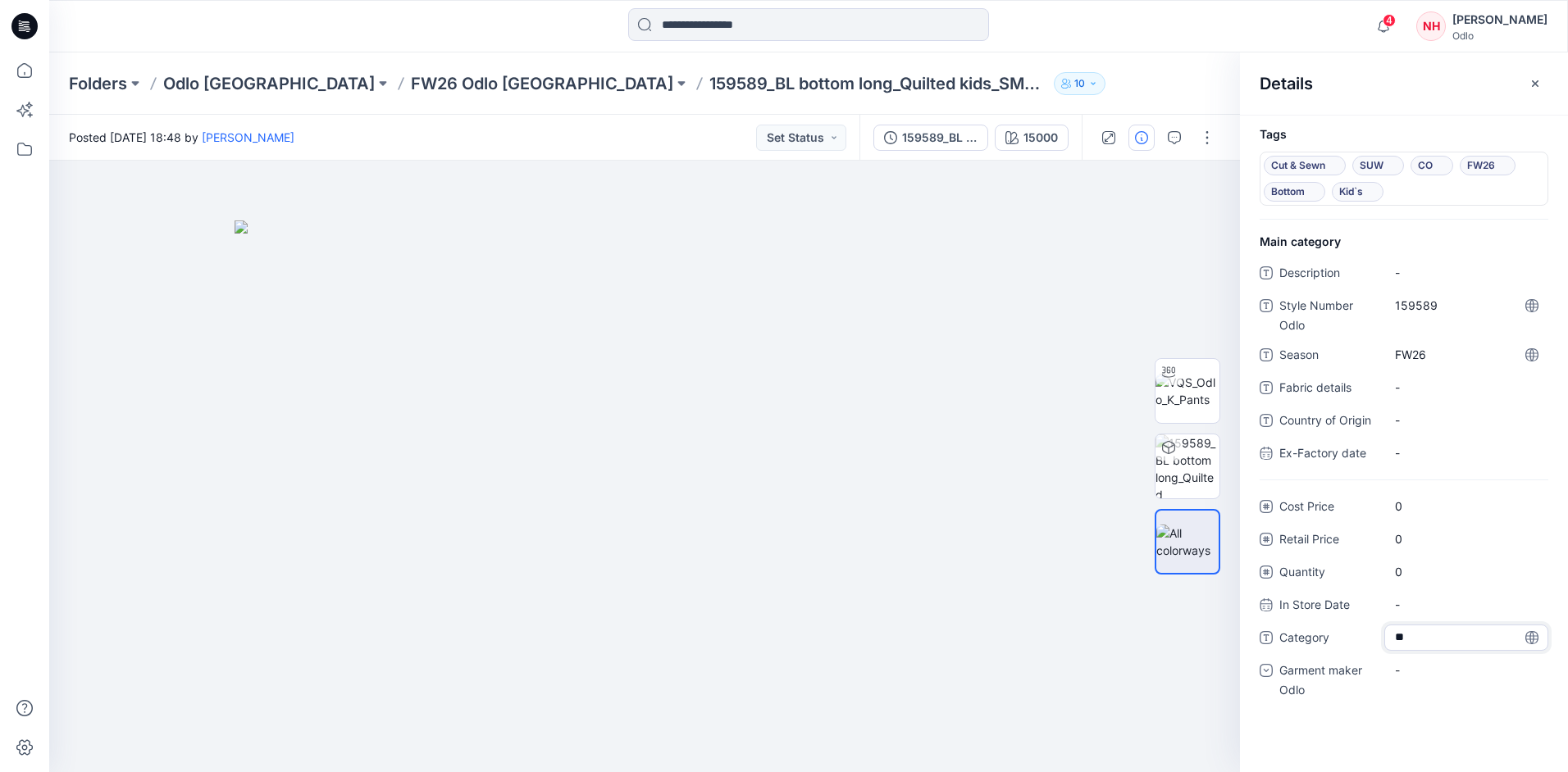
type textarea "***"
click at [1453, 679] on div "-" at bounding box center [1466, 669] width 164 height 26
click at [1458, 760] on div "Odlo [GEOGRAPHIC_DATA]" at bounding box center [1466, 772] width 158 height 33
click at [1210, 133] on button "button" at bounding box center [1207, 137] width 26 height 26
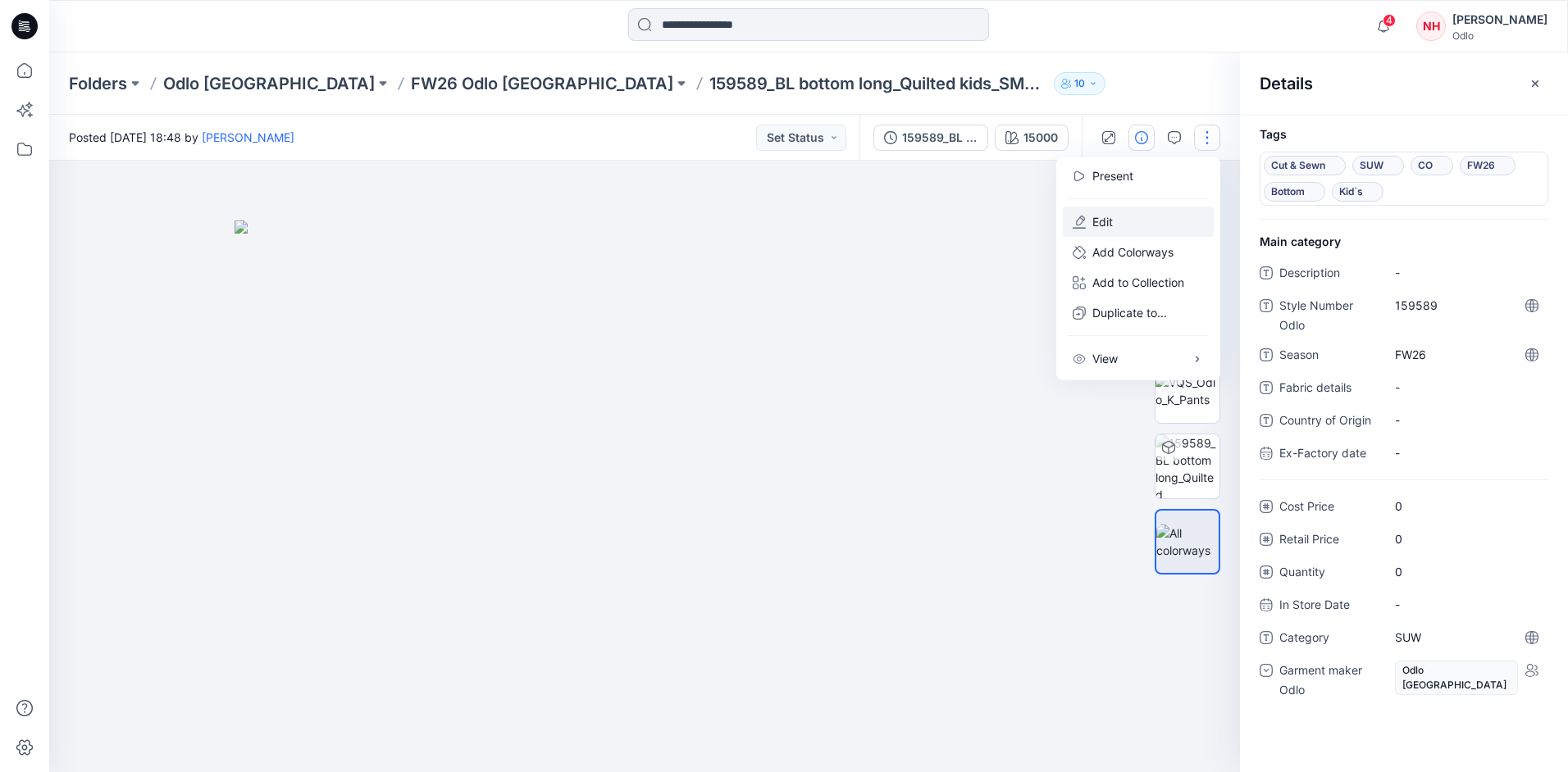
click at [1148, 223] on button "Edit" at bounding box center [1138, 222] width 151 height 31
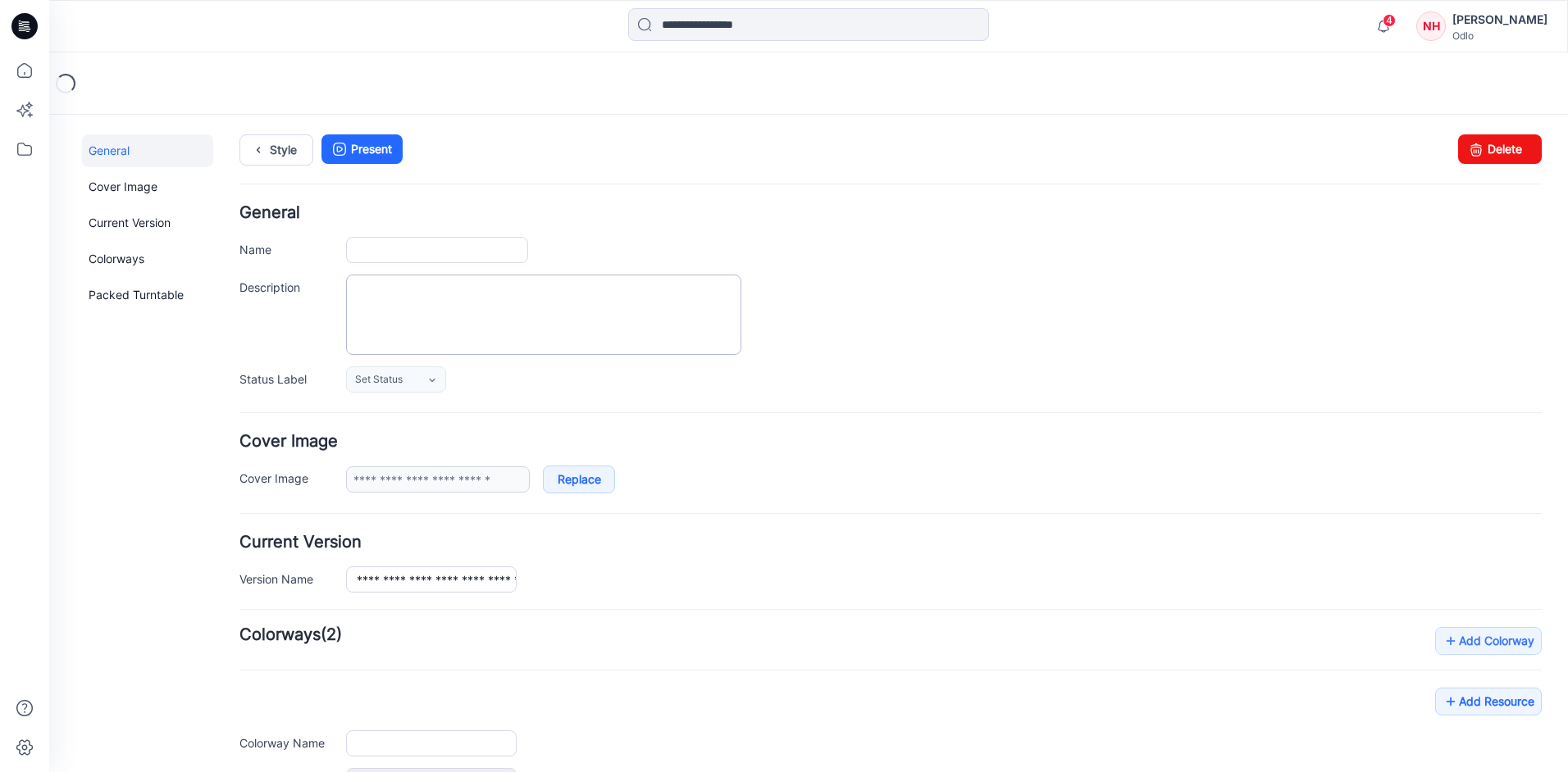
type input "**********"
type input "*****"
type input "**********"
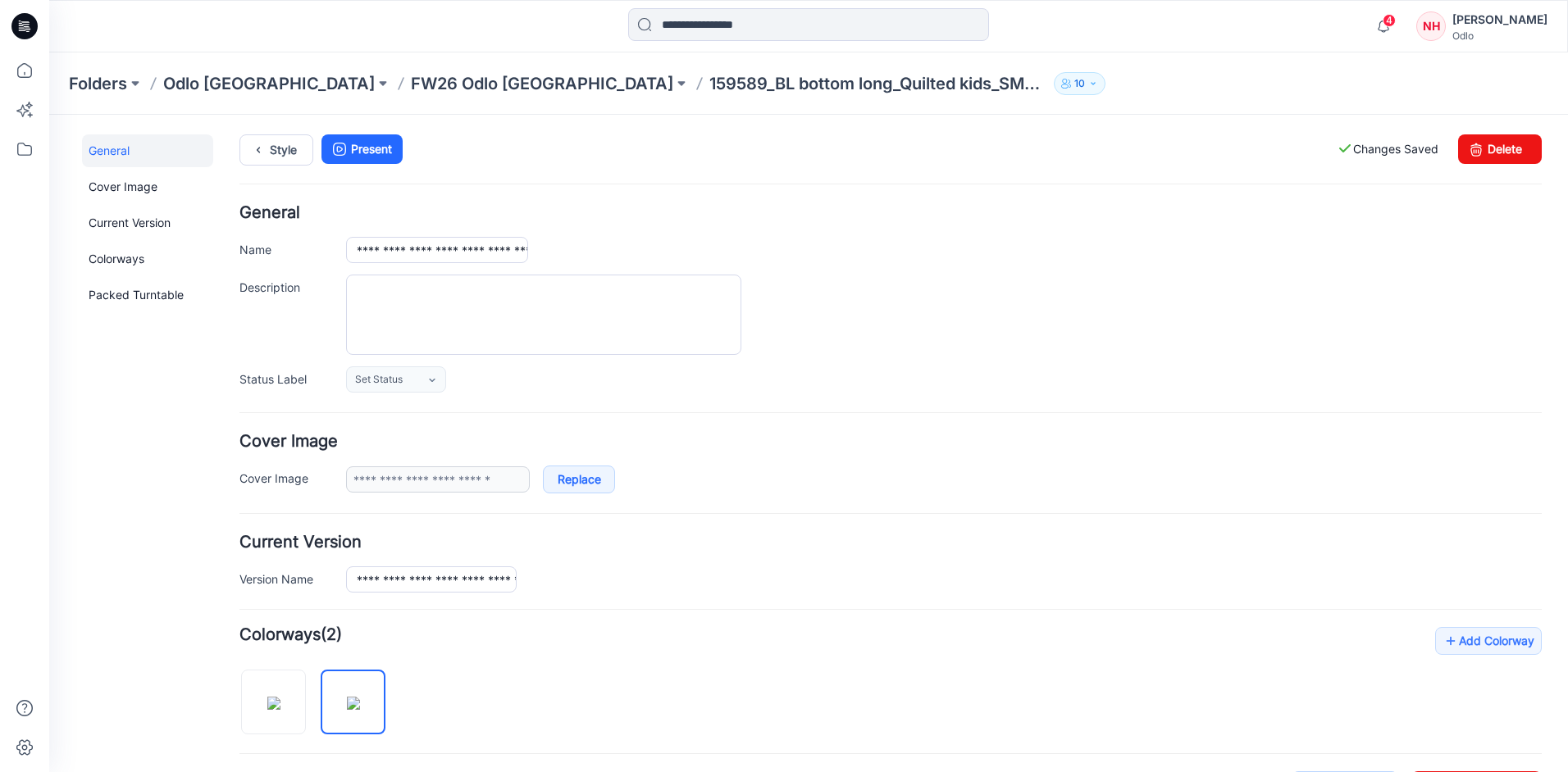
click at [411, 70] on div "Folders Odlo Romania FW26 Odlo Romania 159589_BL bottom long_Quilted kids_SMS_3…" at bounding box center [808, 84] width 1519 height 62
click at [415, 79] on p "FW26 Odlo [GEOGRAPHIC_DATA]" at bounding box center [542, 84] width 262 height 23
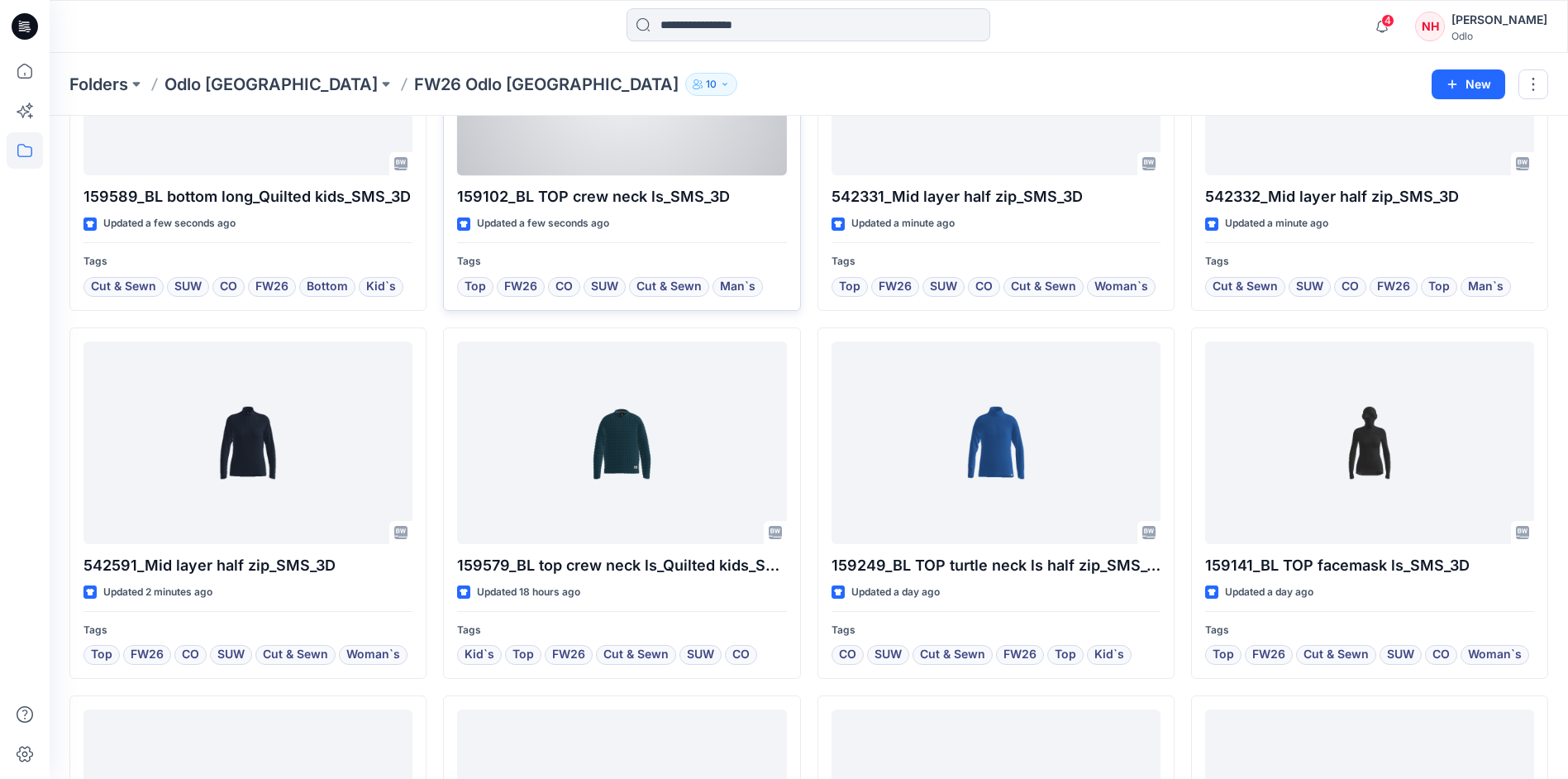
scroll to position [248, 0]
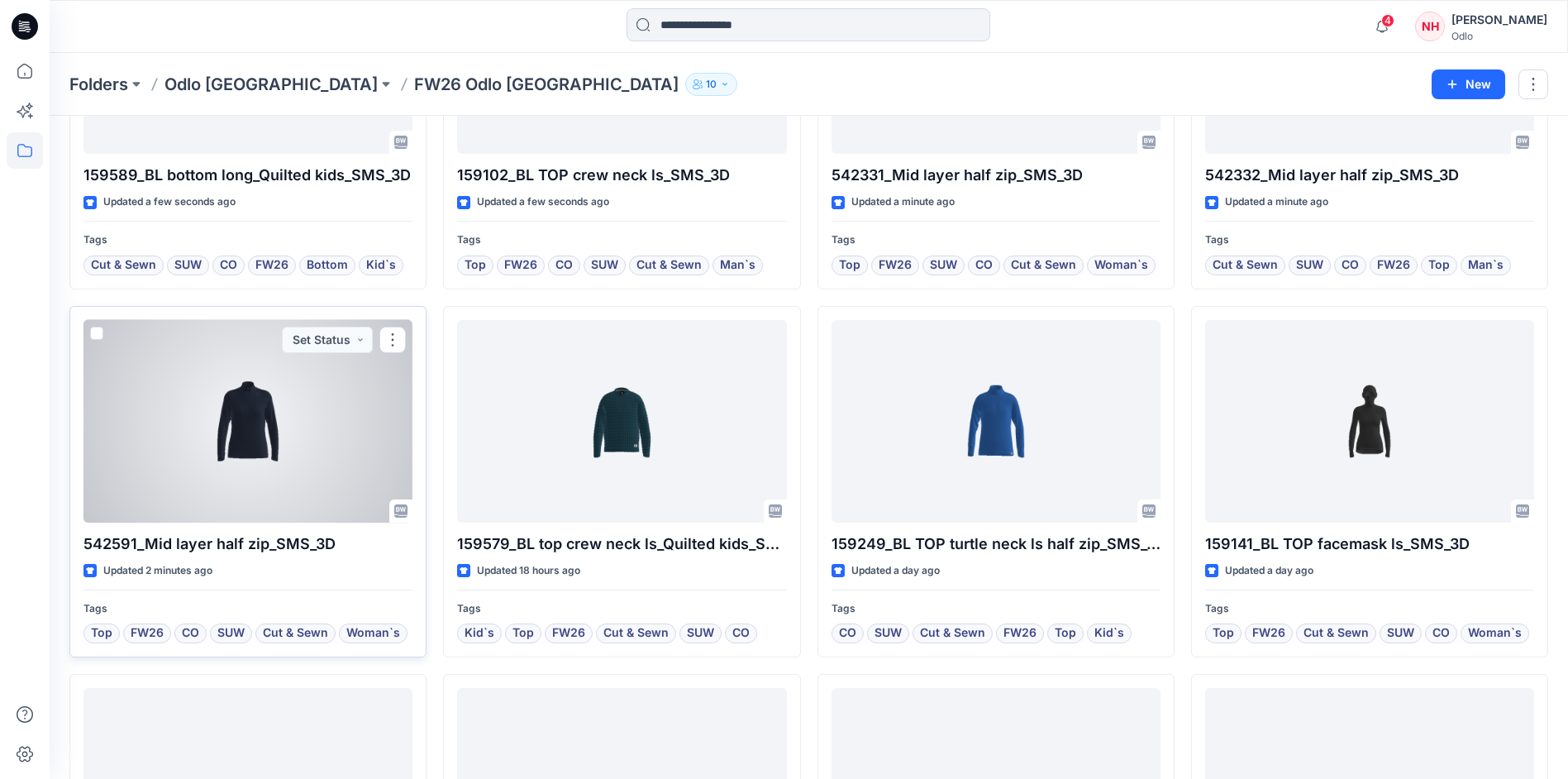
click at [369, 410] on div at bounding box center [248, 421] width 329 height 203
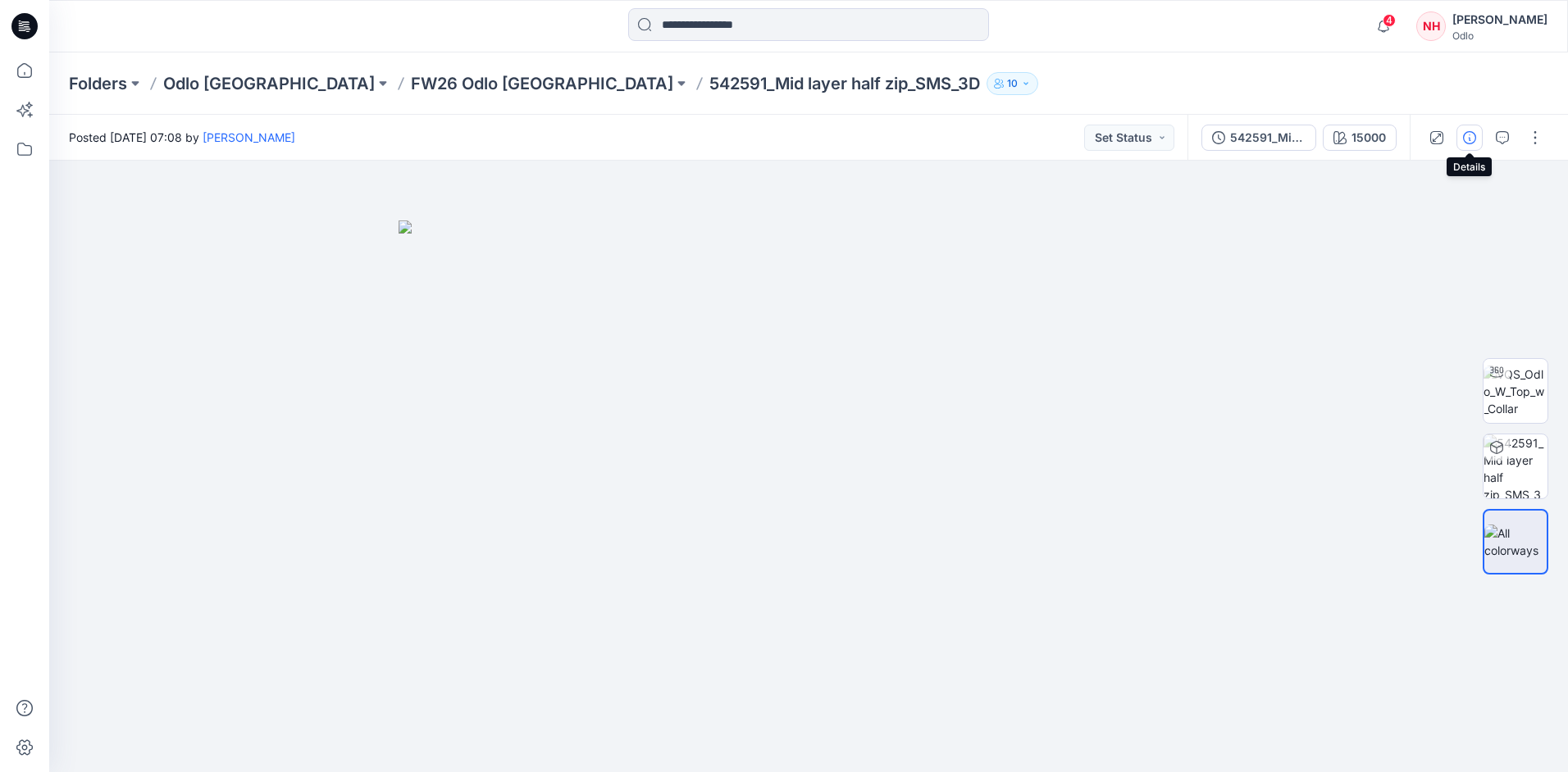
click at [1465, 133] on icon "button" at bounding box center [1470, 138] width 13 height 13
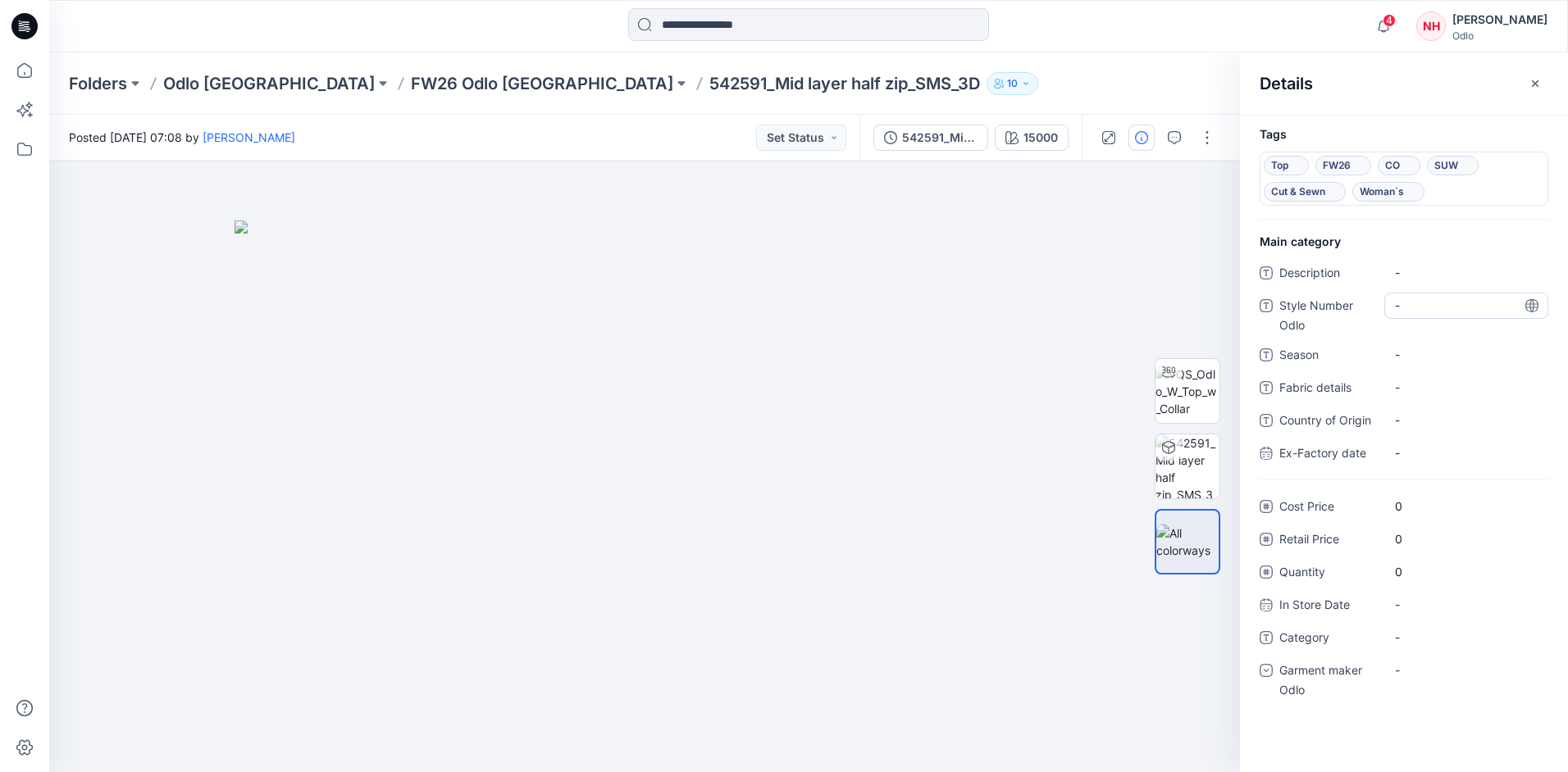
click at [1424, 307] on Odlo "-" at bounding box center [1466, 305] width 143 height 17
type textarea "******"
click at [1425, 356] on span "-" at bounding box center [1466, 354] width 143 height 17
type textarea "****"
click at [1433, 649] on div "-" at bounding box center [1466, 637] width 164 height 26
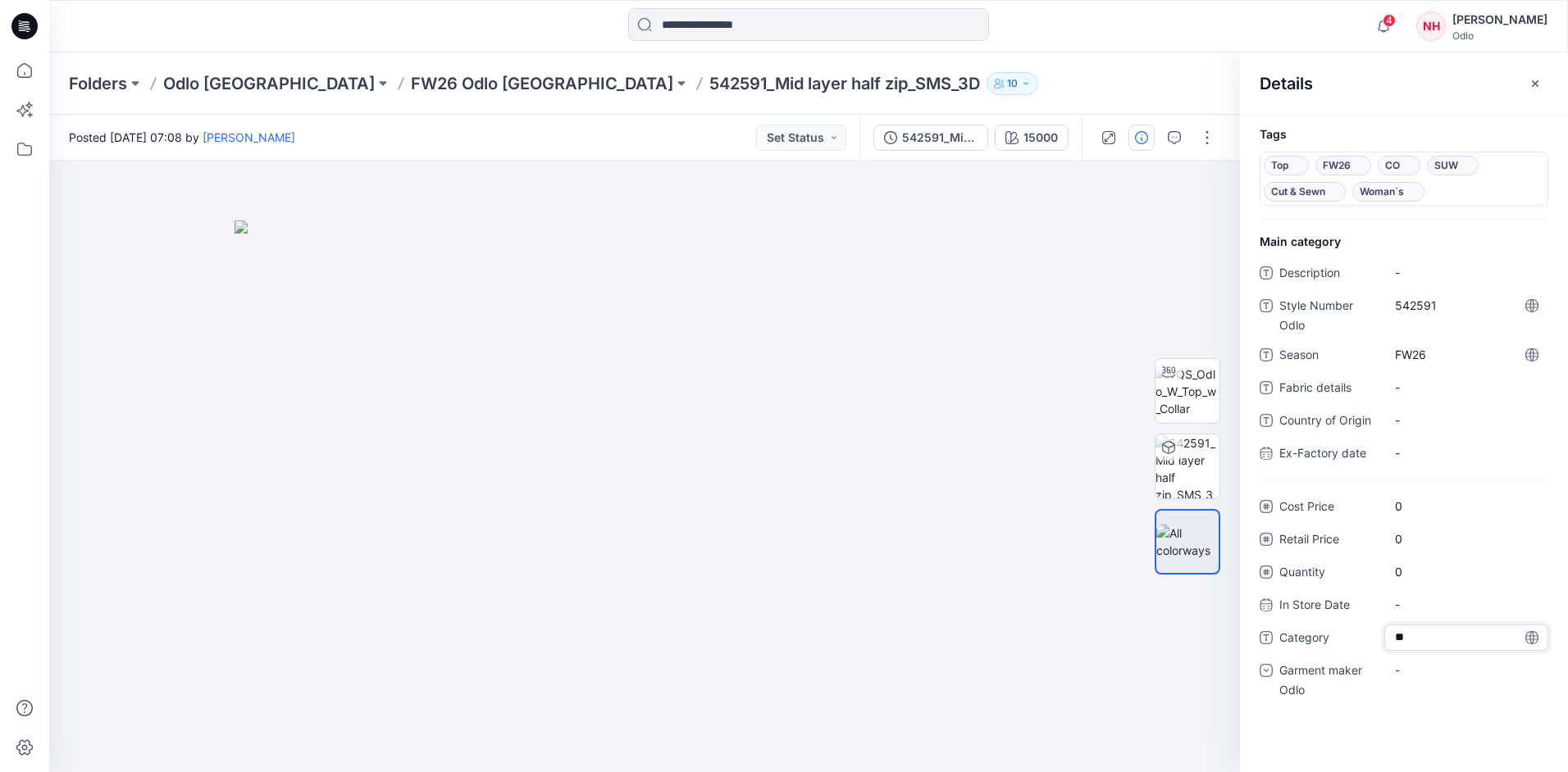
type textarea "***"
click at [1428, 670] on div "-" at bounding box center [1466, 669] width 164 height 26
click at [1438, 759] on div "Odlo [GEOGRAPHIC_DATA]" at bounding box center [1466, 772] width 158 height 33
click at [1215, 132] on button "button" at bounding box center [1207, 137] width 26 height 26
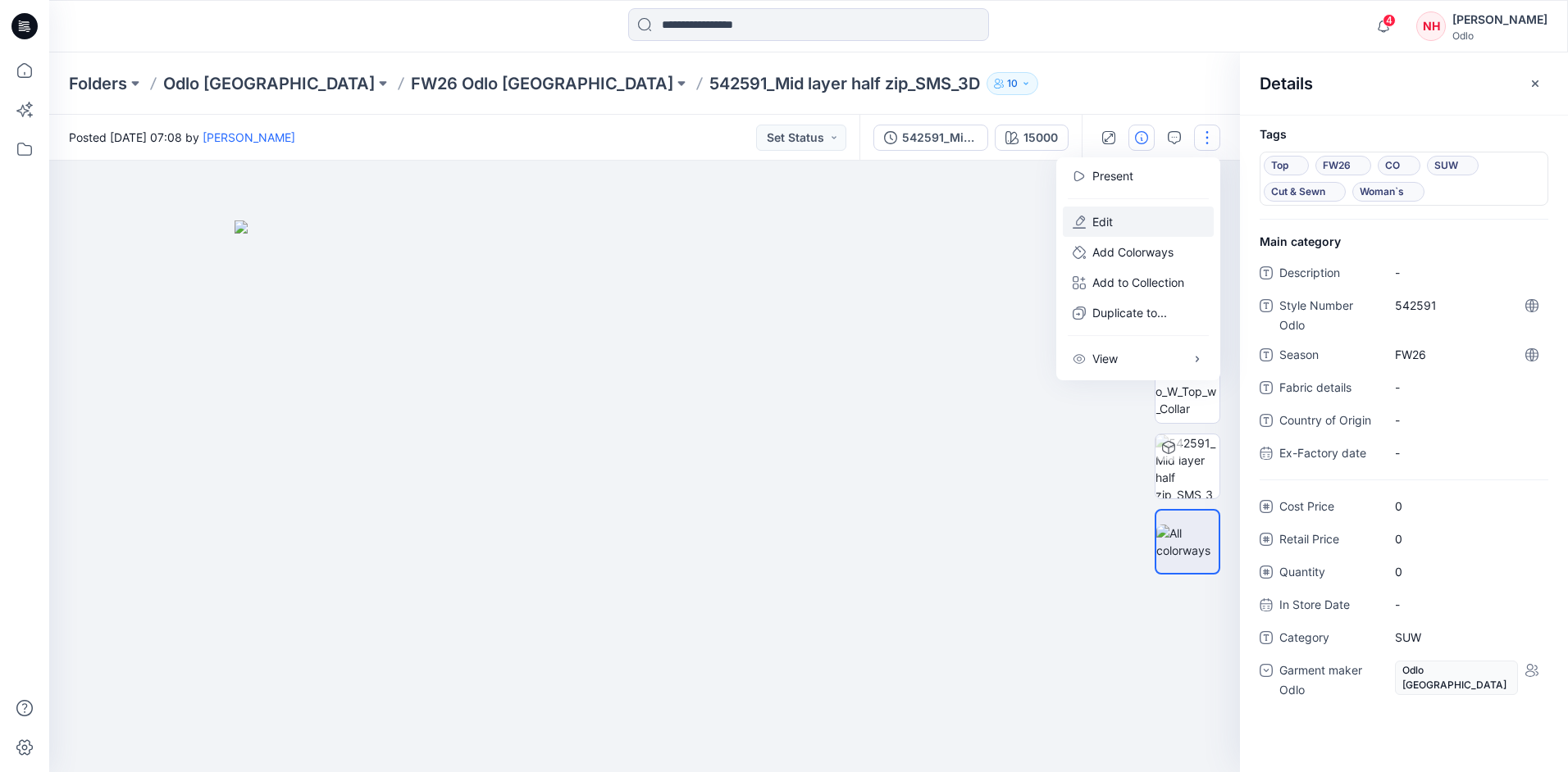
click at [1150, 224] on button "Edit" at bounding box center [1138, 222] width 151 height 31
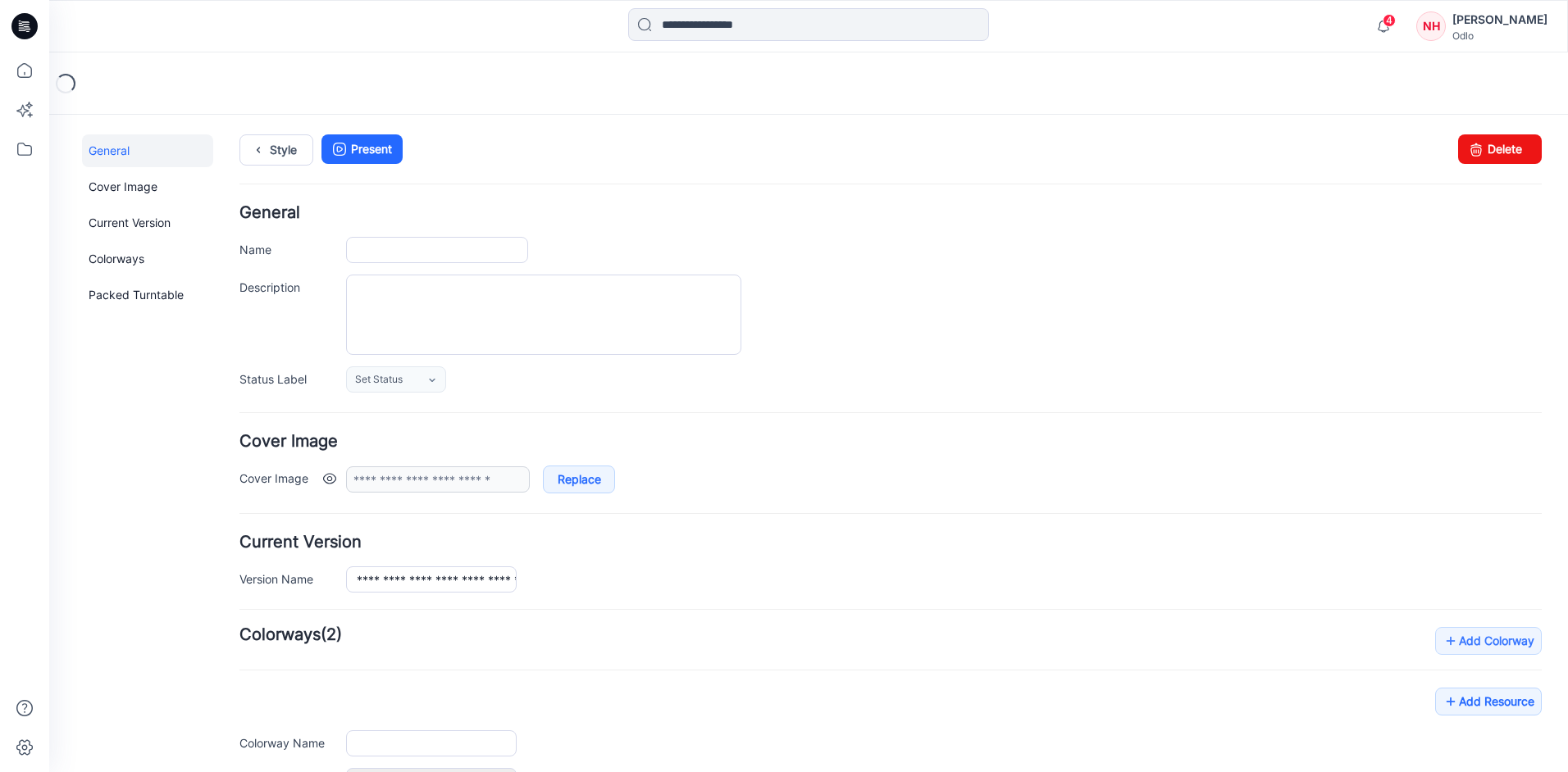
type input "**********"
type input "*****"
type input "**********"
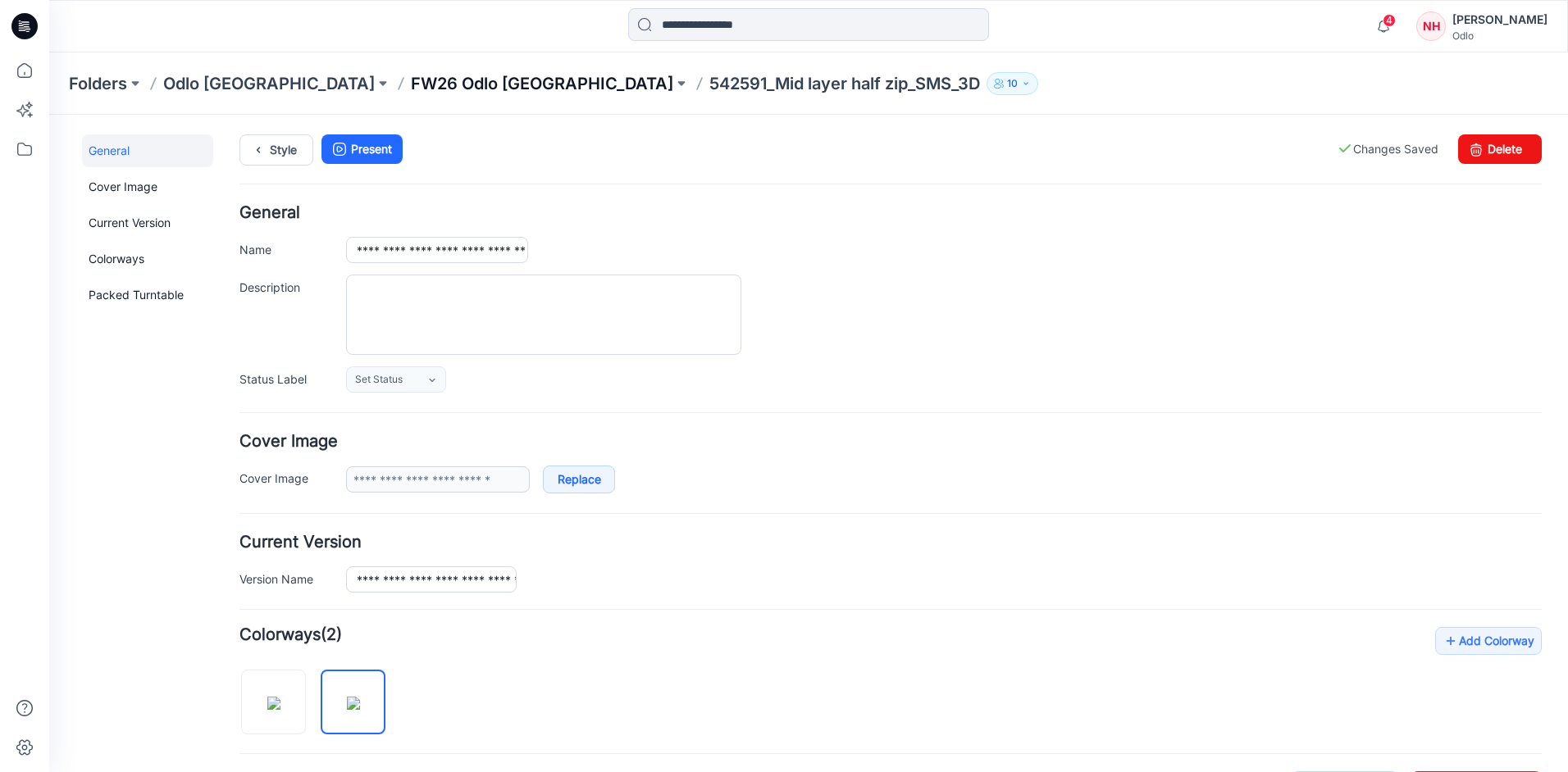
click at [411, 79] on p "FW26 Odlo [GEOGRAPHIC_DATA]" at bounding box center [542, 84] width 262 height 23
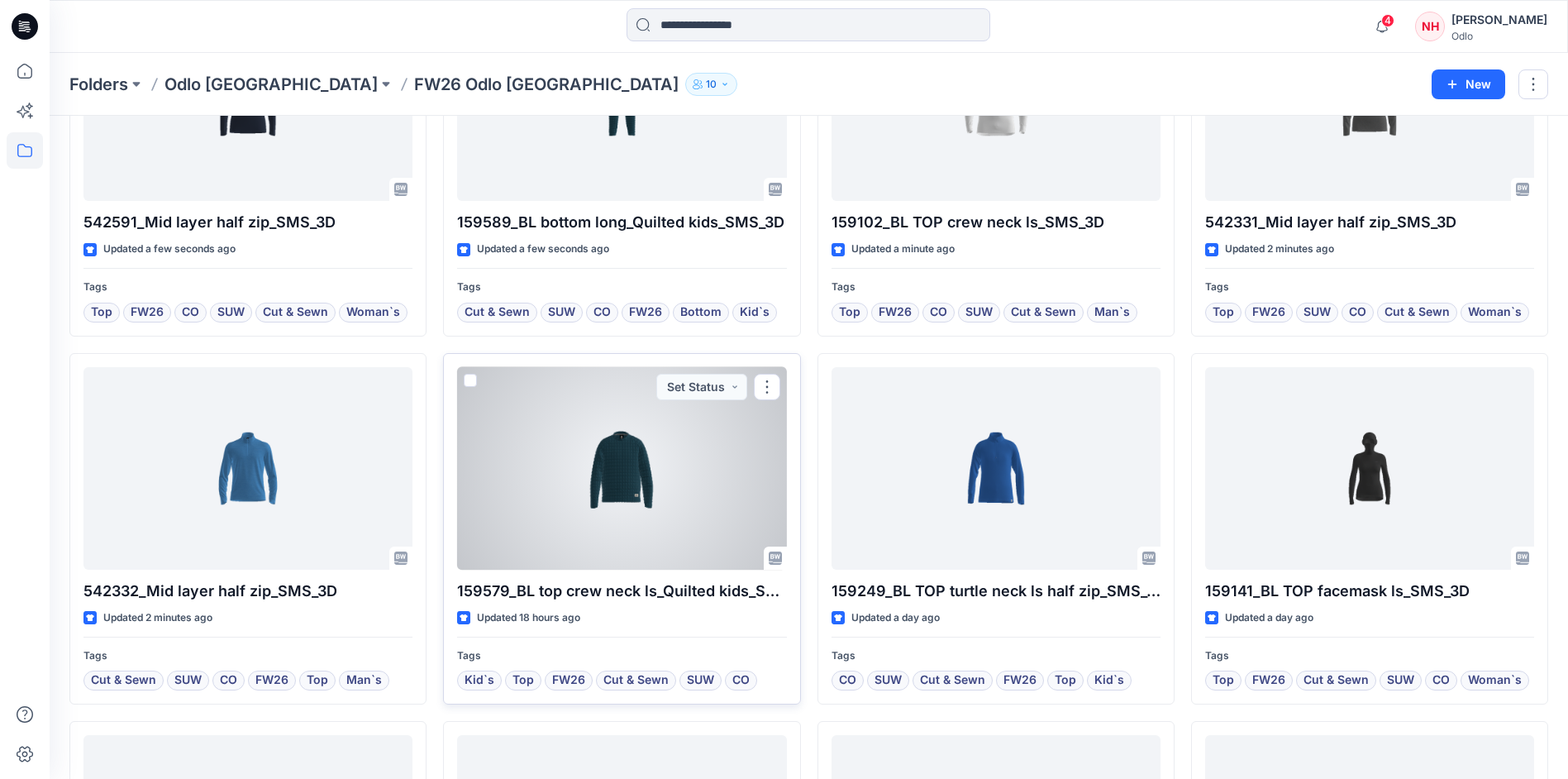
scroll to position [248, 0]
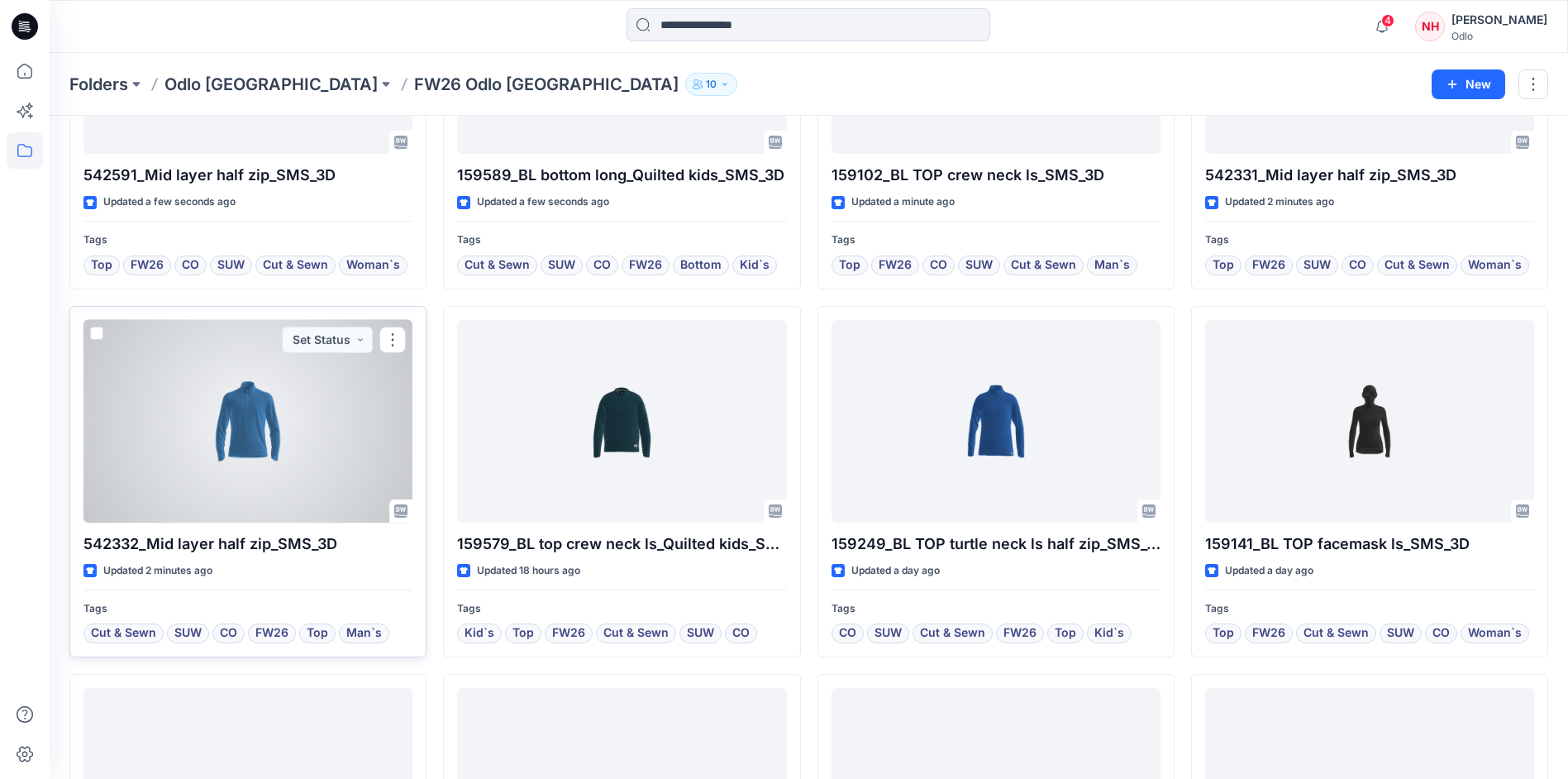
click at [303, 403] on div at bounding box center [248, 421] width 329 height 203
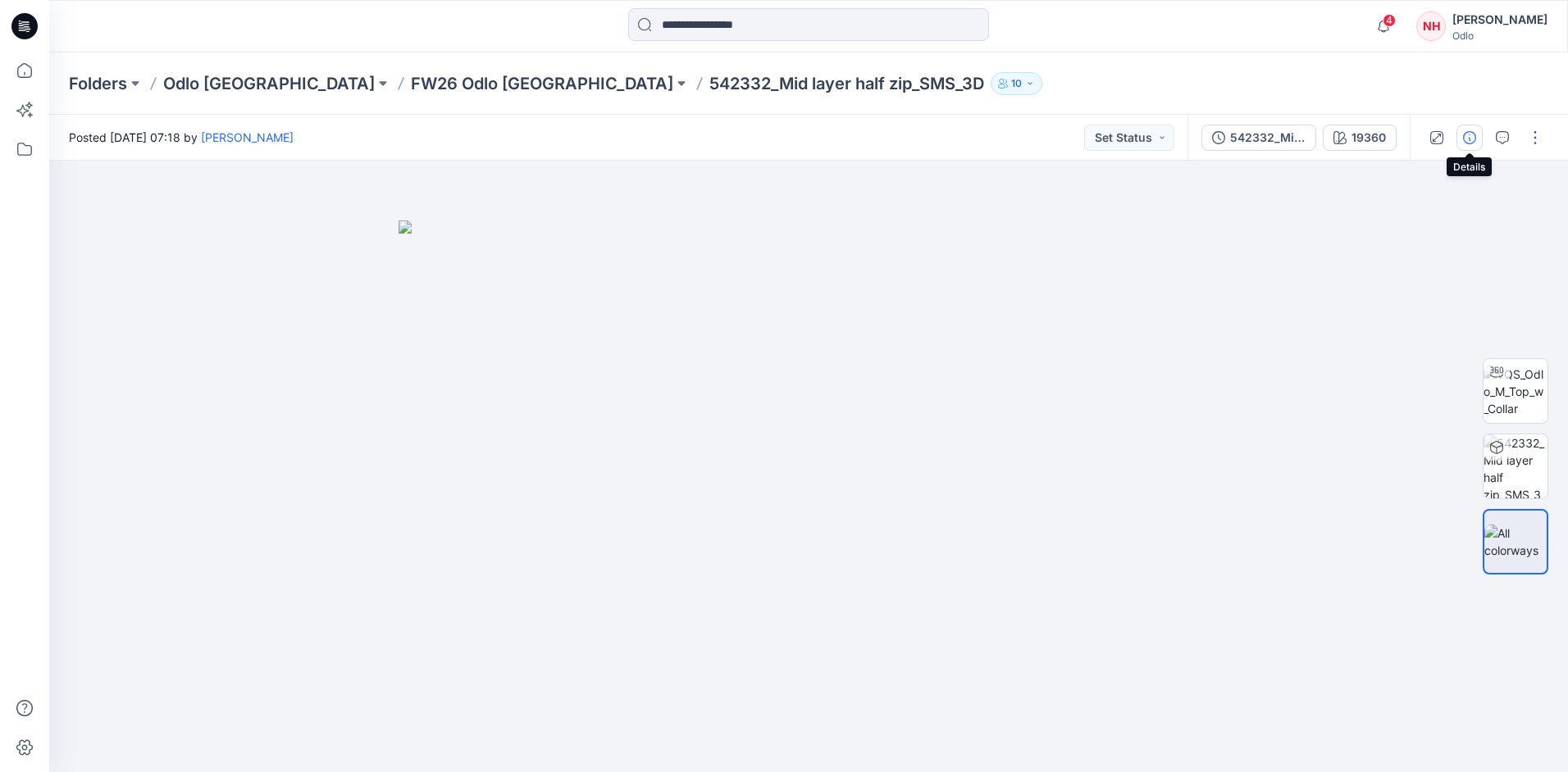
click at [1480, 138] on button "button" at bounding box center [1469, 137] width 26 height 26
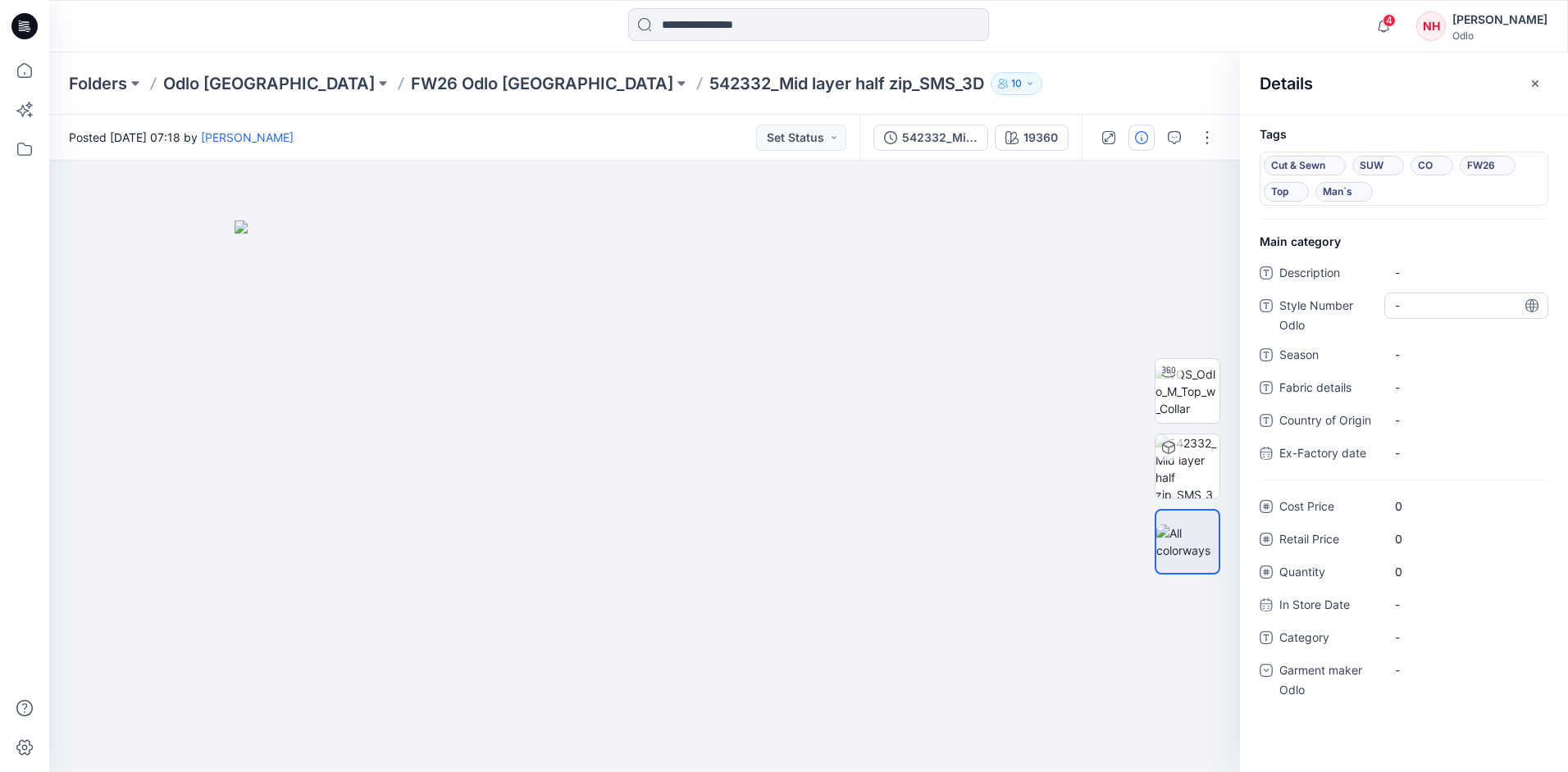
click at [1424, 306] on Odlo "-" at bounding box center [1466, 305] width 143 height 17
type textarea "******"
click at [1424, 351] on span "-" at bounding box center [1466, 354] width 143 height 17
type textarea "****"
click at [1424, 631] on span "-" at bounding box center [1466, 638] width 143 height 17
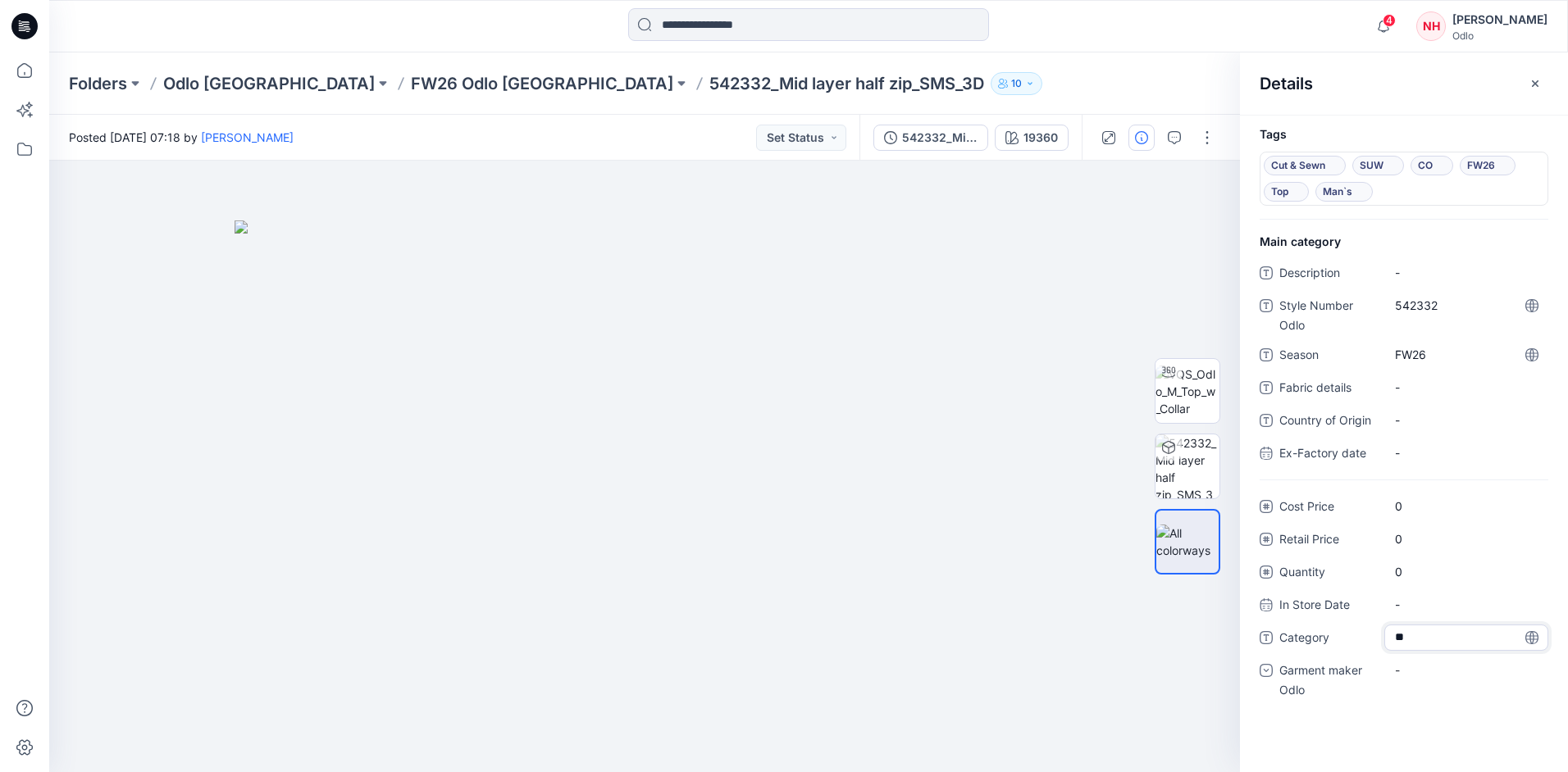
type textarea "***"
click at [1443, 663] on div "-" at bounding box center [1466, 669] width 164 height 26
click at [1466, 763] on div "Odlo [GEOGRAPHIC_DATA]" at bounding box center [1466, 772] width 158 height 33
click at [1203, 130] on button "button" at bounding box center [1207, 137] width 26 height 26
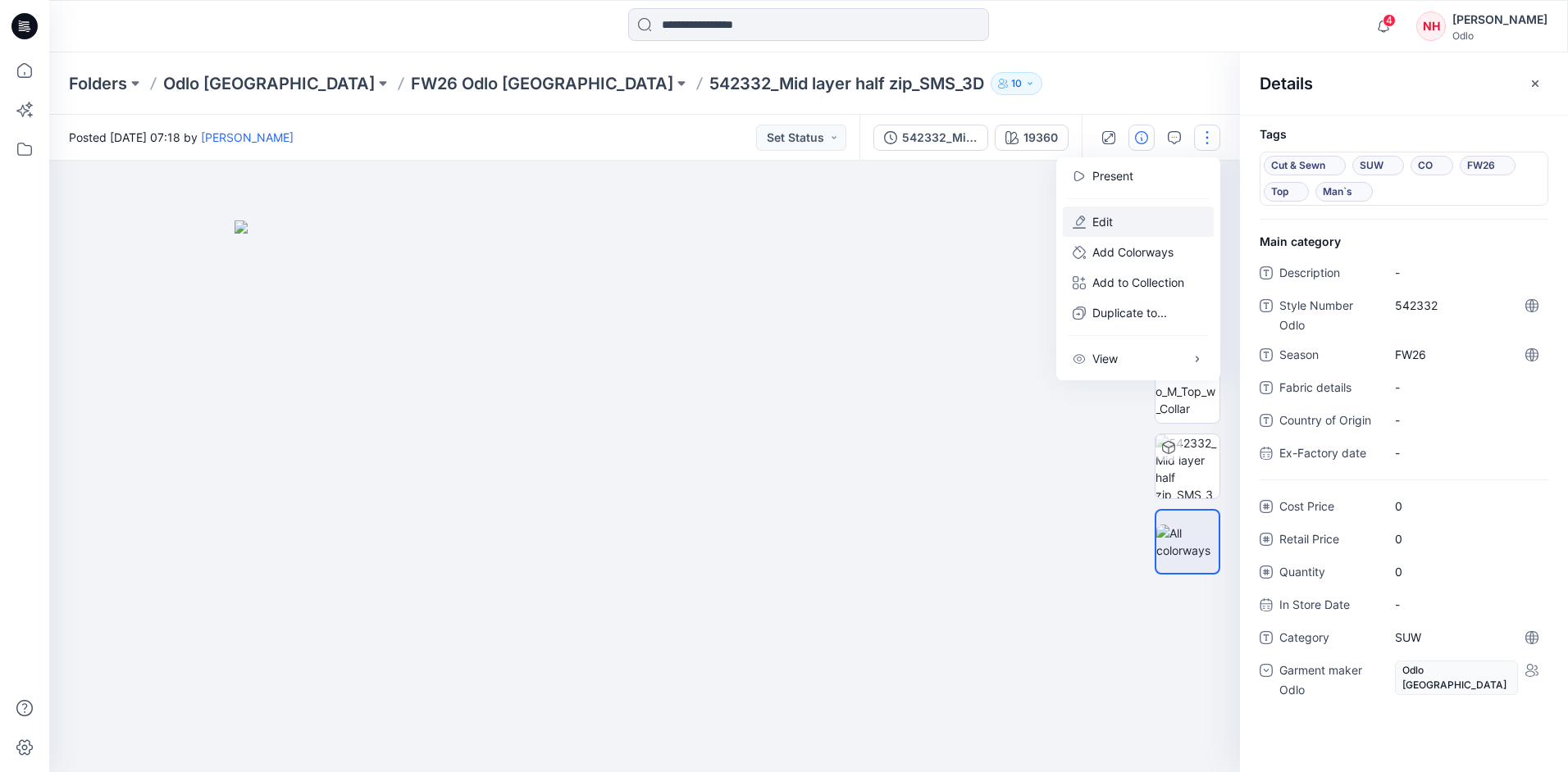
click at [1162, 219] on button "Edit" at bounding box center [1138, 222] width 151 height 31
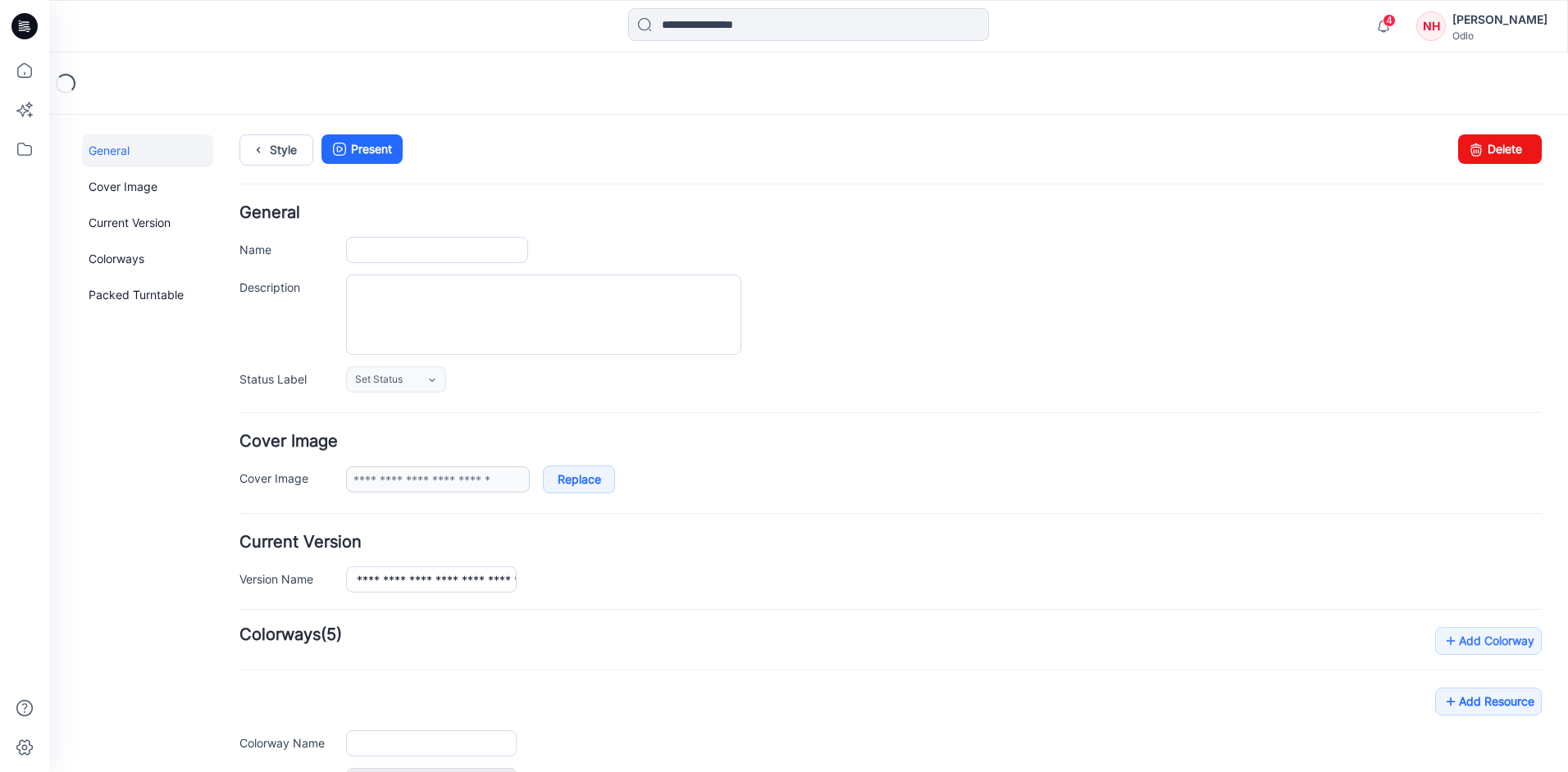
type input "**********"
type input "*****"
type input "**********"
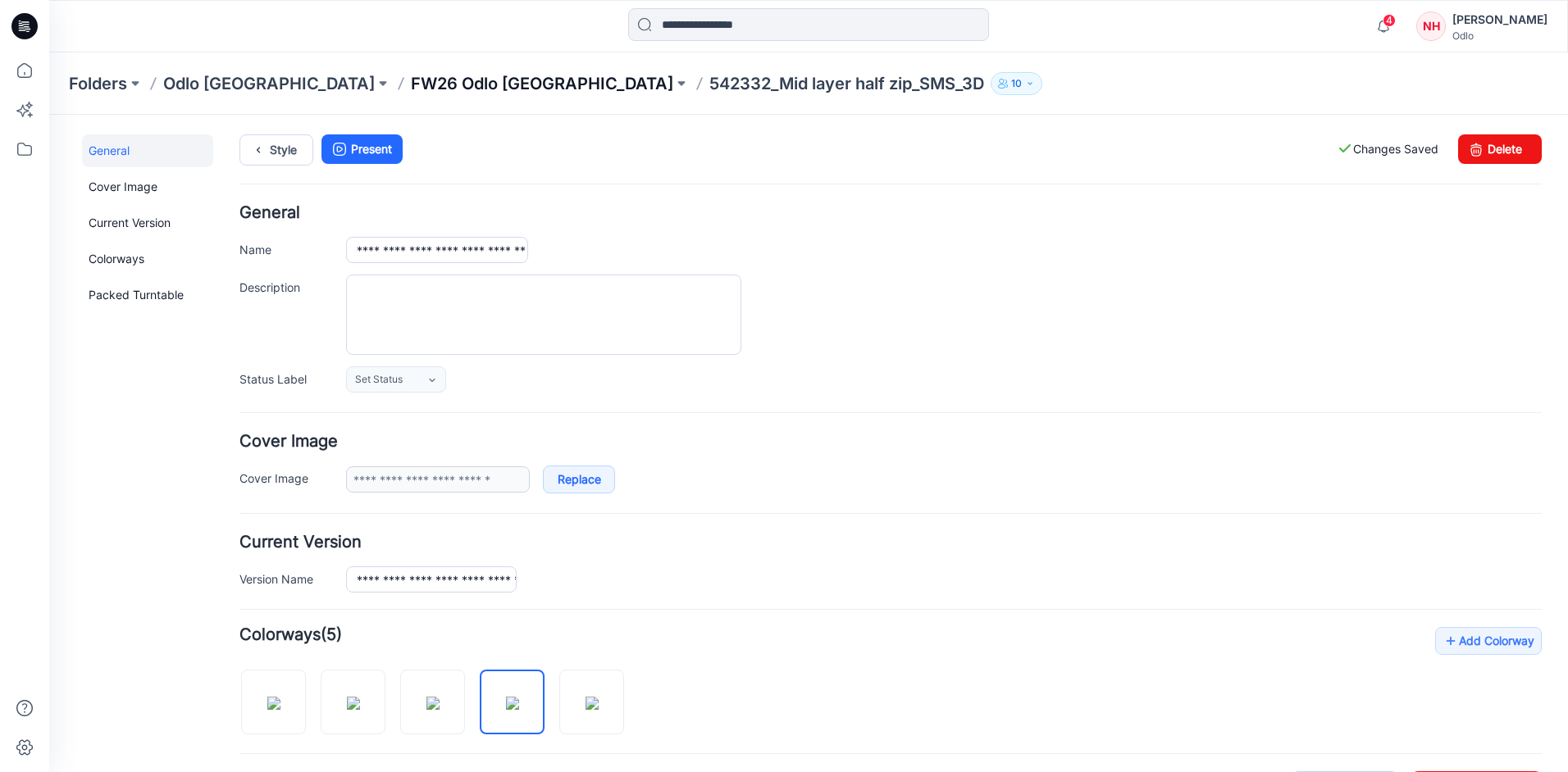
click at [411, 80] on p "FW26 Odlo [GEOGRAPHIC_DATA]" at bounding box center [542, 84] width 262 height 23
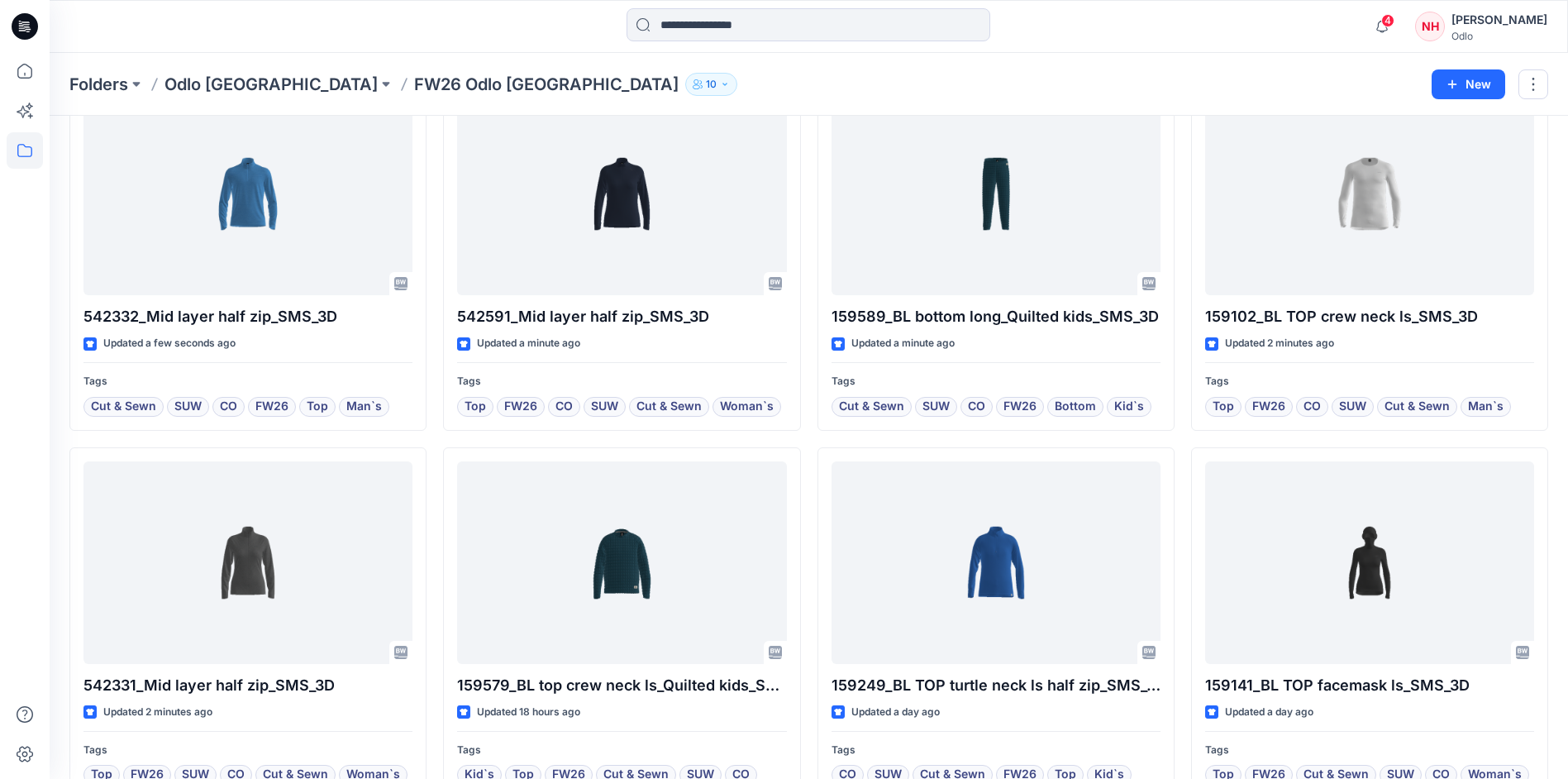
scroll to position [248, 0]
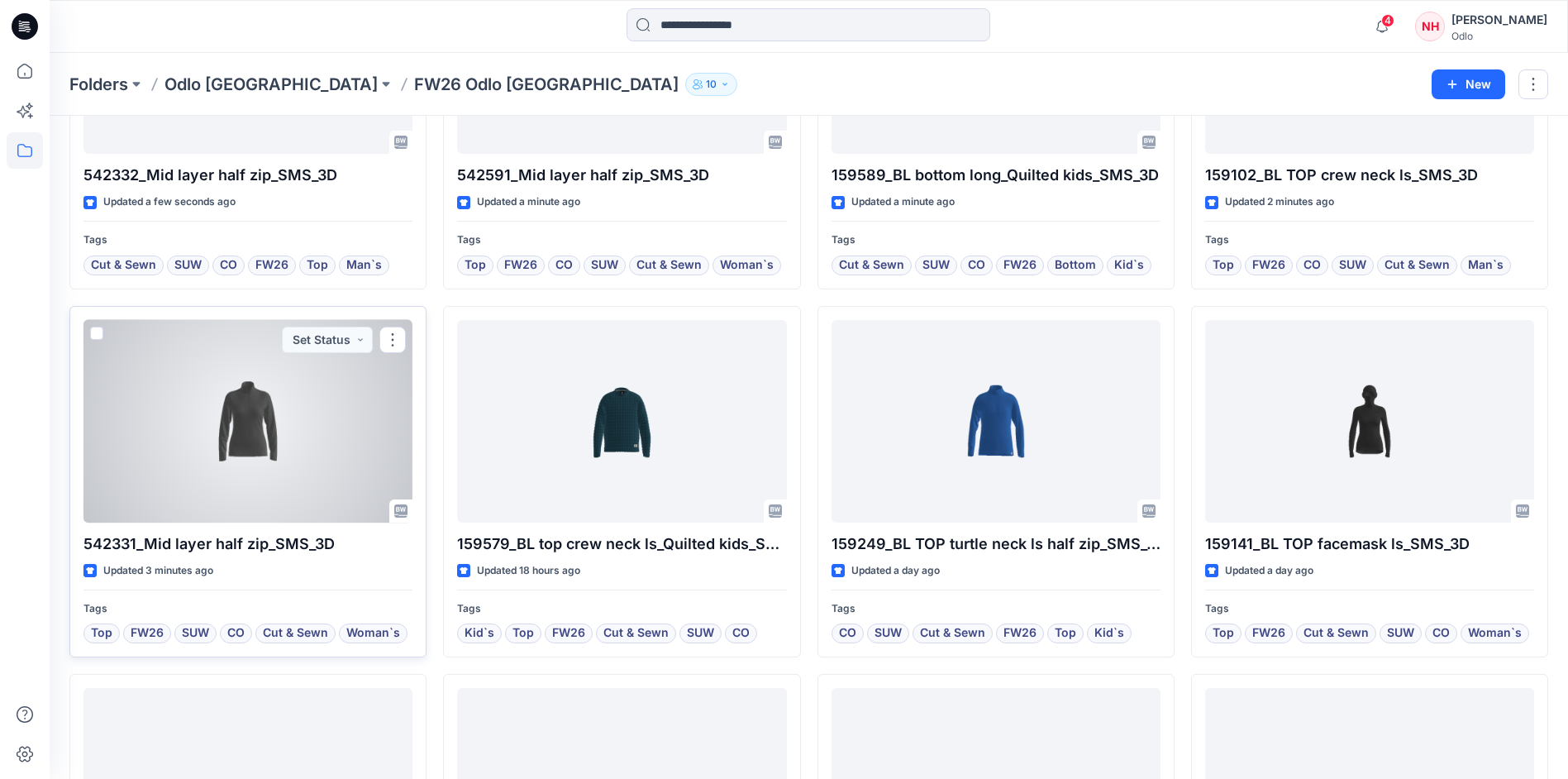
click at [365, 442] on div at bounding box center [248, 421] width 329 height 203
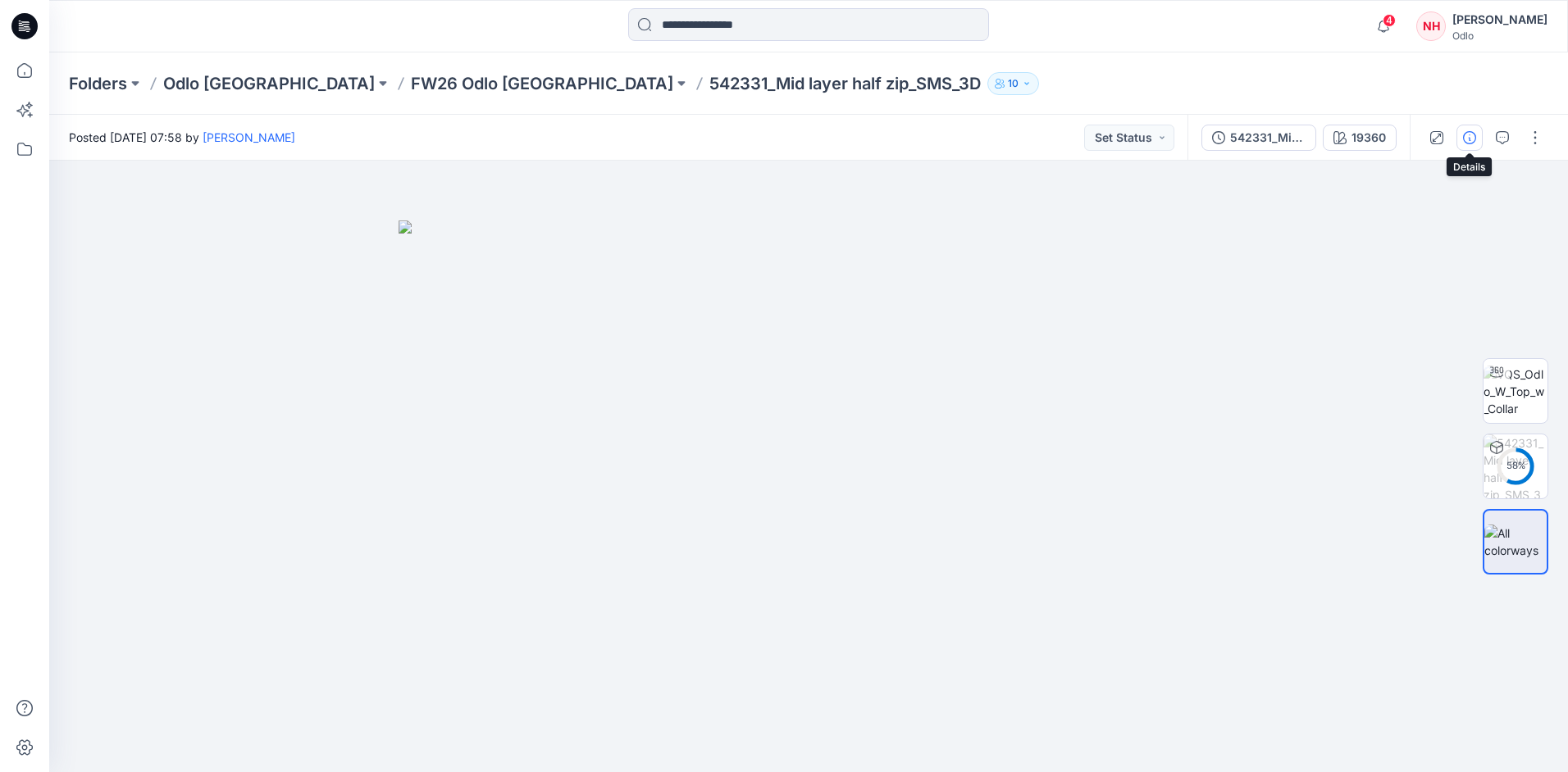
click at [1476, 143] on button "button" at bounding box center [1469, 137] width 26 height 26
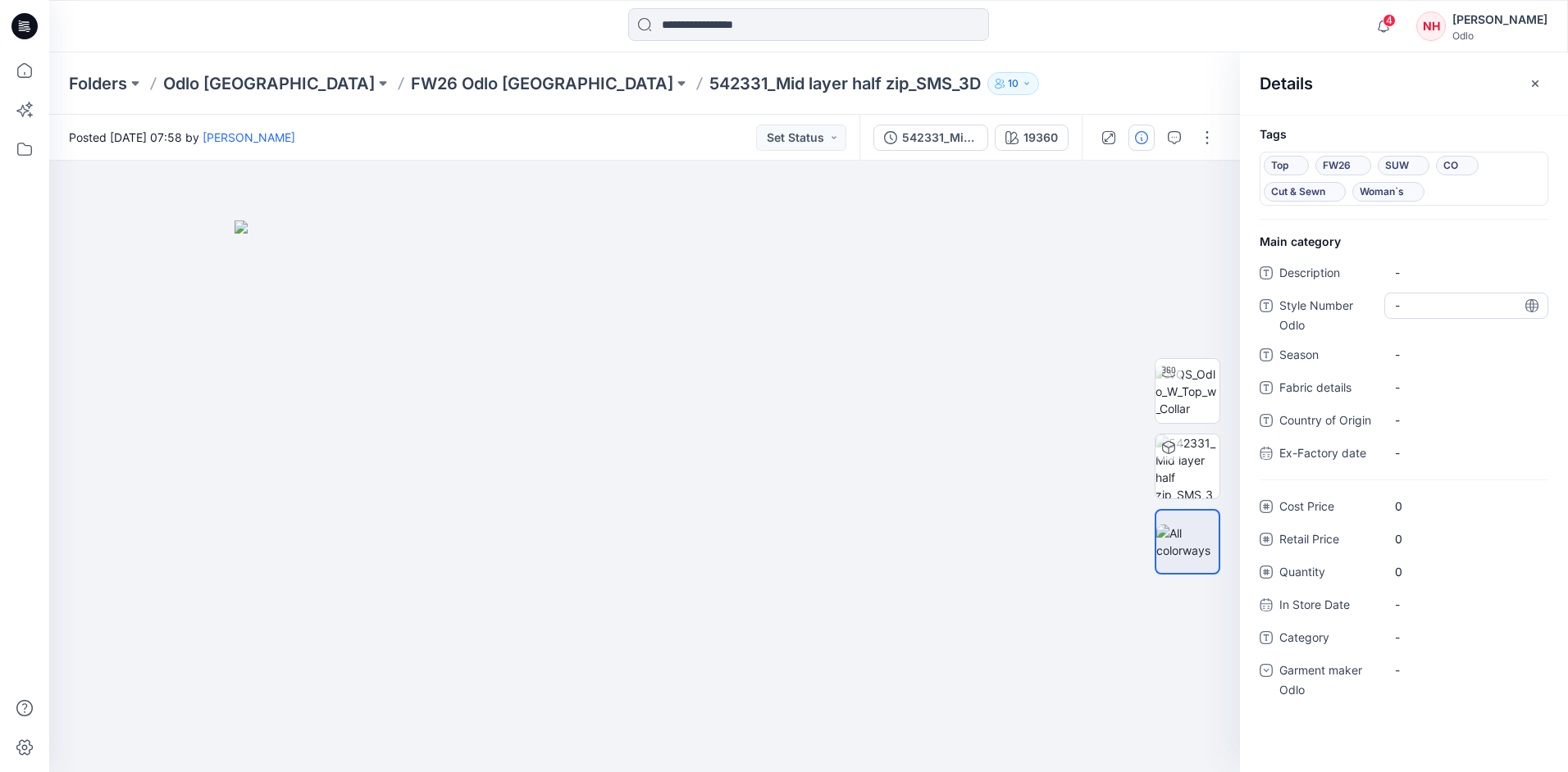
click at [1458, 310] on Odlo "-" at bounding box center [1466, 305] width 143 height 17
type textarea "******"
click at [1456, 362] on span "-" at bounding box center [1466, 354] width 143 height 17
type textarea "****"
click at [1446, 666] on div "-" at bounding box center [1466, 669] width 164 height 26
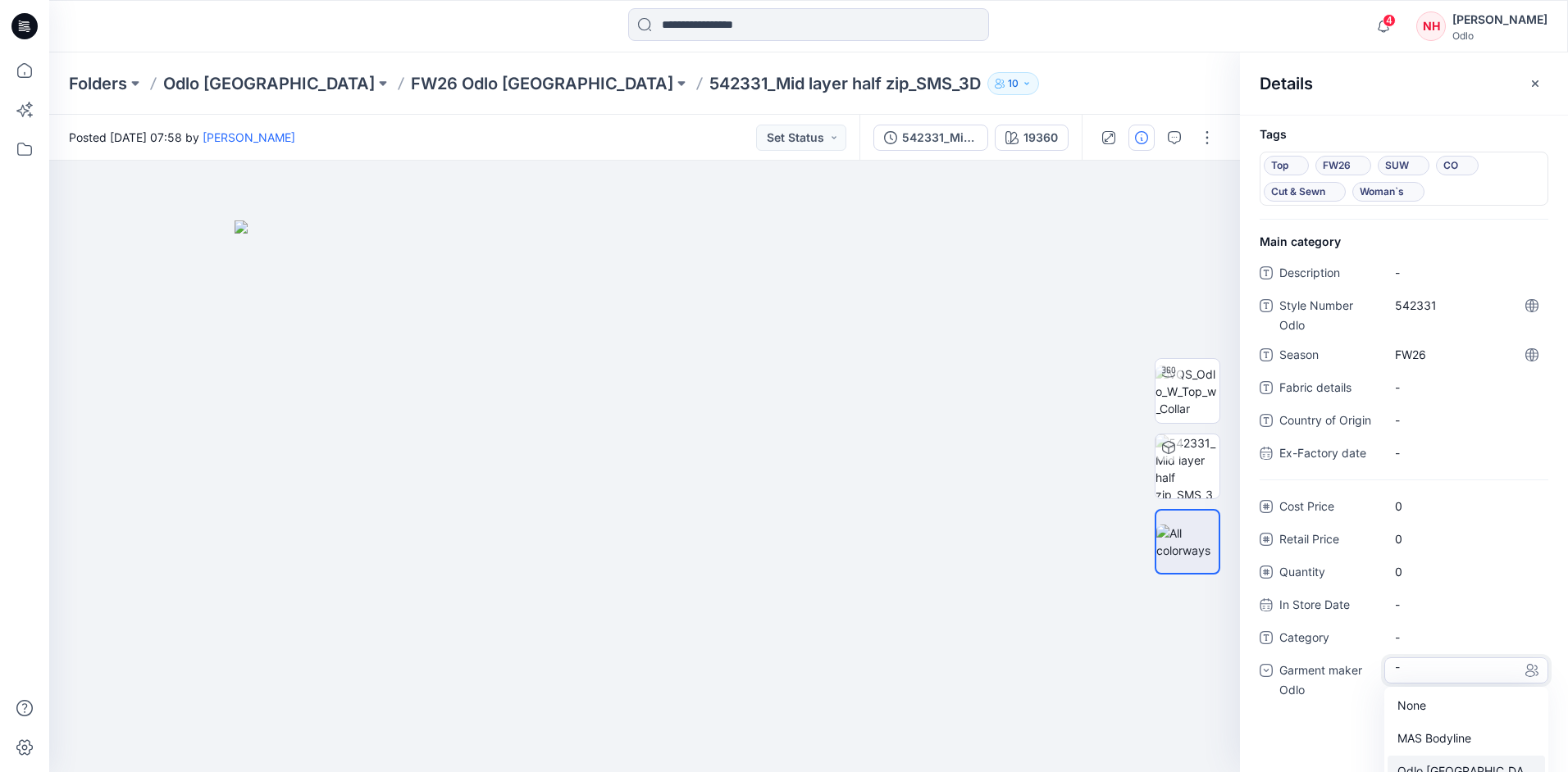
click at [1460, 763] on div "Odlo [GEOGRAPHIC_DATA]" at bounding box center [1466, 772] width 158 height 33
click at [1430, 639] on span "-" at bounding box center [1466, 638] width 143 height 17
type textarea "***"
click at [411, 81] on p "FW26 Odlo [GEOGRAPHIC_DATA]" at bounding box center [542, 84] width 262 height 23
